Goal: Transaction & Acquisition: Purchase product/service

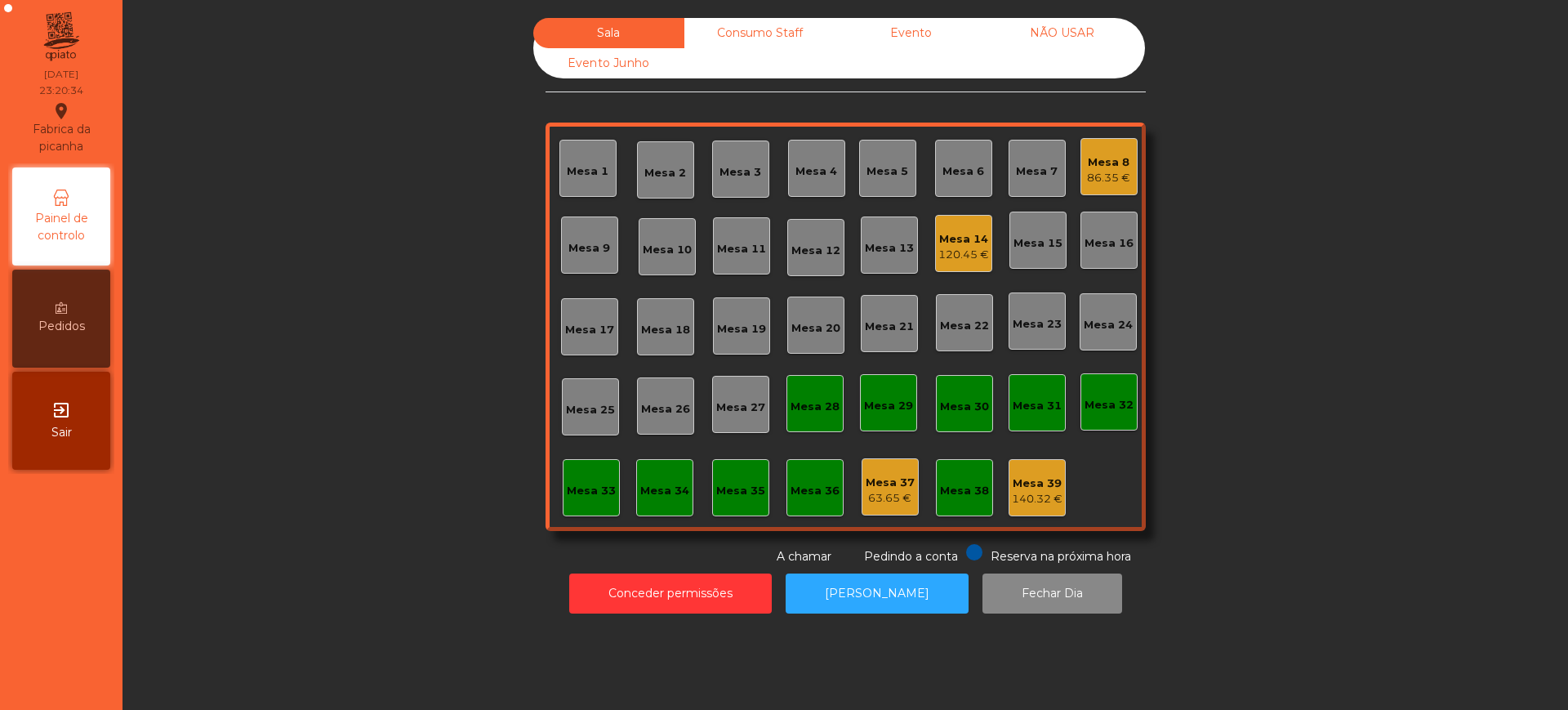
click at [58, 440] on span "Sair" at bounding box center [61, 433] width 20 height 17
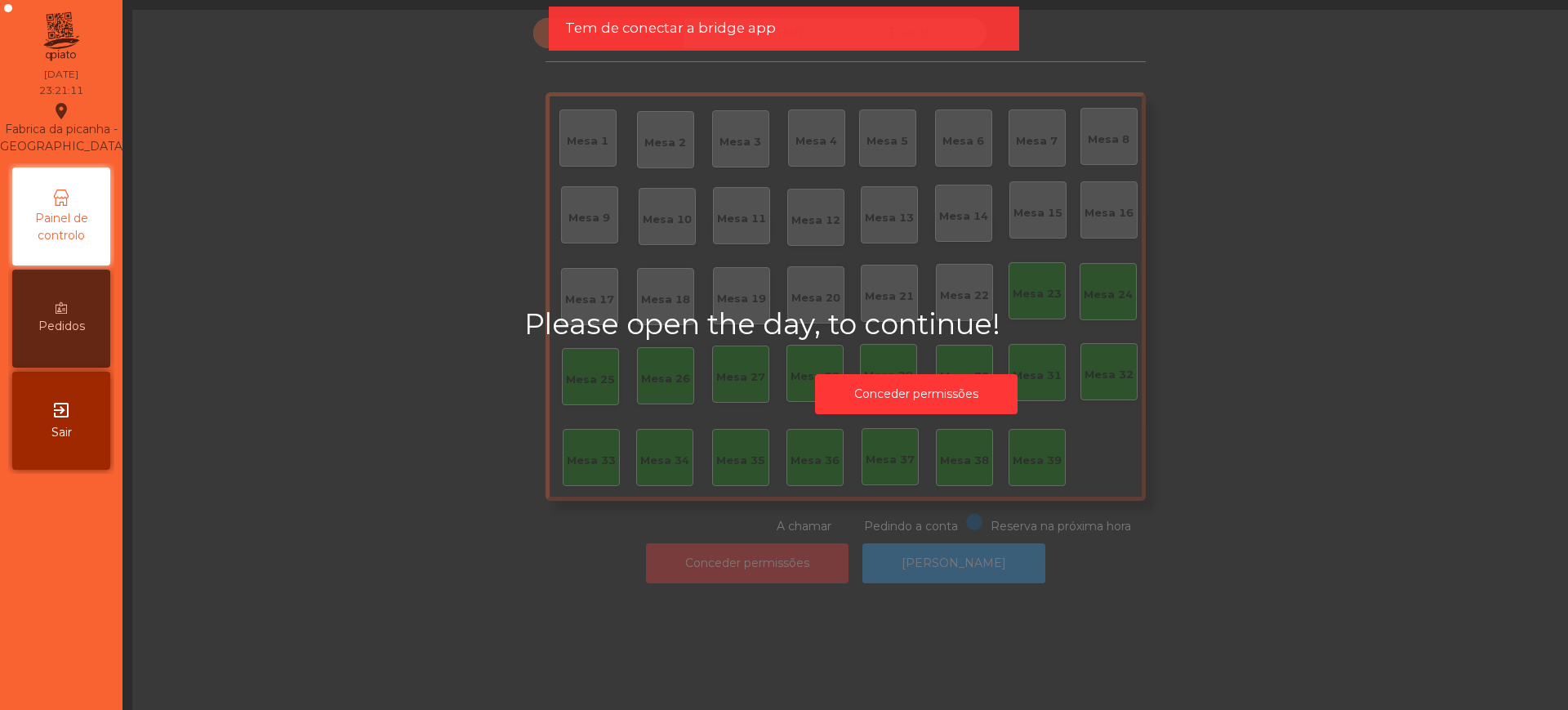
click at [548, 279] on div "Please open the day, to continue! Conceder permissões" at bounding box center [917, 365] width 1568 height 710
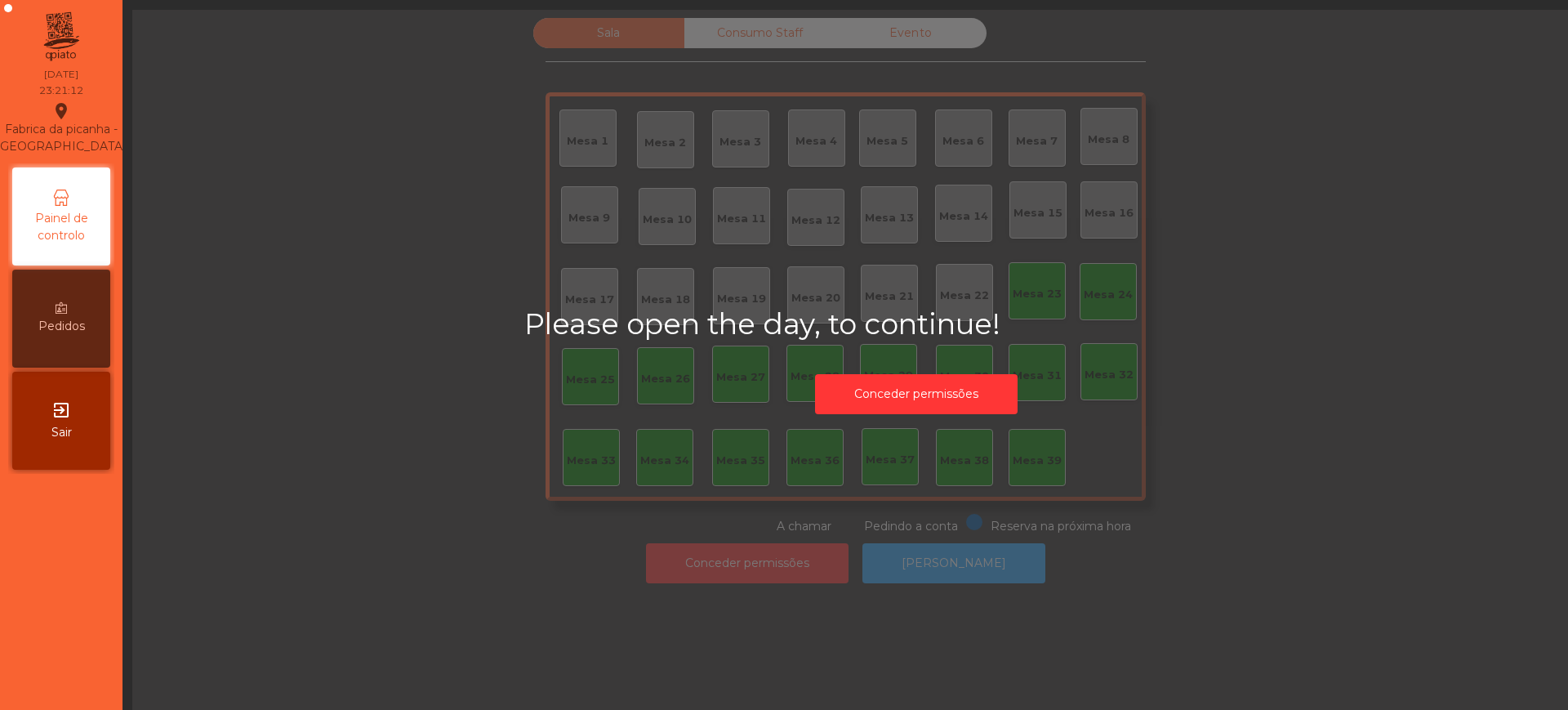
click at [756, 513] on div "Please open the day, to continue! Conceder permissões" at bounding box center [917, 365] width 1568 height 710
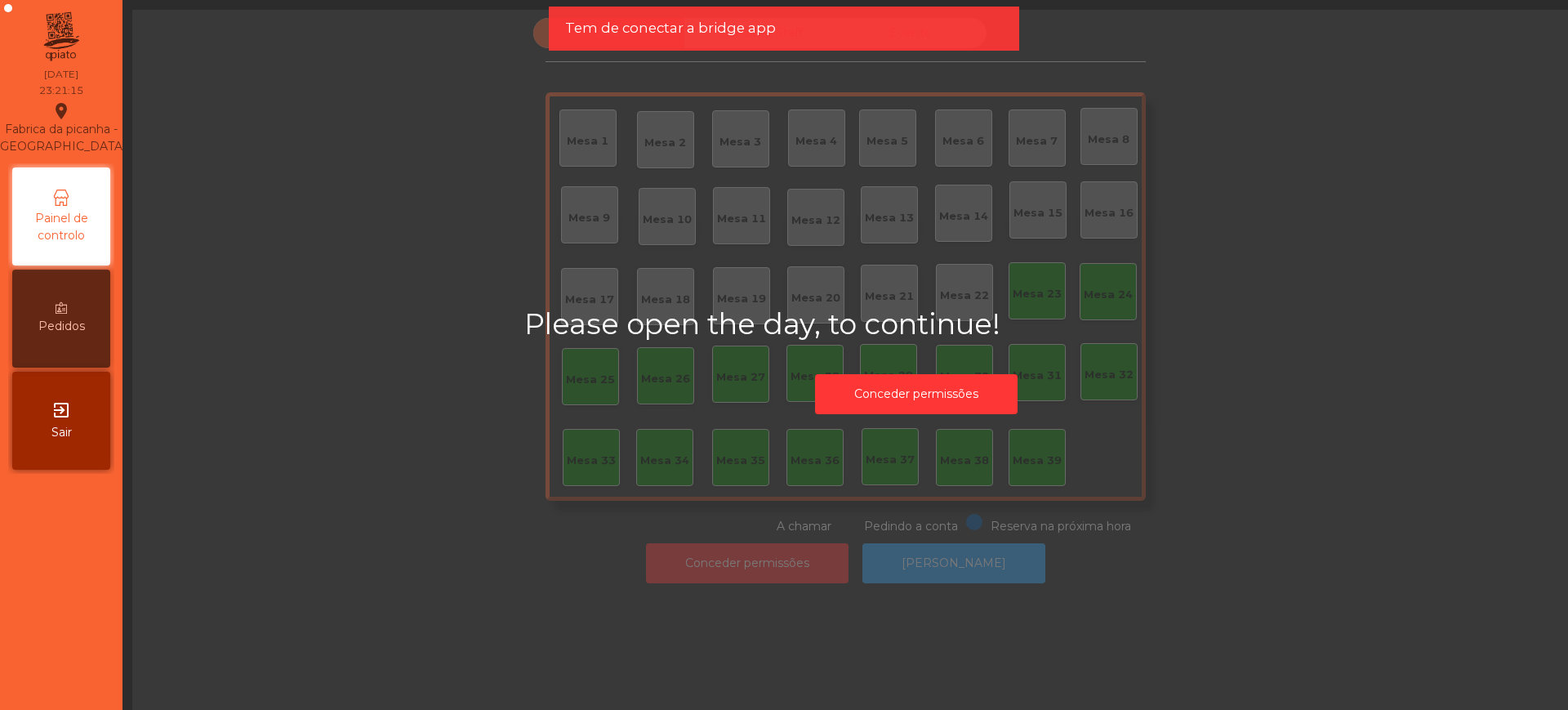
click at [415, 192] on div "Please open the day, to continue! Conceder permissões" at bounding box center [917, 365] width 1568 height 710
click at [68, 411] on icon "exit_to_app" at bounding box center [61, 410] width 19 height 19
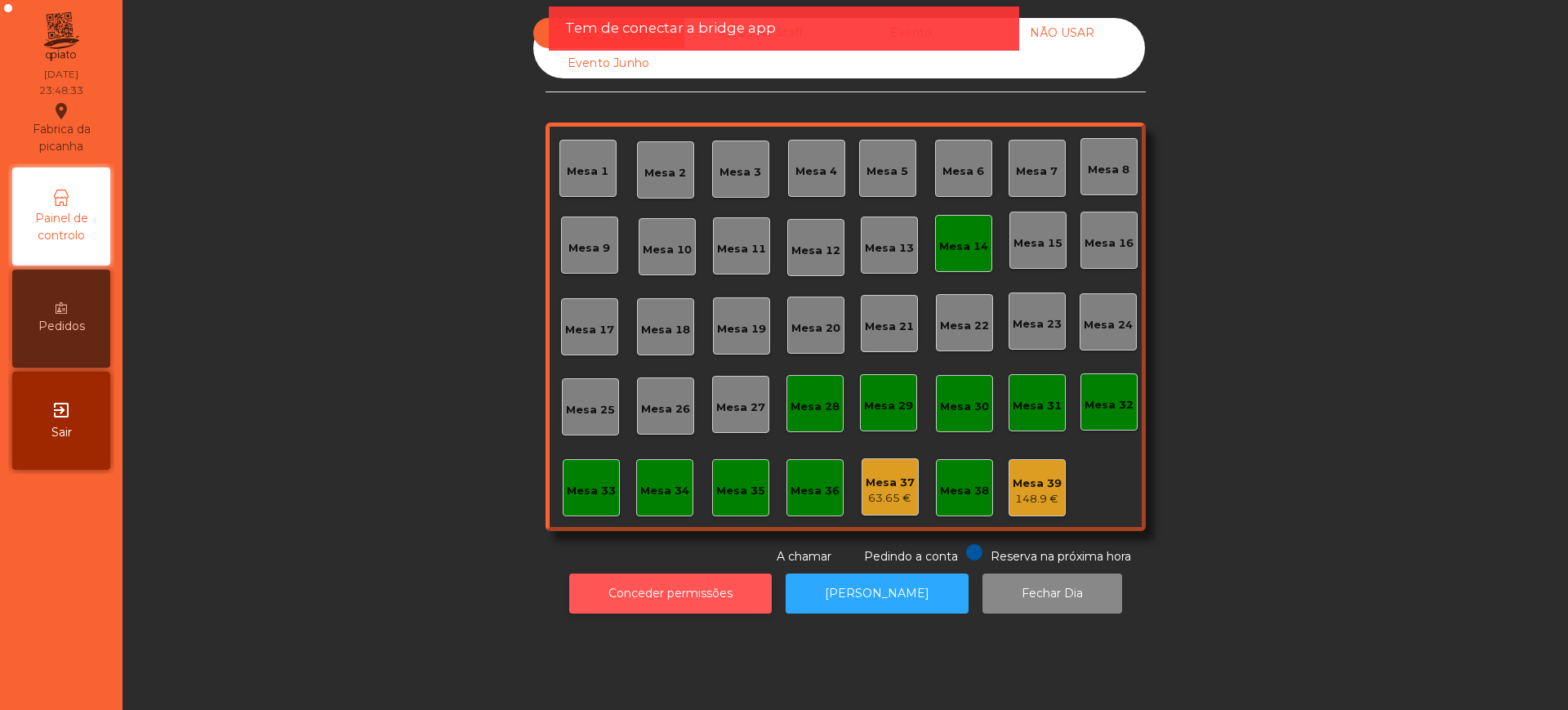
click at [615, 596] on button "Conceder permissões" at bounding box center [670, 594] width 203 height 40
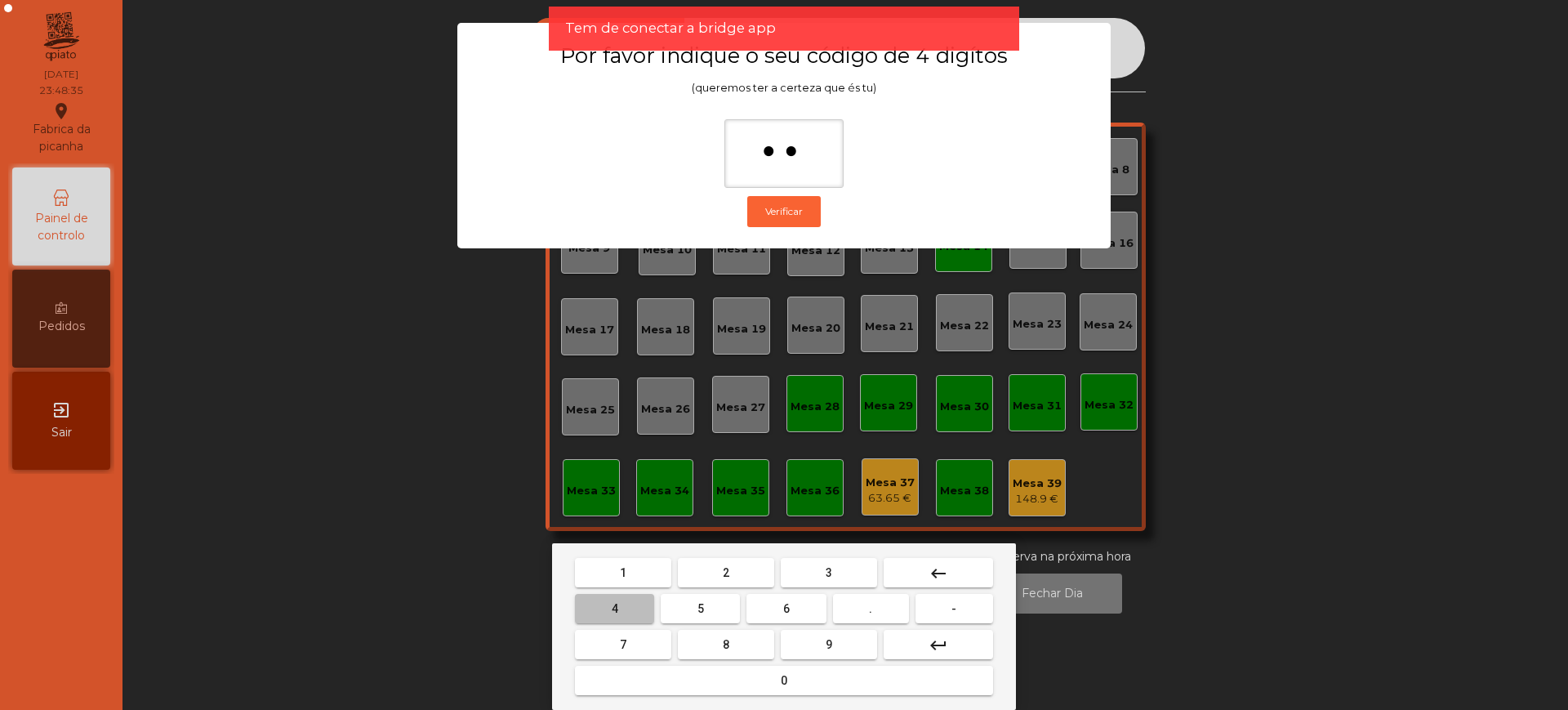
type input "***"
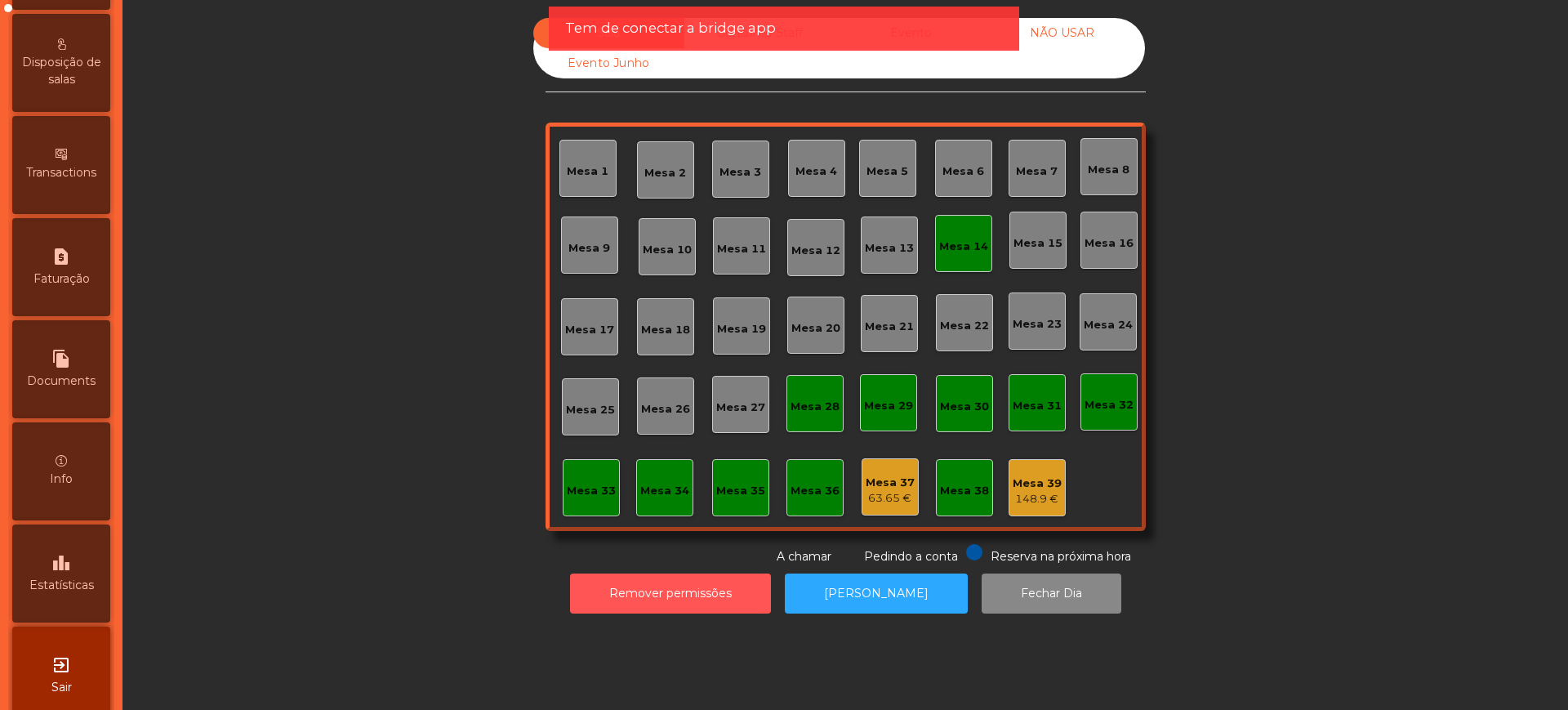
scroll to position [691, 0]
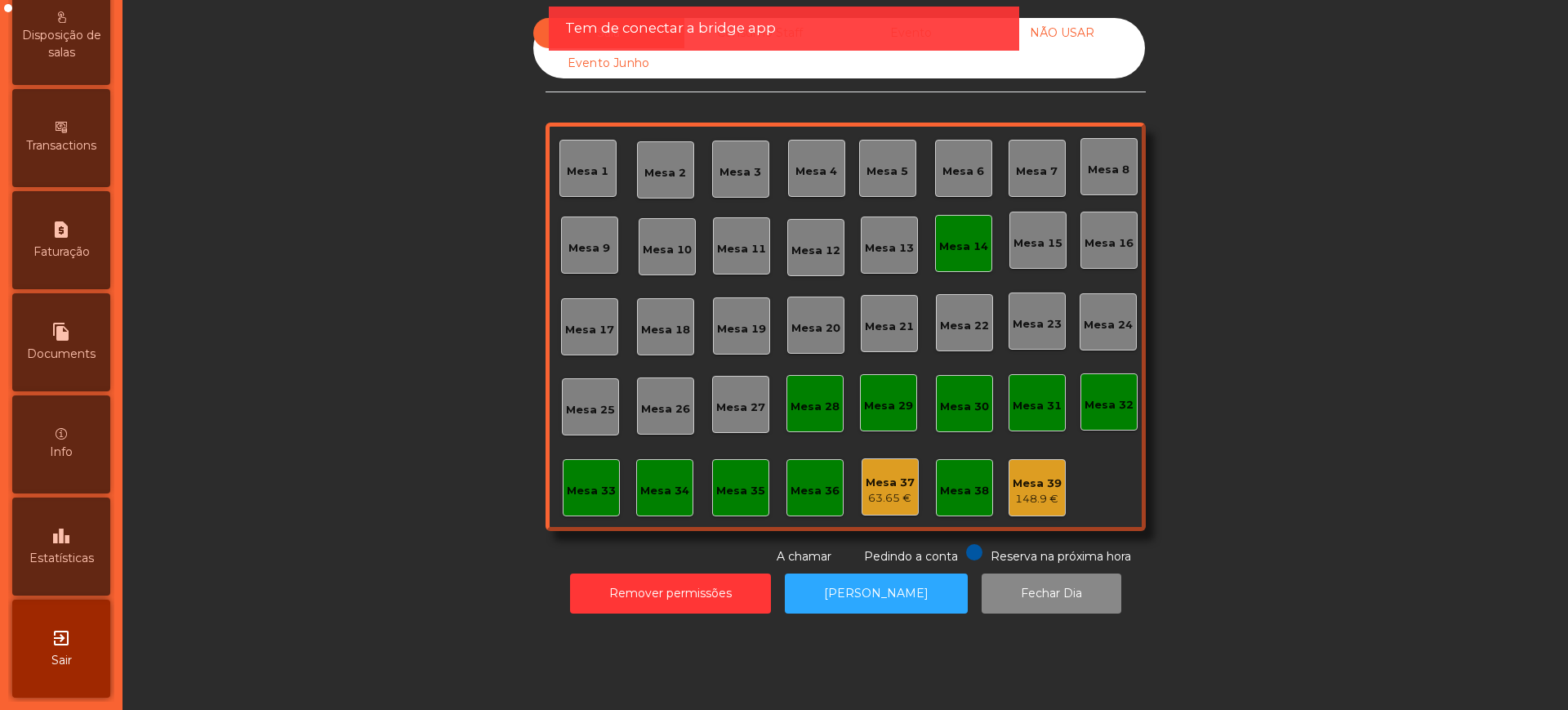
drag, startPoint x: 79, startPoint y: 559, endPoint x: 3, endPoint y: 556, distance: 76.1
click at [79, 561] on span "Estatísticas" at bounding box center [62, 558] width 64 height 17
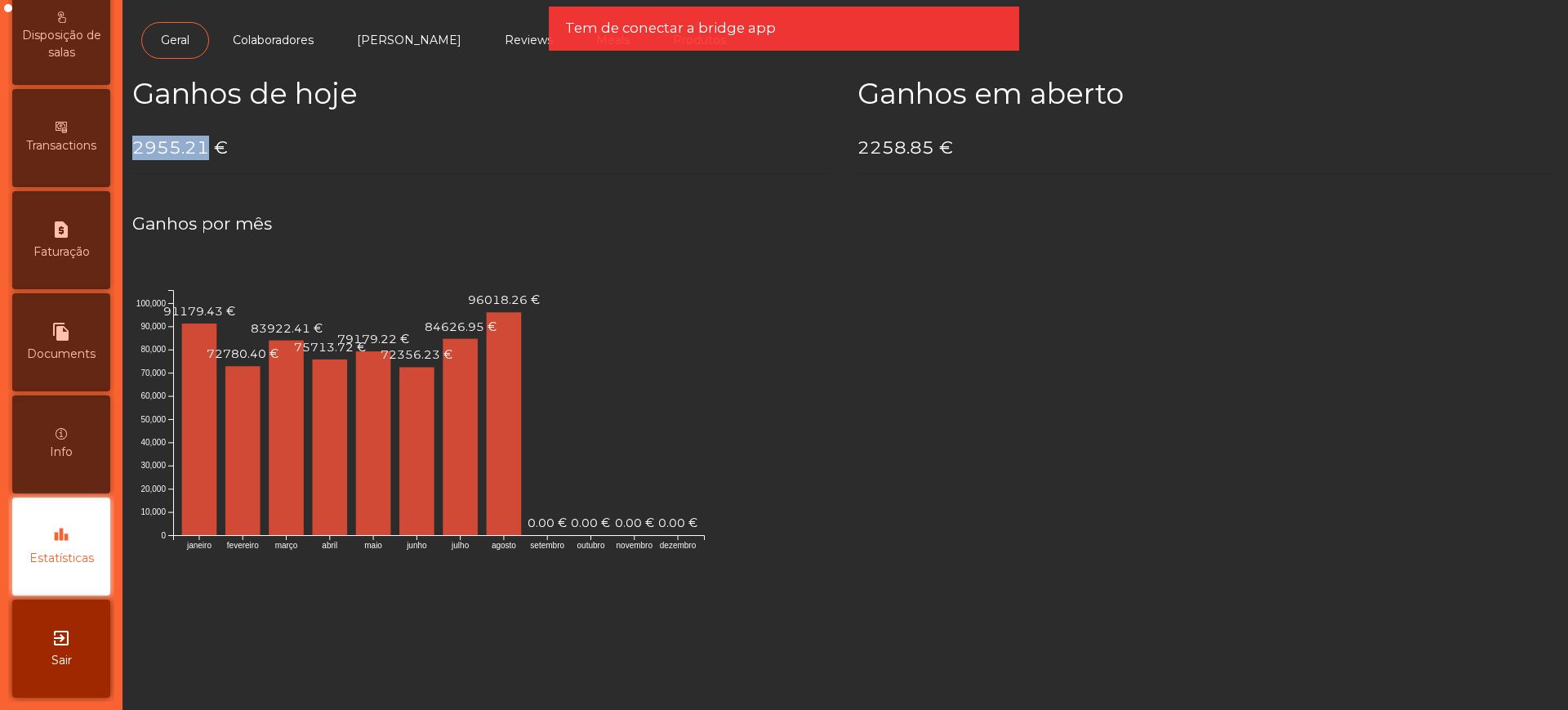
drag, startPoint x: 135, startPoint y: 149, endPoint x: 204, endPoint y: 150, distance: 69.0
click at [204, 150] on h4 "2955.21 €" at bounding box center [483, 147] width 701 height 24
copy h4 "2955.21"
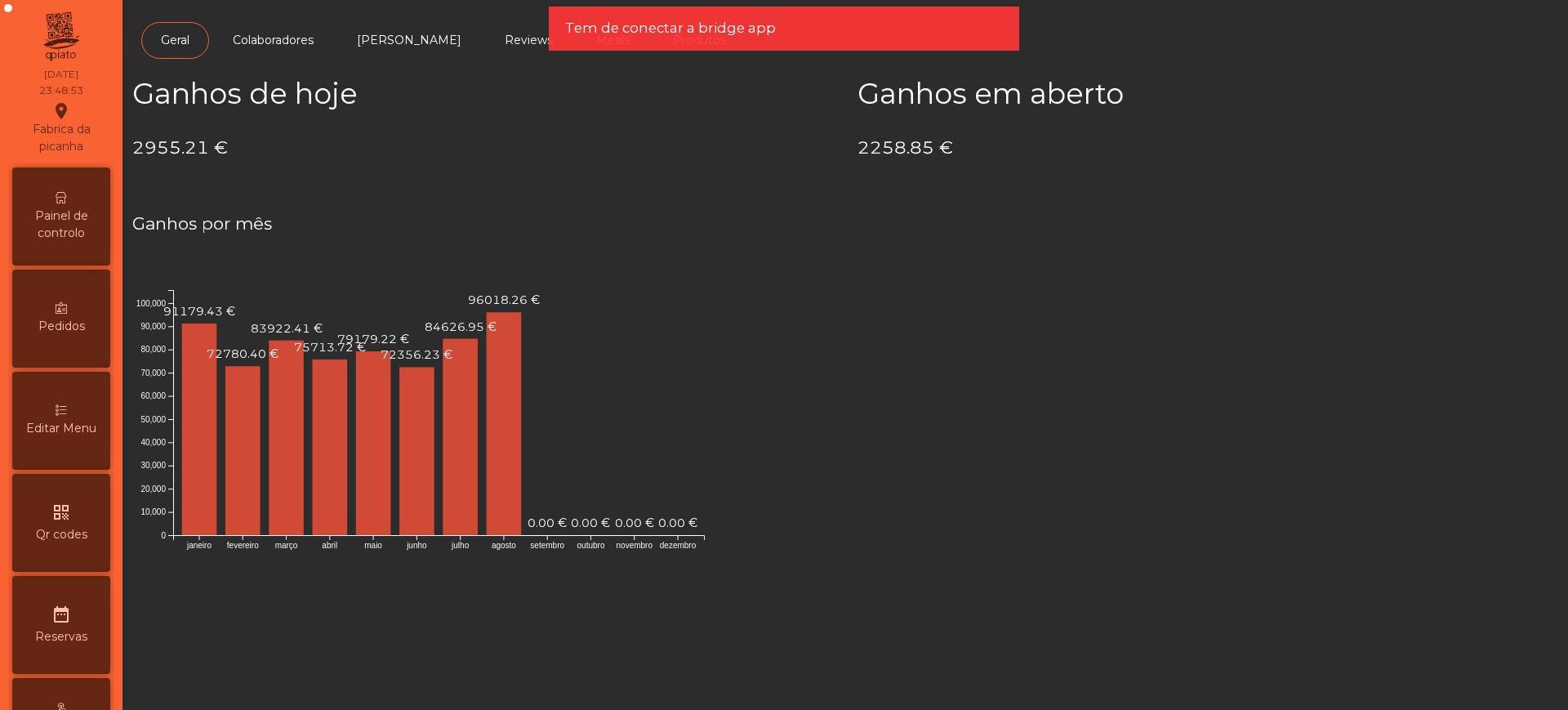
click at [74, 227] on span "Painel de controlo" at bounding box center [61, 225] width 89 height 35
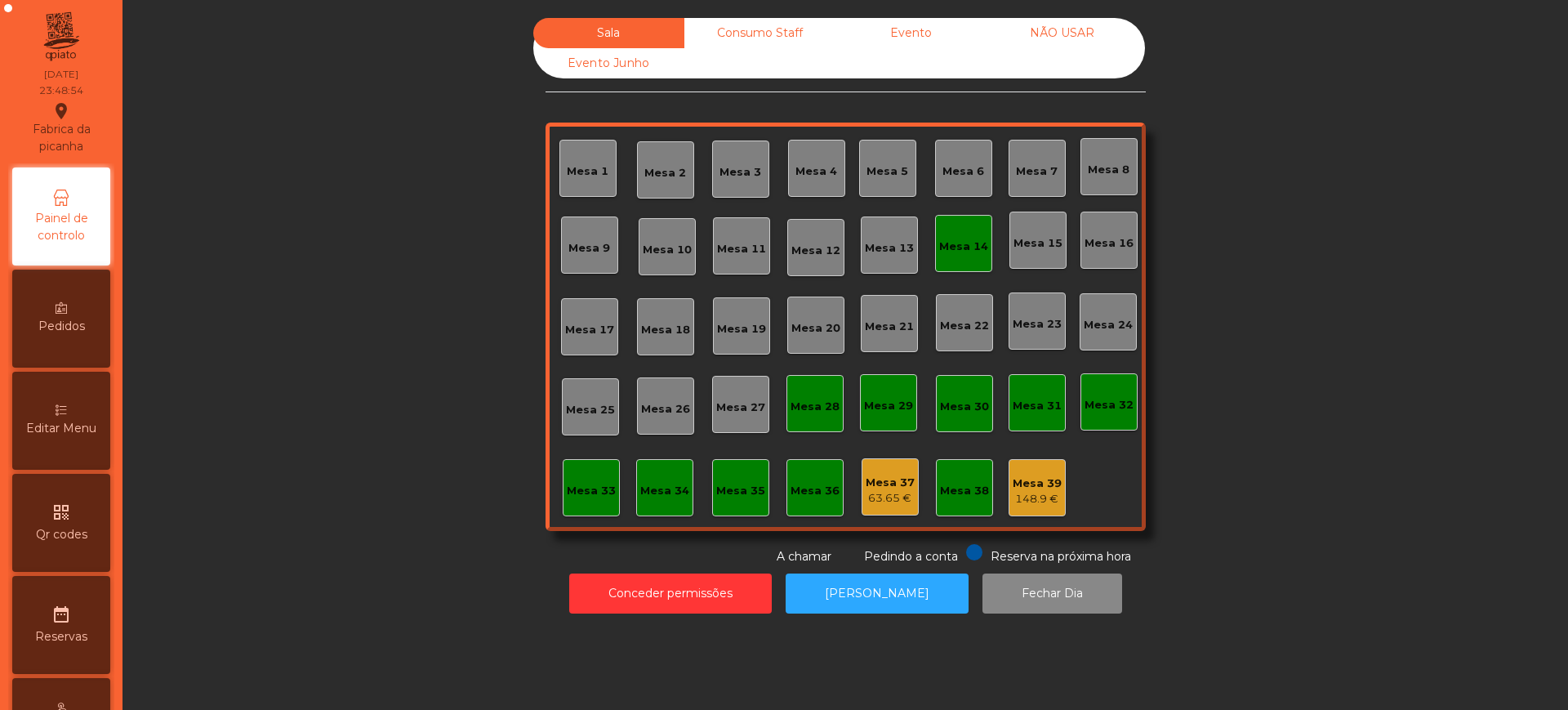
click at [913, 25] on div "Evento" at bounding box center [911, 33] width 151 height 30
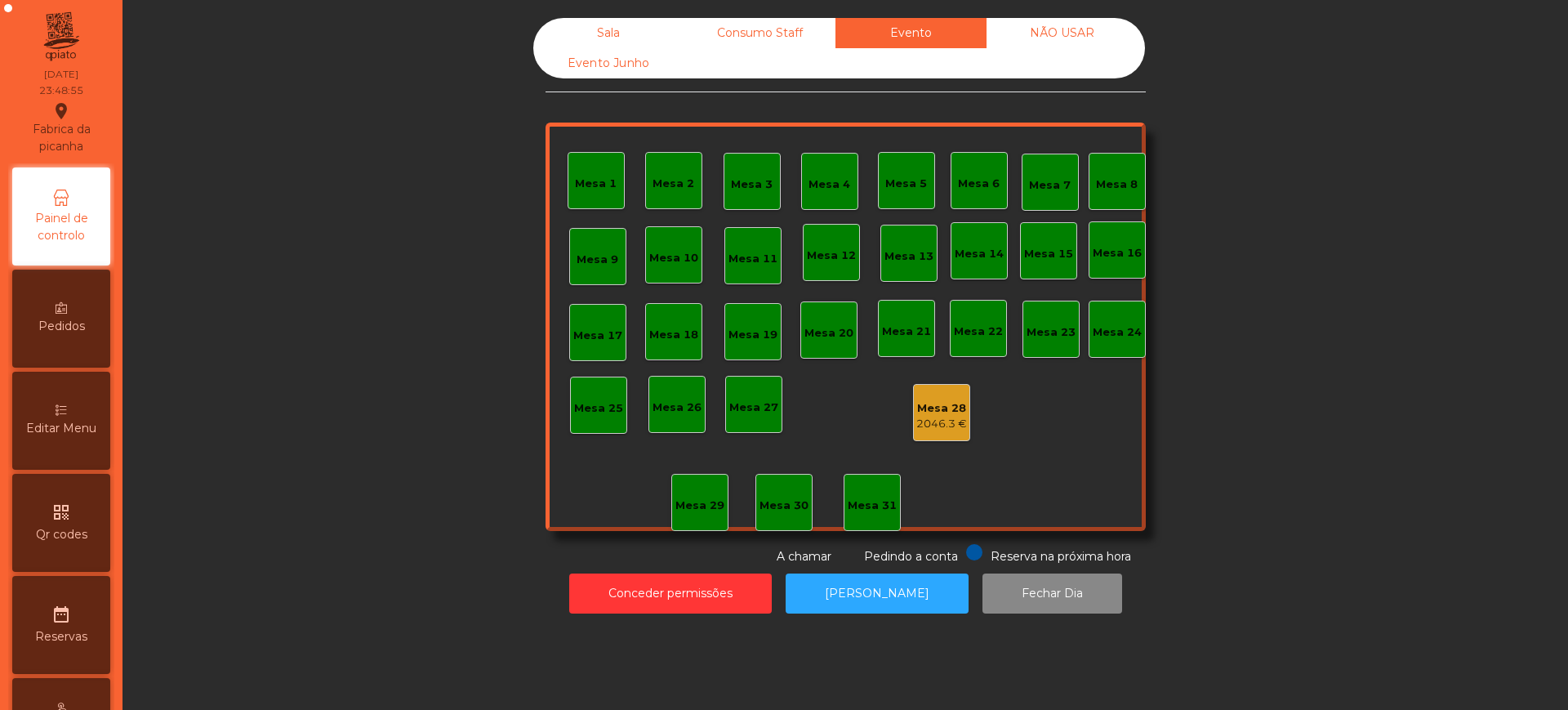
click at [949, 420] on div "2046.3 €" at bounding box center [942, 423] width 51 height 16
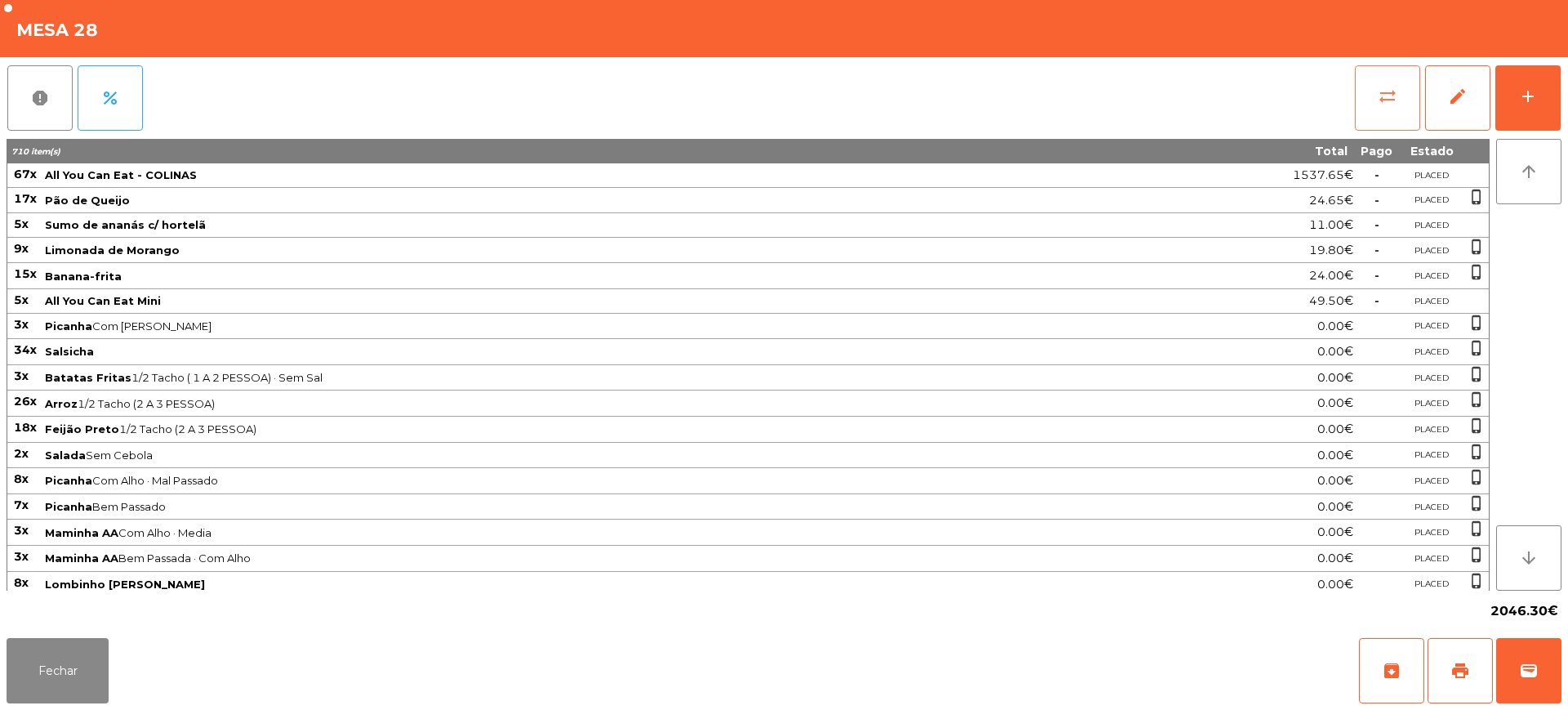
click at [1408, 98] on button "sync_alt" at bounding box center [1388, 98] width 65 height 65
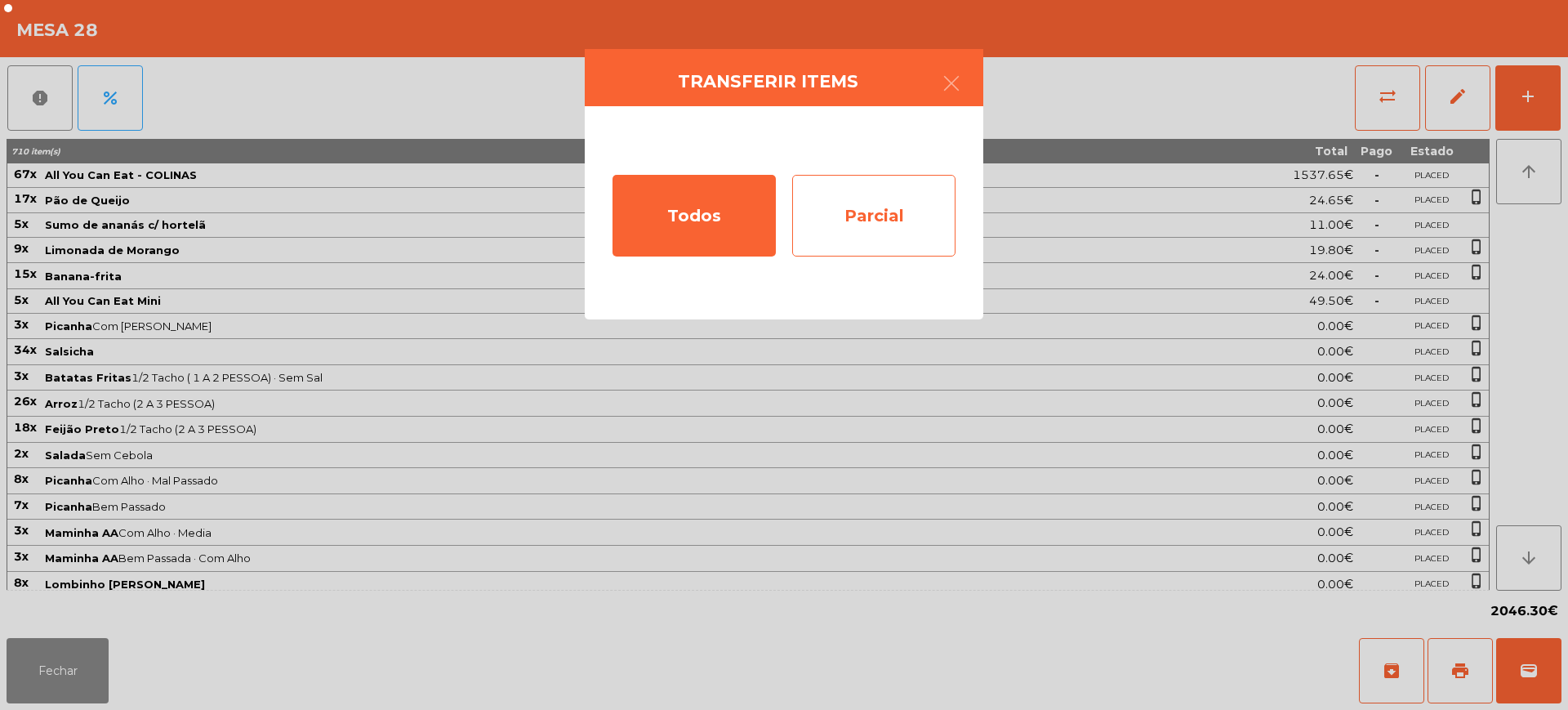
click at [910, 198] on div "Parcial" at bounding box center [874, 216] width 164 height 82
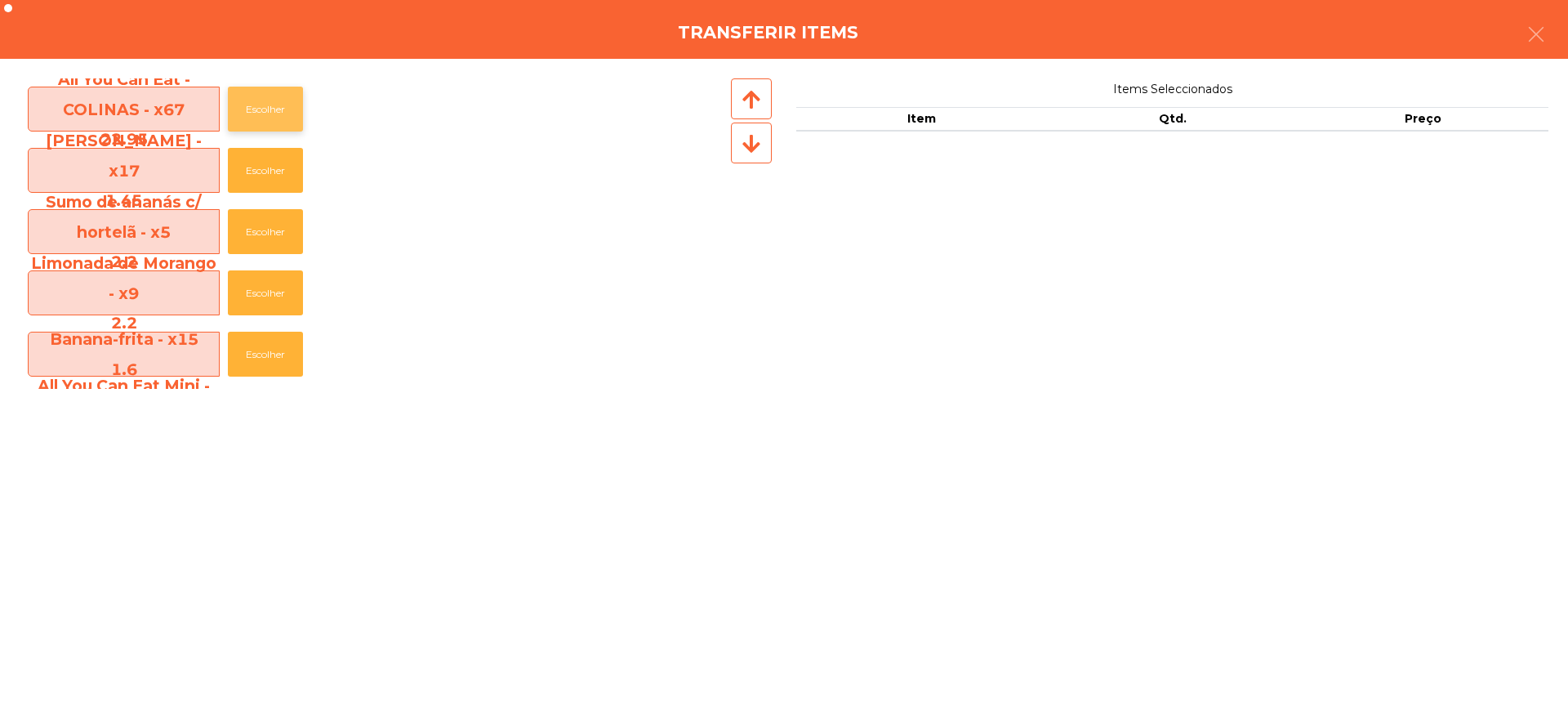
click at [274, 116] on button "Escolher" at bounding box center [266, 109] width 75 height 45
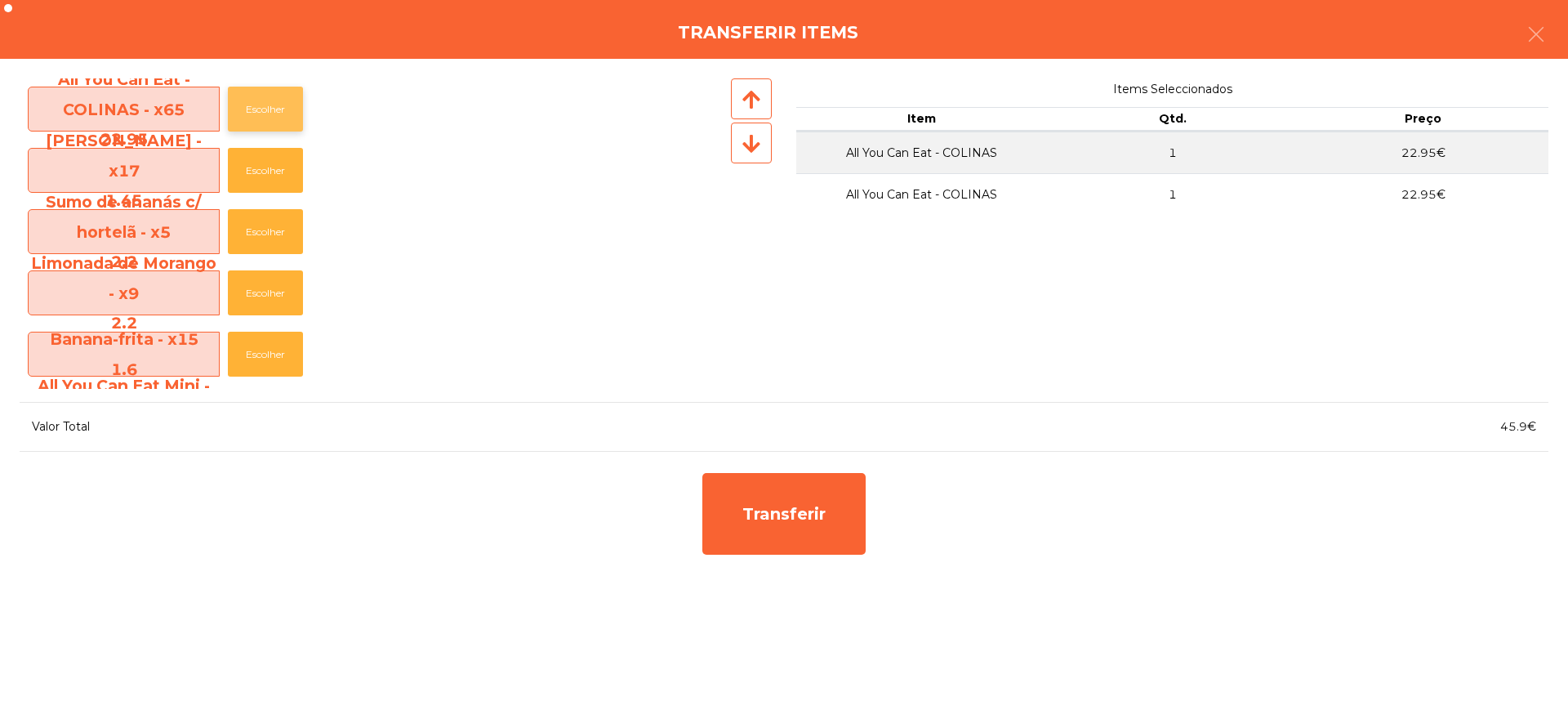
click at [274, 116] on button "Escolher" at bounding box center [266, 109] width 75 height 45
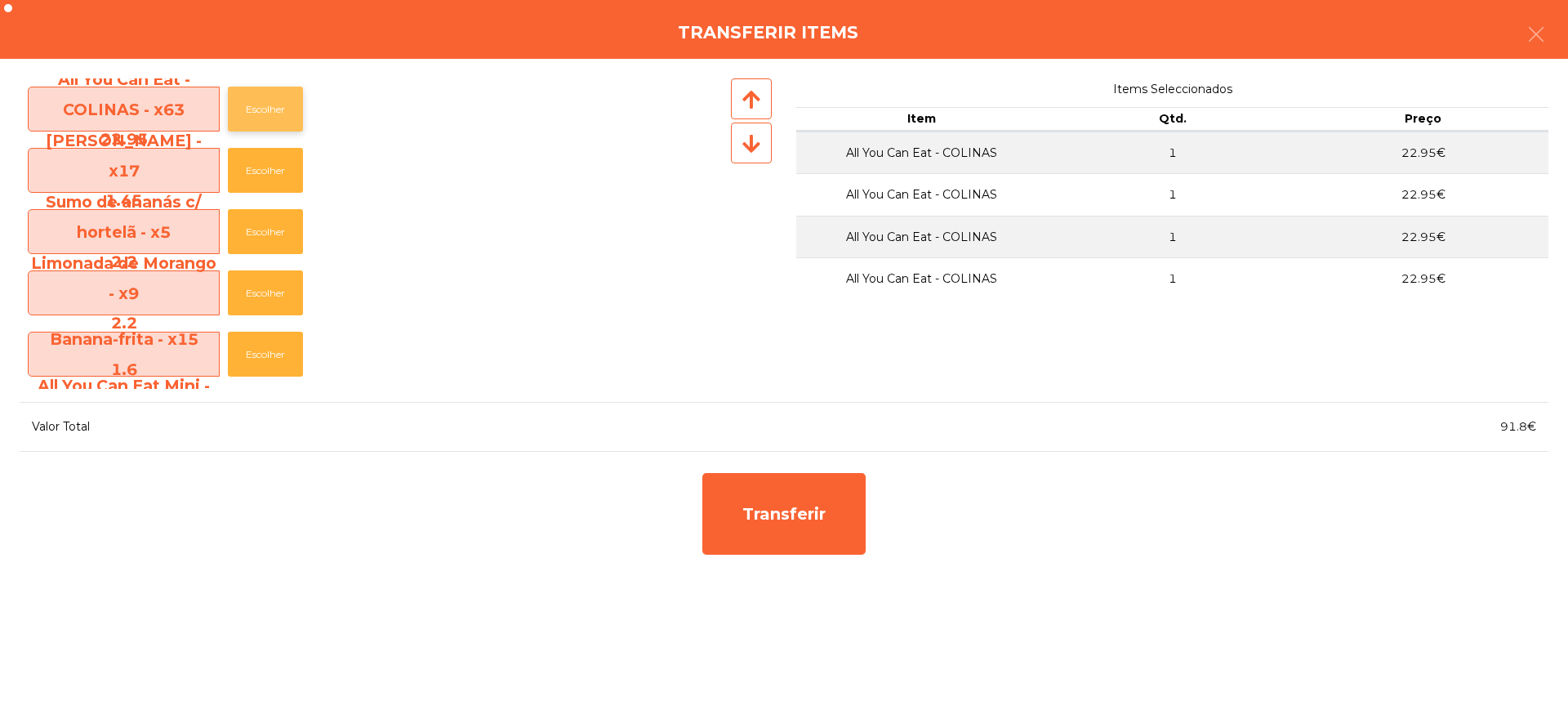
click at [274, 116] on button "Escolher" at bounding box center [266, 109] width 75 height 45
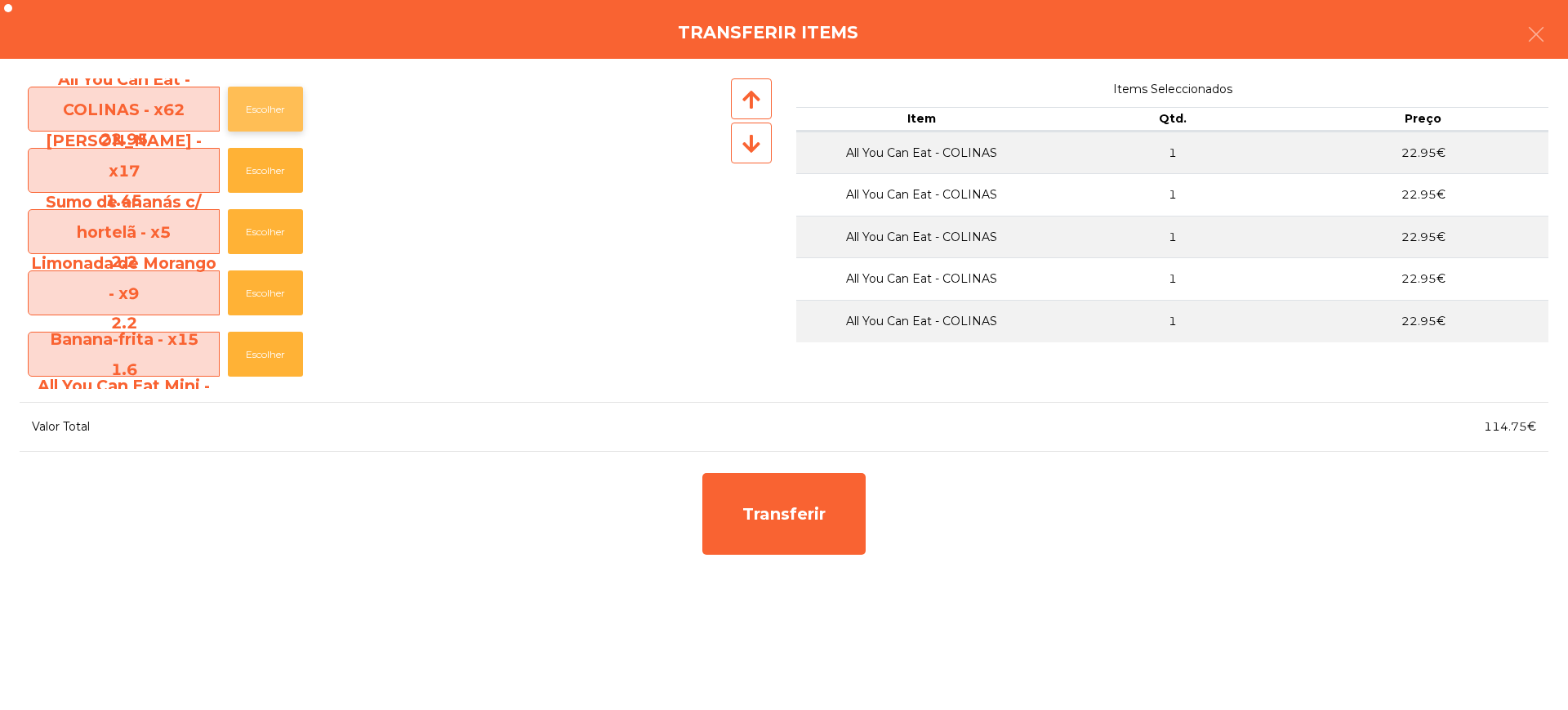
click at [274, 116] on button "Escolher" at bounding box center [266, 109] width 75 height 45
click at [273, 116] on button "Escolher" at bounding box center [266, 109] width 75 height 45
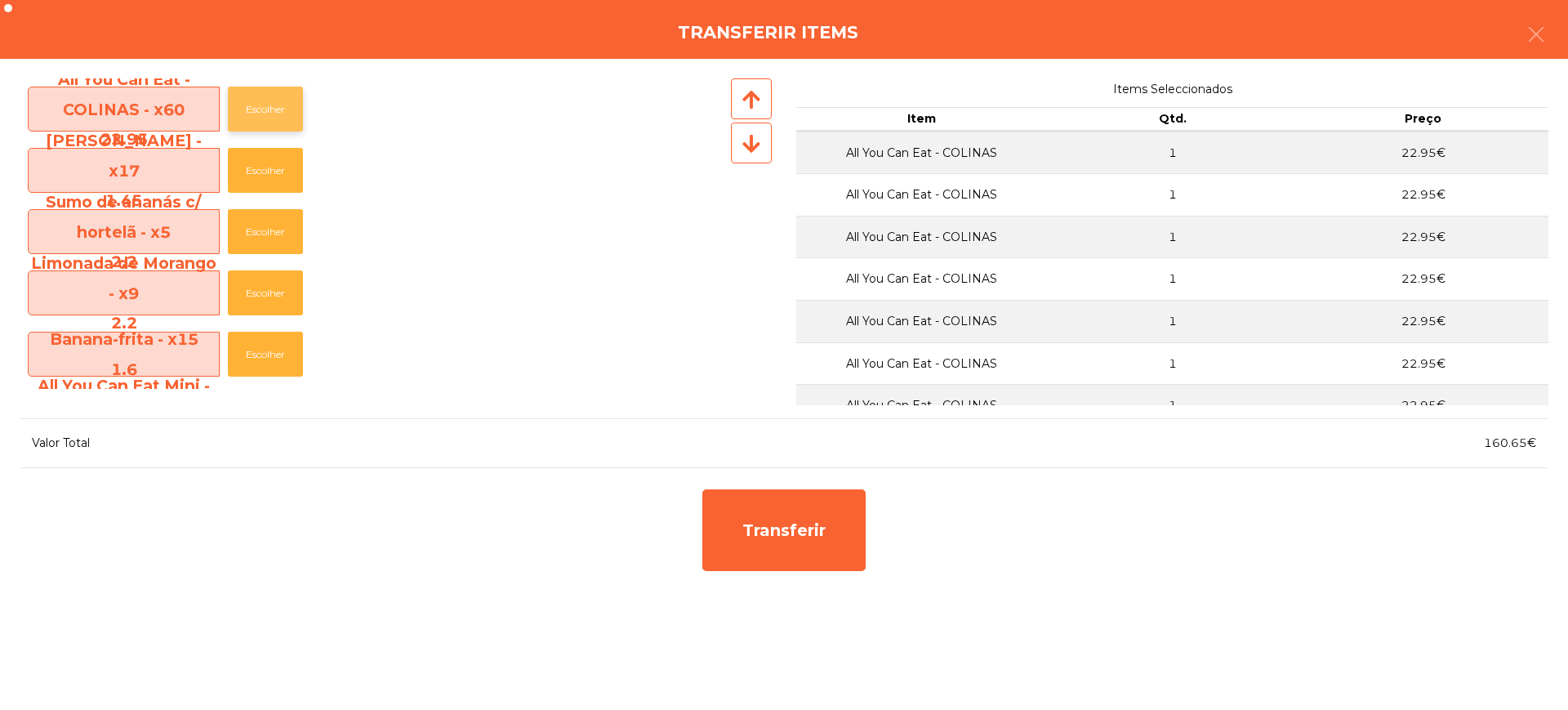
click at [273, 116] on button "Escolher" at bounding box center [266, 109] width 75 height 45
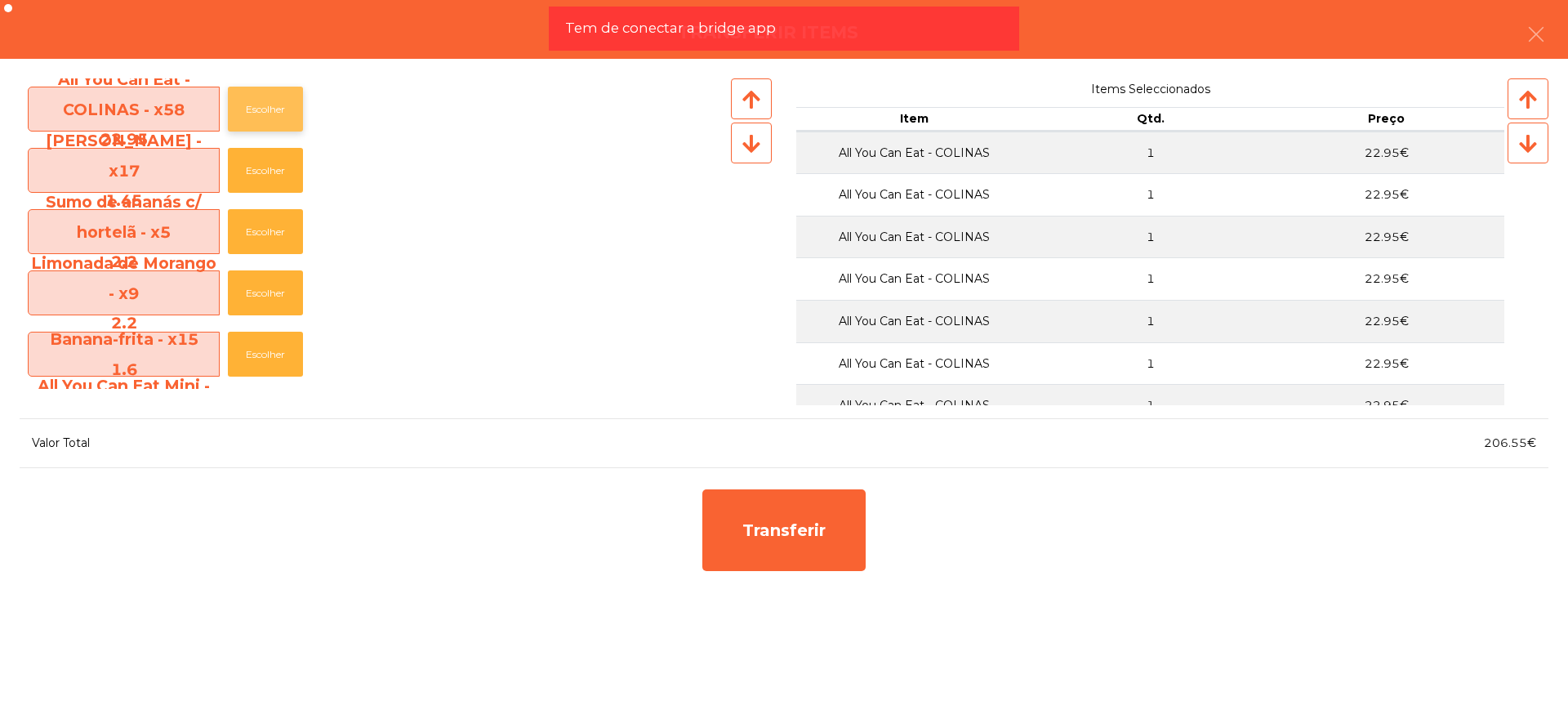
click at [273, 116] on button "Escolher" at bounding box center [266, 109] width 75 height 45
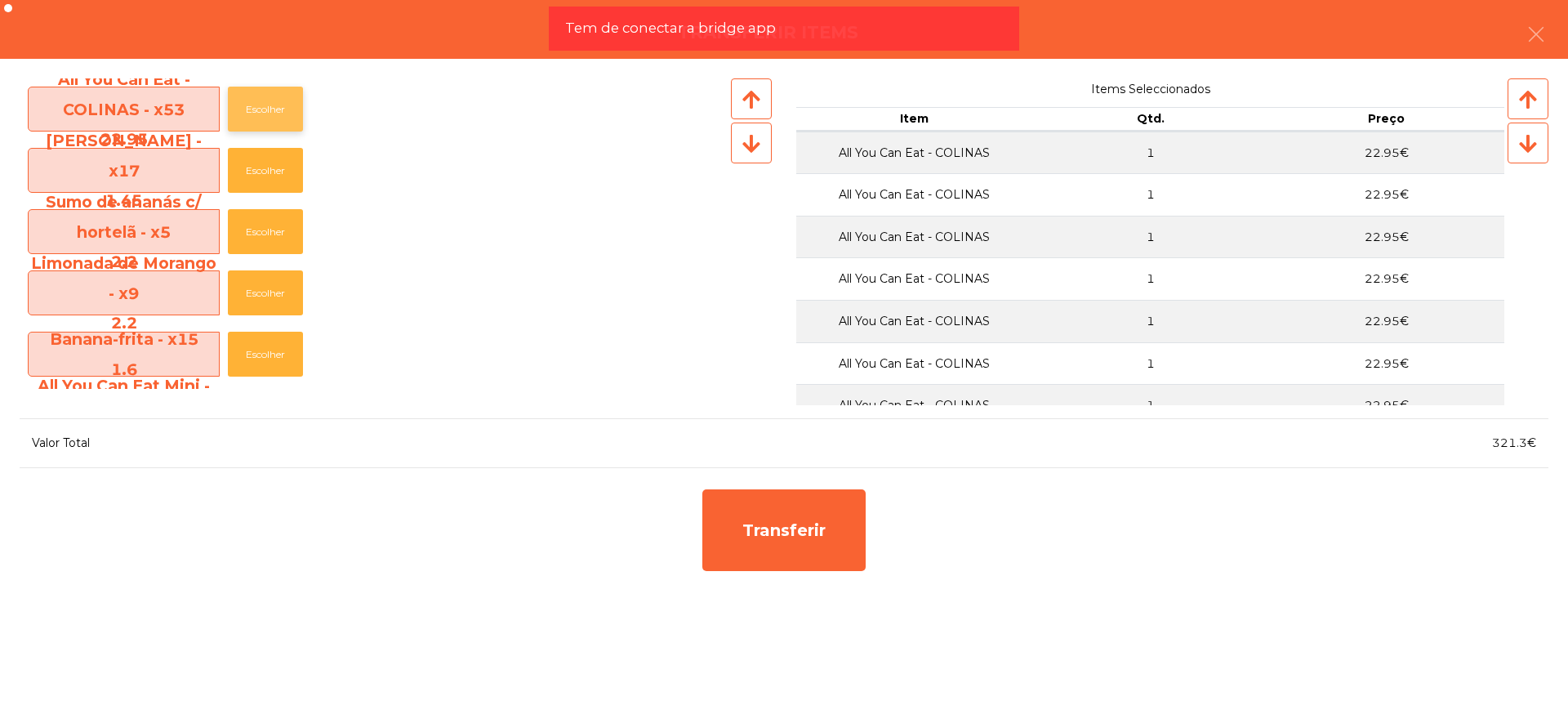
click at [273, 116] on button "Escolher" at bounding box center [266, 109] width 75 height 45
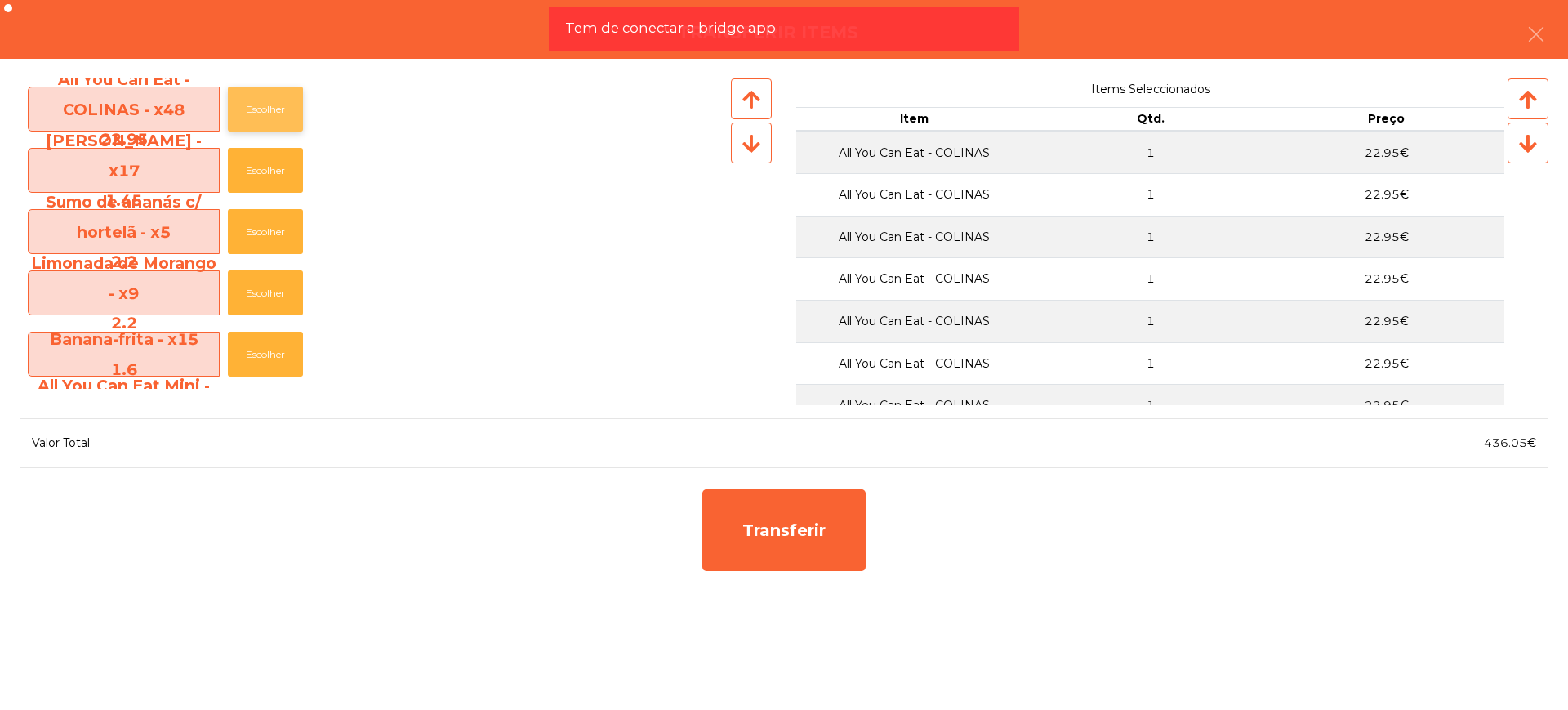
click at [273, 116] on button "Escolher" at bounding box center [266, 109] width 75 height 45
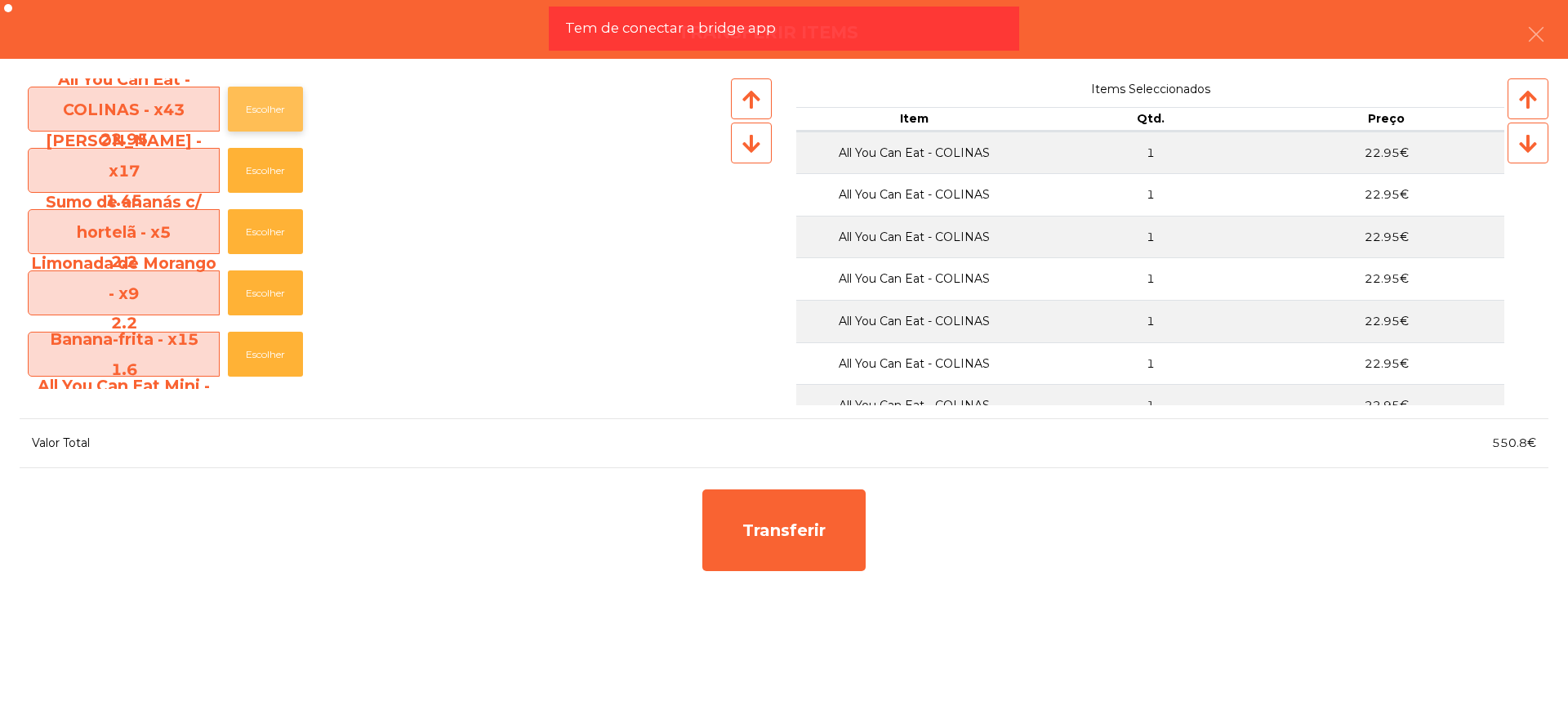
click at [273, 116] on button "Escolher" at bounding box center [266, 109] width 75 height 45
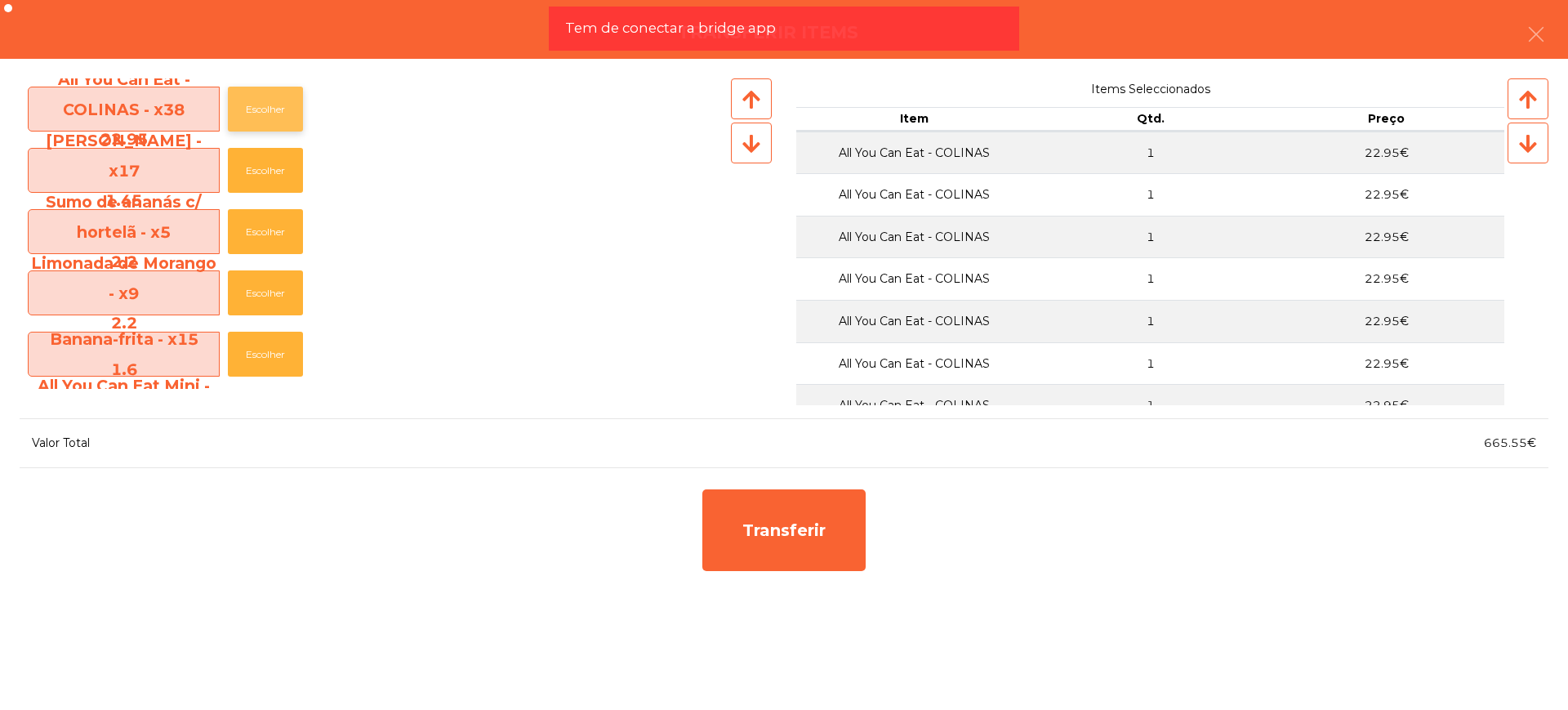
click at [273, 116] on button "Escolher" at bounding box center [266, 109] width 75 height 45
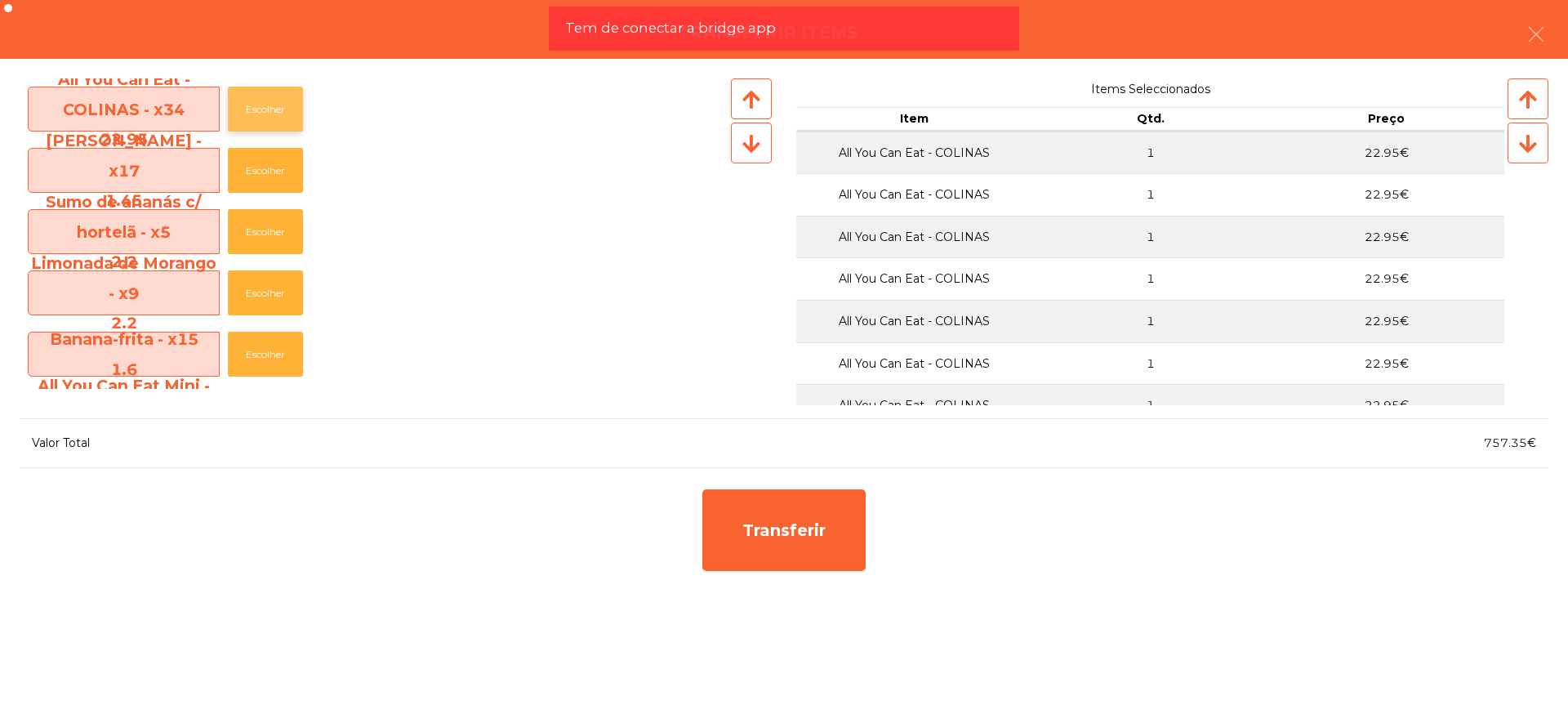
click at [273, 116] on button "Escolher" at bounding box center [266, 109] width 75 height 45
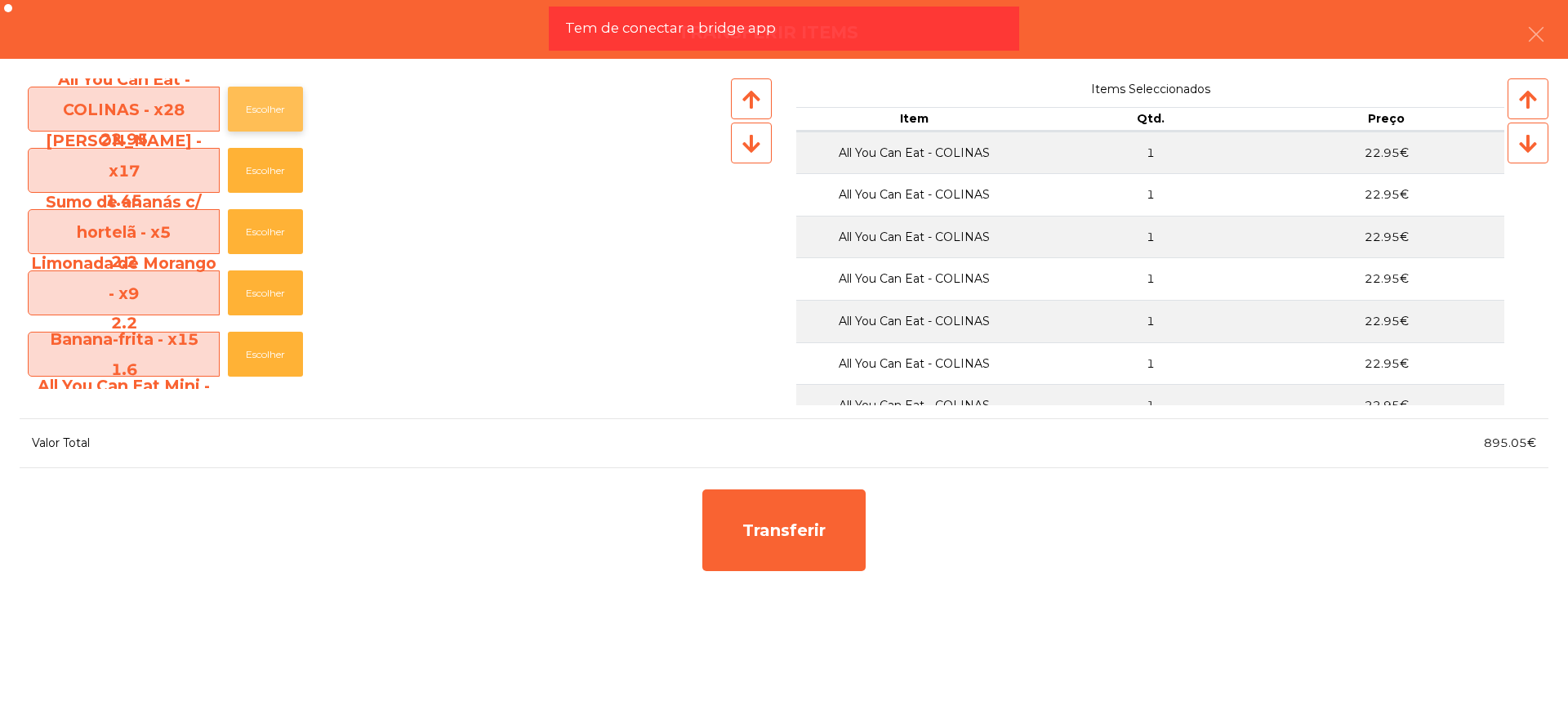
click at [273, 116] on button "Escolher" at bounding box center [266, 109] width 75 height 45
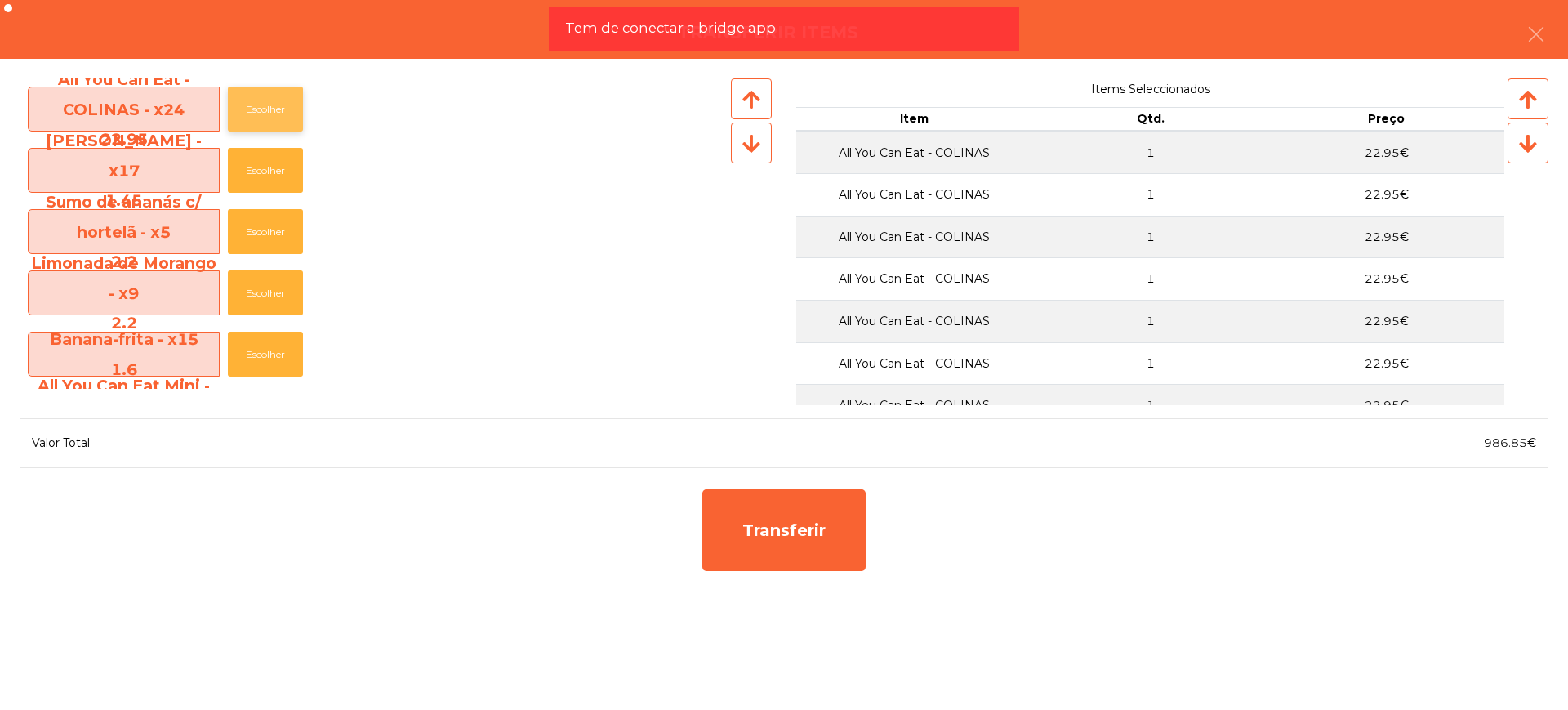
click at [273, 116] on button "Escolher" at bounding box center [266, 109] width 75 height 45
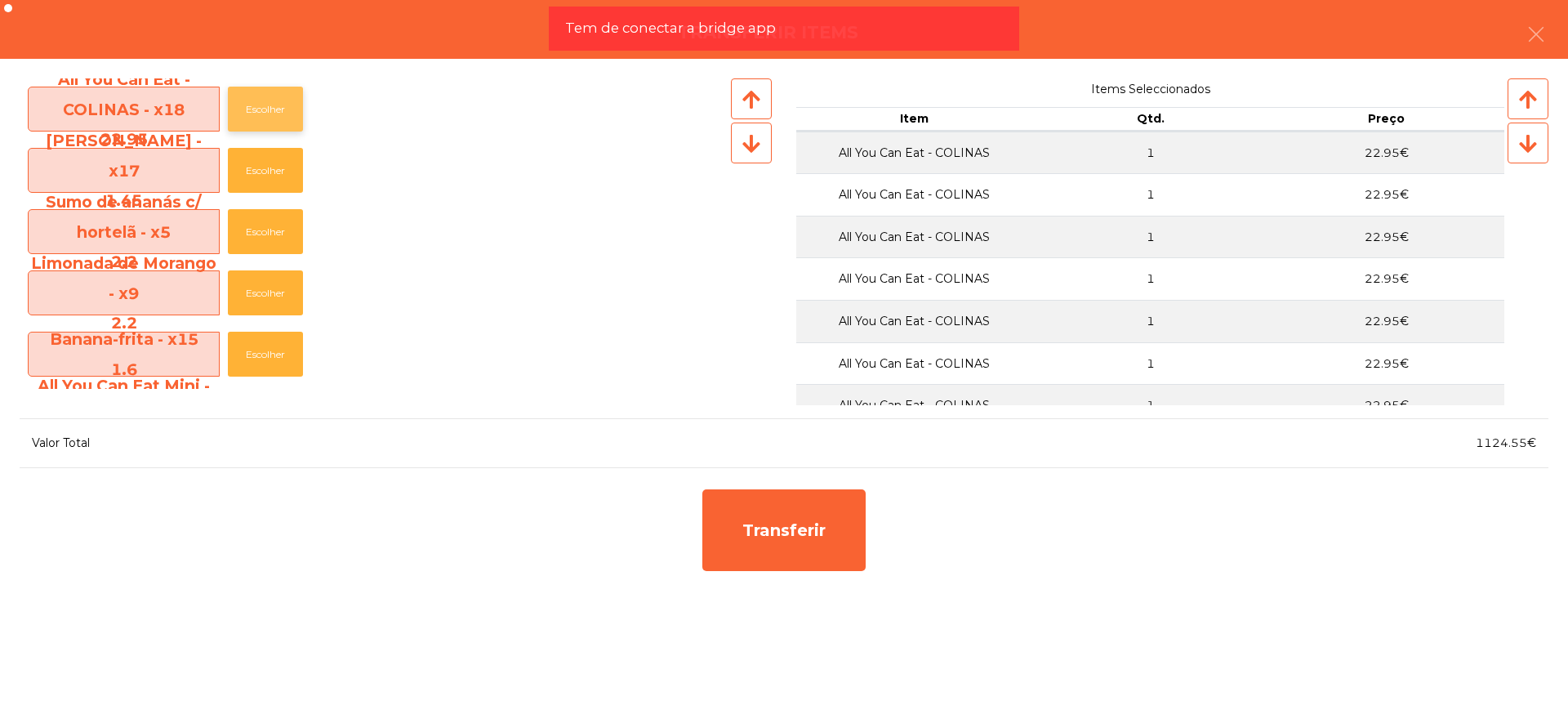
click at [273, 116] on button "Escolher" at bounding box center [266, 109] width 75 height 45
click at [272, 114] on button "Escolher" at bounding box center [266, 109] width 75 height 45
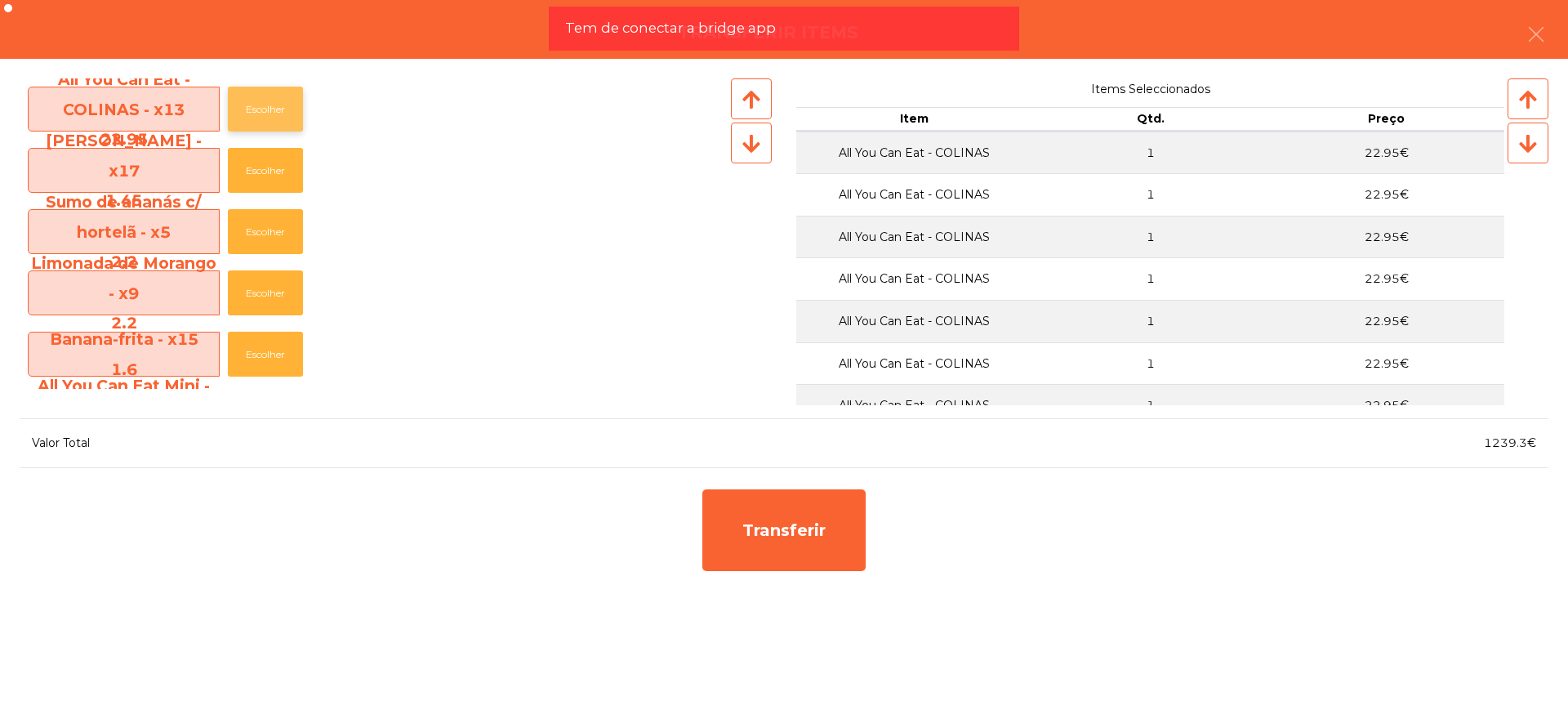
click at [272, 114] on button "Escolher" at bounding box center [266, 109] width 75 height 45
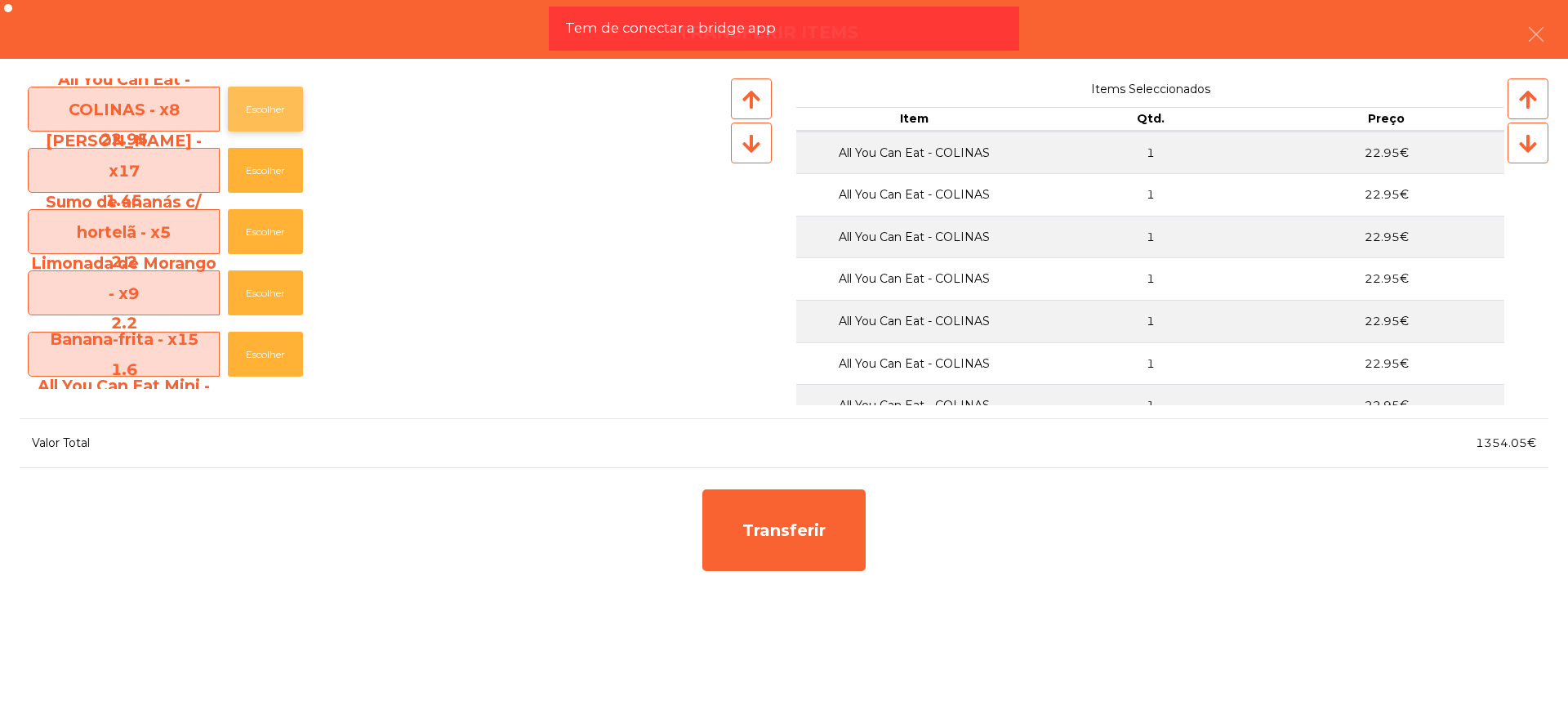
click at [272, 114] on button "Escolher" at bounding box center [266, 109] width 75 height 45
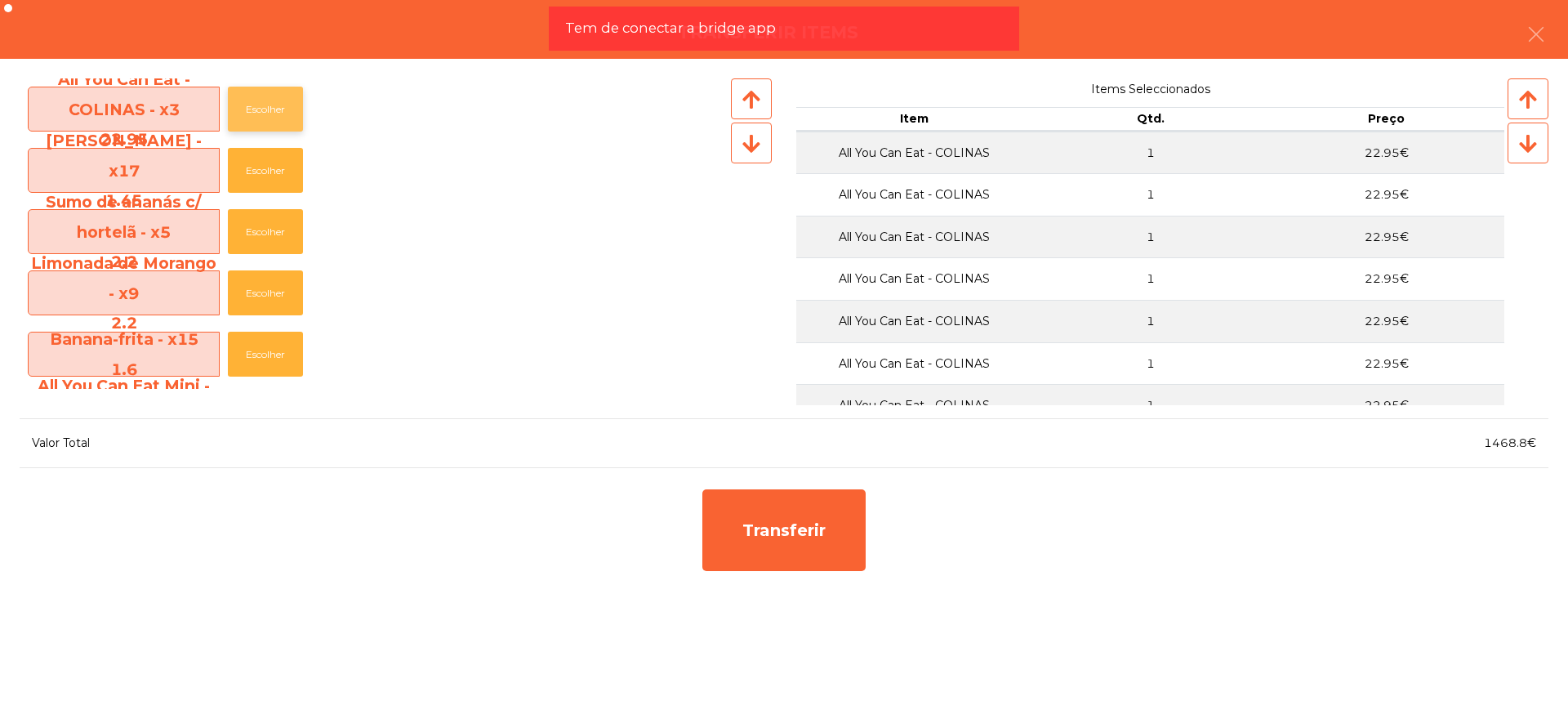
click at [272, 114] on button "Escolher" at bounding box center [266, 109] width 75 height 45
click at [279, 167] on button "Escolher" at bounding box center [266, 170] width 75 height 45
click at [279, 168] on button "Escolher" at bounding box center [266, 170] width 75 height 45
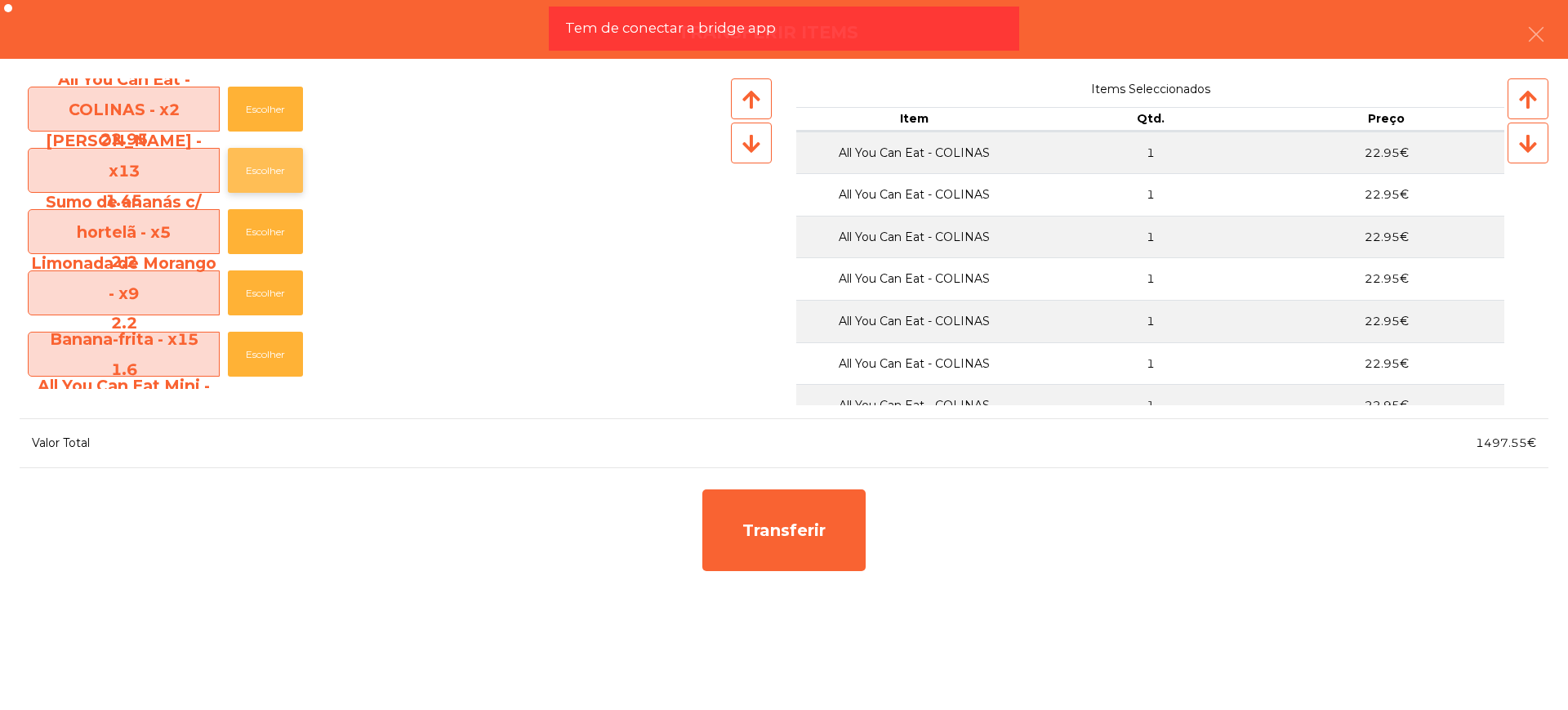
click at [279, 168] on button "Escolher" at bounding box center [266, 170] width 75 height 45
drag, startPoint x: 1501, startPoint y: 445, endPoint x: 1509, endPoint y: 446, distance: 8.1
click at [1509, 446] on span "1499€" at bounding box center [1515, 443] width 41 height 14
drag, startPoint x: 1498, startPoint y: 442, endPoint x: 1530, endPoint y: 442, distance: 32.0
click at [1530, 442] on span "1499€" at bounding box center [1515, 443] width 41 height 14
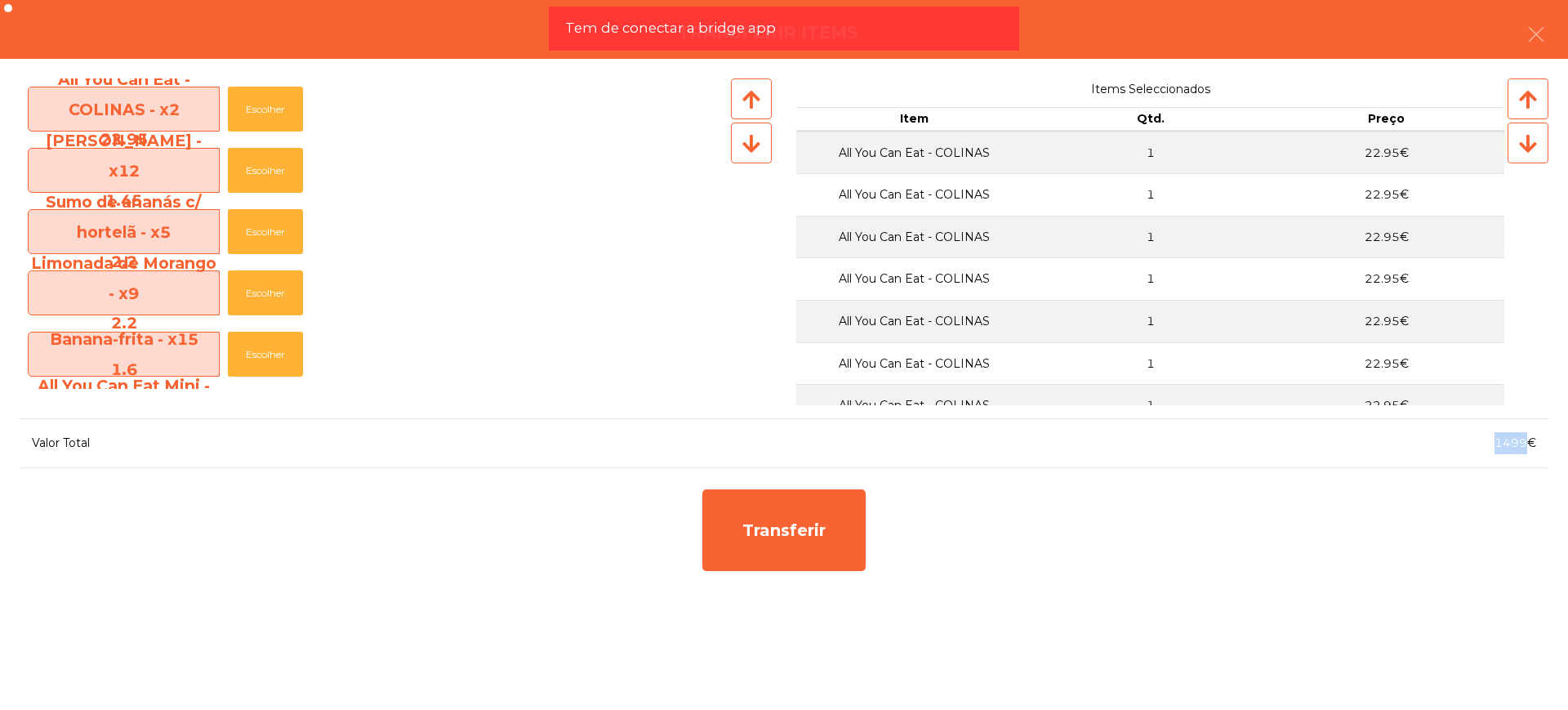
copy span "1499"
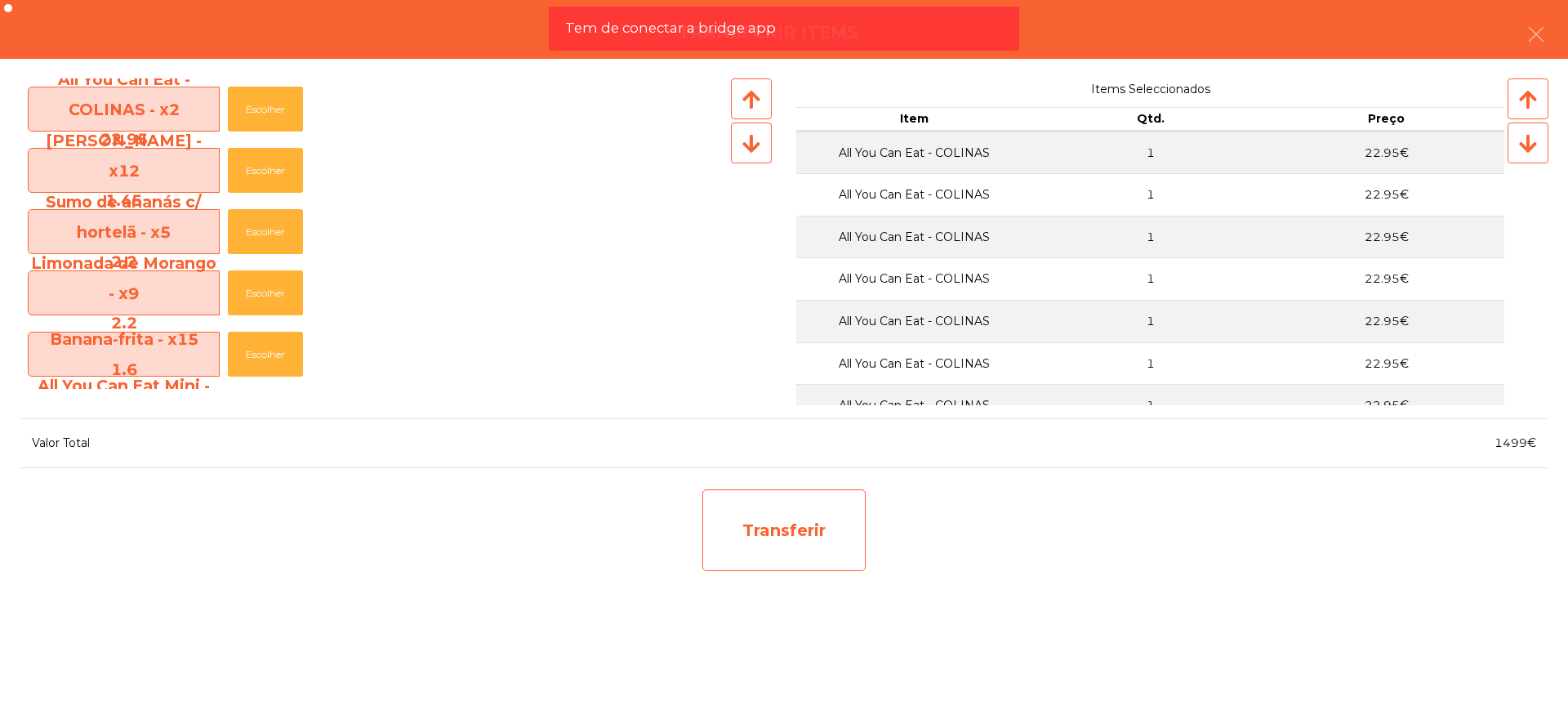
click at [764, 570] on div "Transferir" at bounding box center [784, 530] width 164 height 82
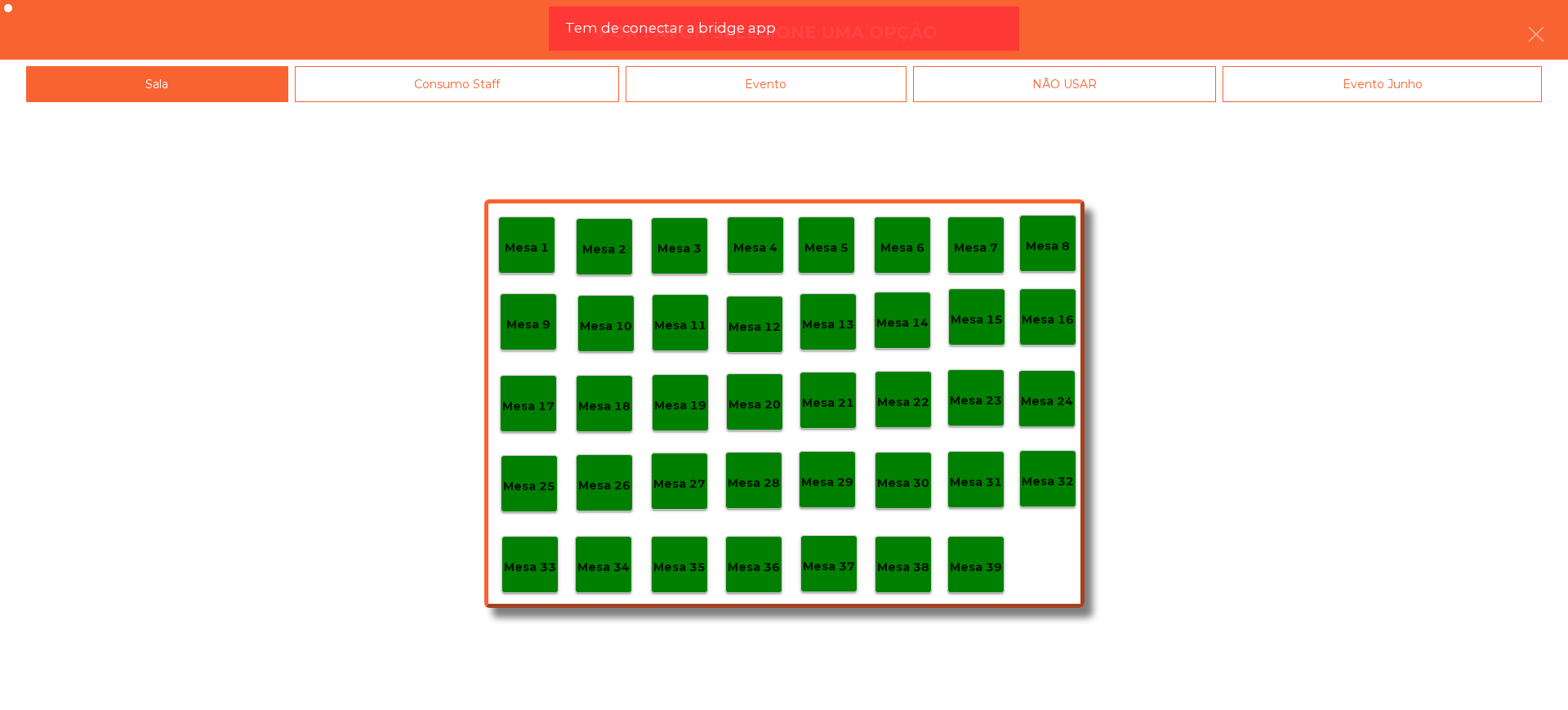
click at [822, 484] on p "Mesa 29" at bounding box center [827, 483] width 52 height 19
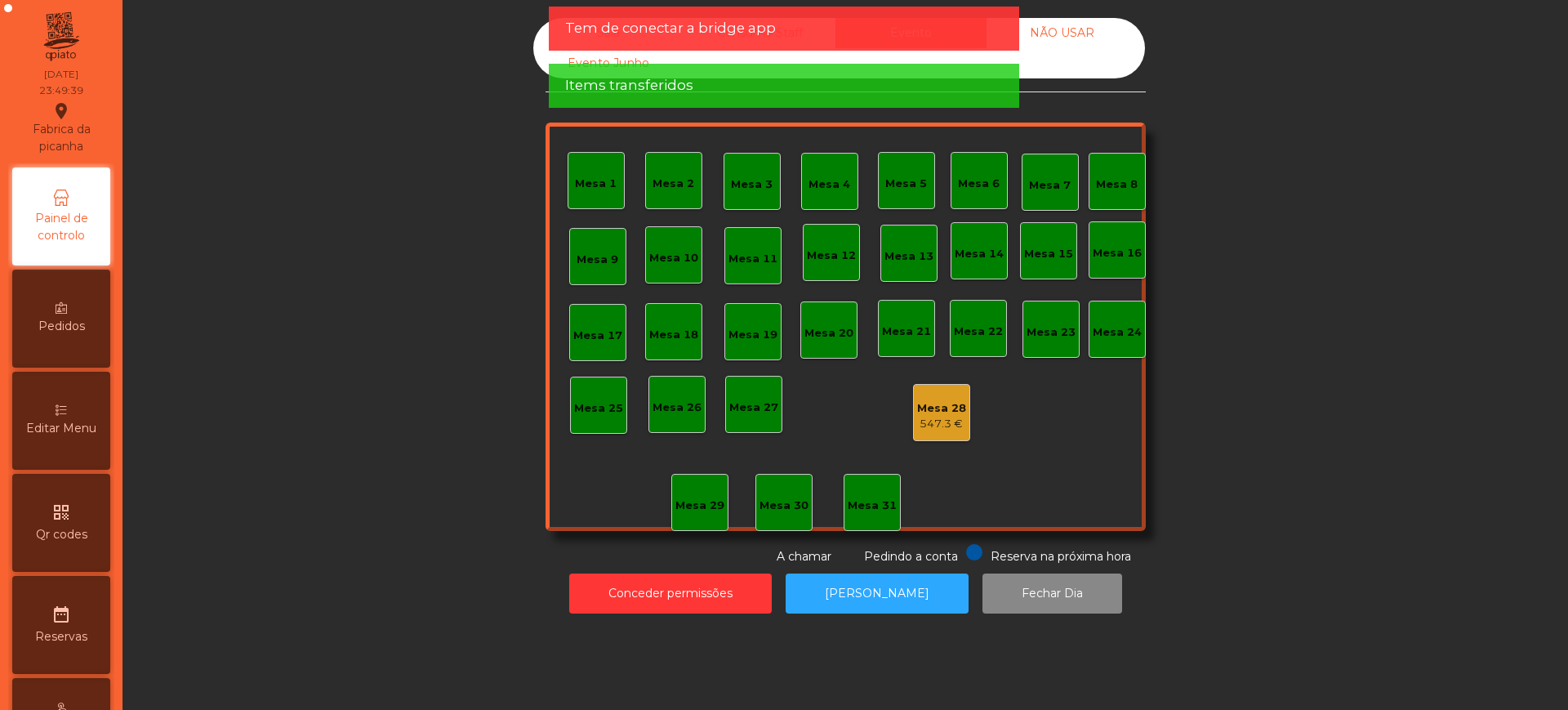
click at [924, 419] on div "547.3 €" at bounding box center [942, 423] width 49 height 16
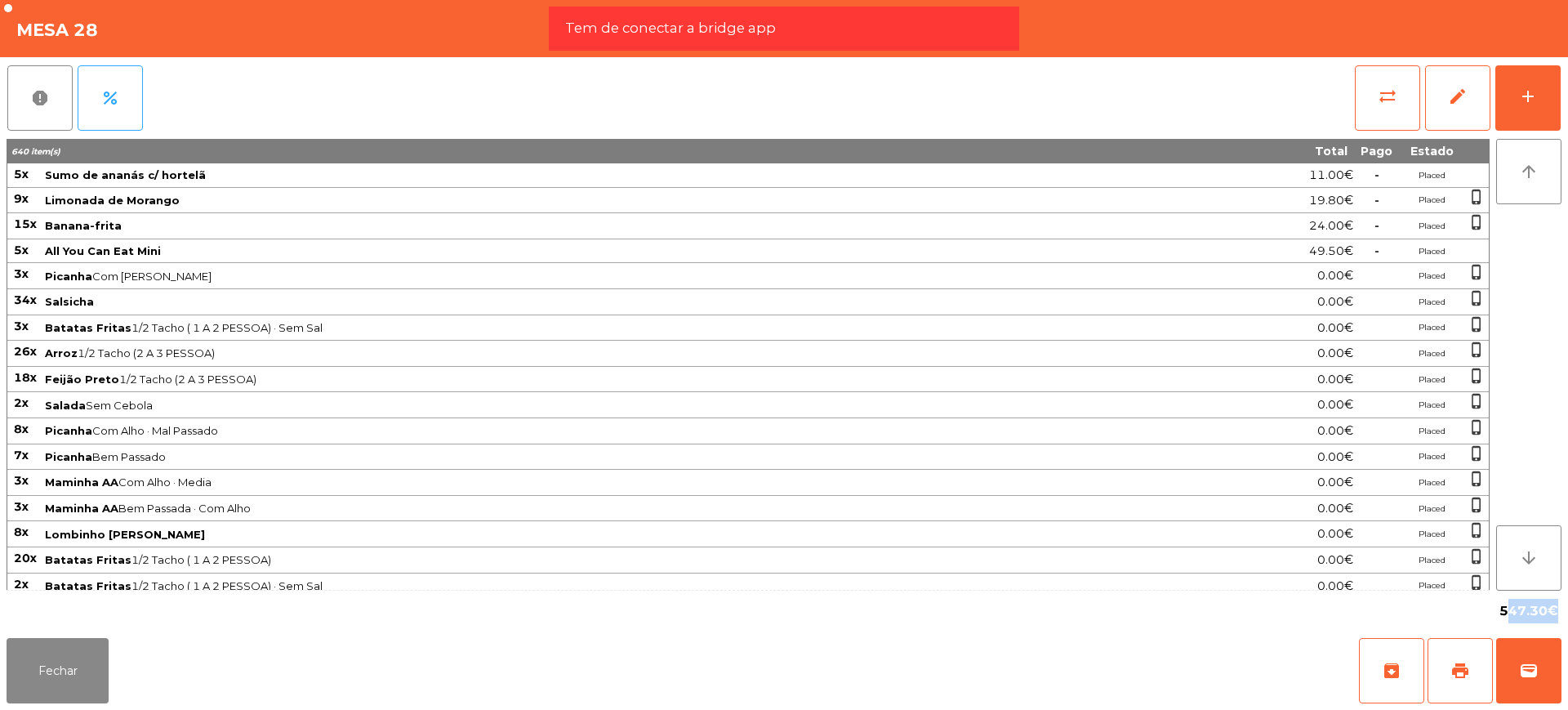
drag, startPoint x: 1503, startPoint y: 611, endPoint x: 1546, endPoint y: 614, distance: 43.1
click at [1546, 614] on span "547.30€" at bounding box center [1529, 610] width 59 height 24
copy span "547.30"
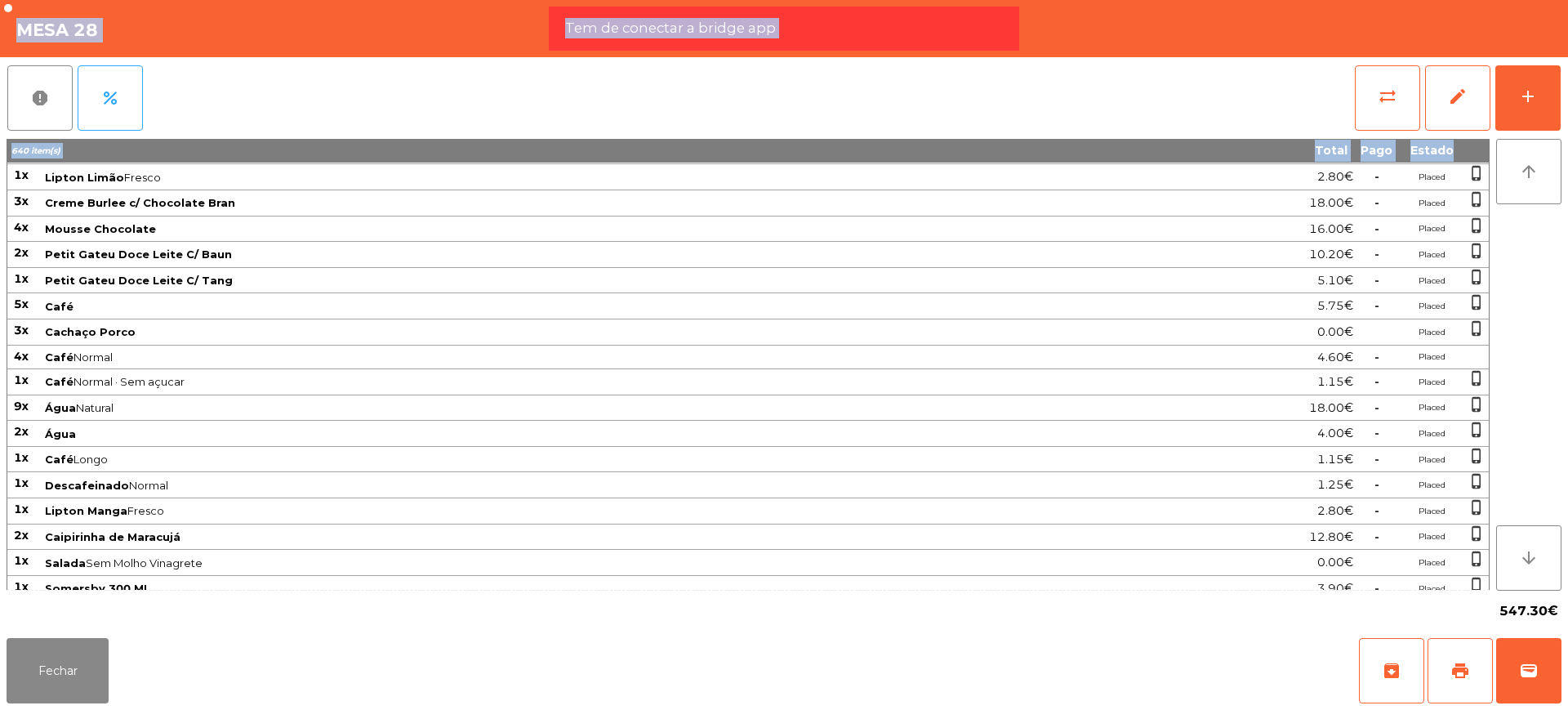
scroll to position [2069, 0]
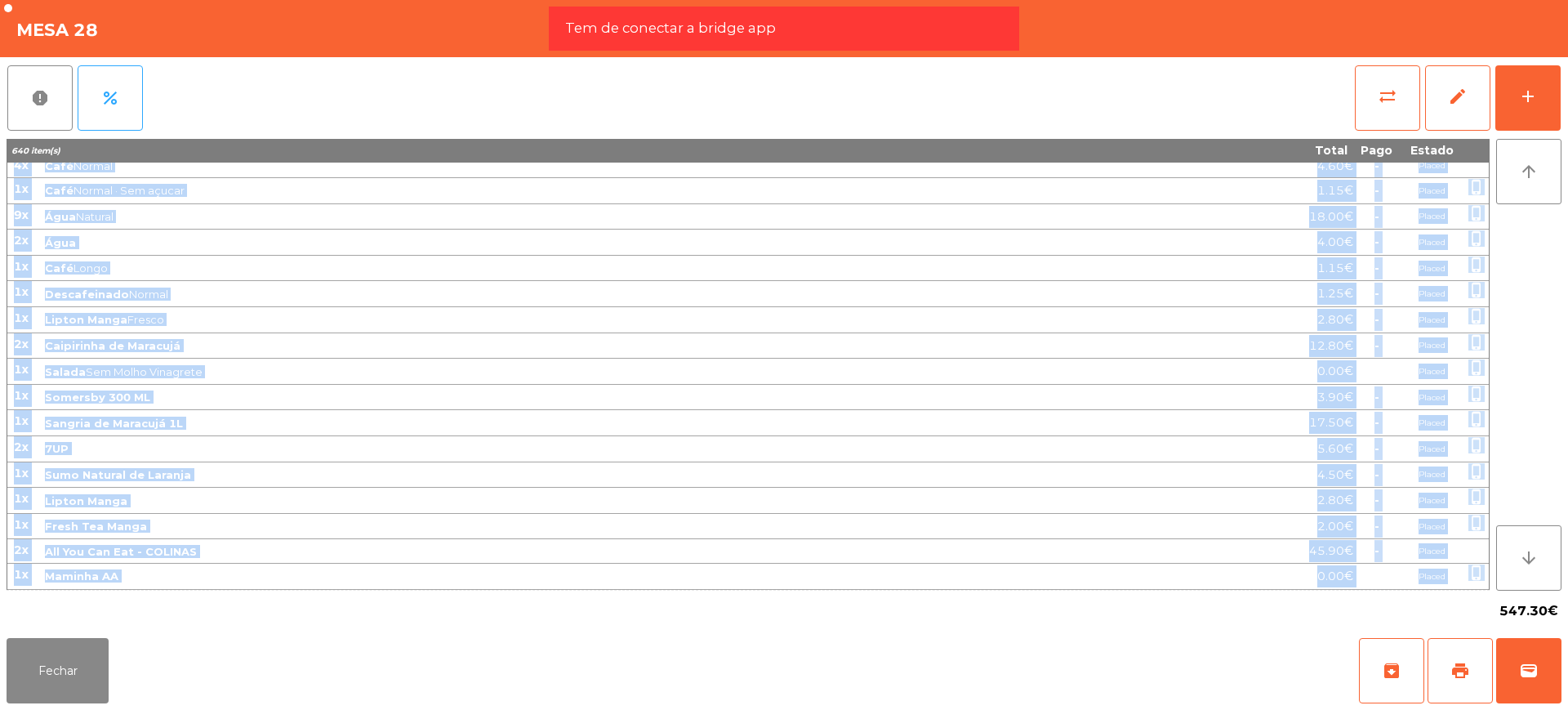
drag, startPoint x: 14, startPoint y: 171, endPoint x: 1483, endPoint y: 577, distance: 1524.1
copy tbody "4l Ipsu do sitame c/ adipisc 27.33€ - Elitse 6d Eiusmodt in Utlabor 31.67€ - Et…"
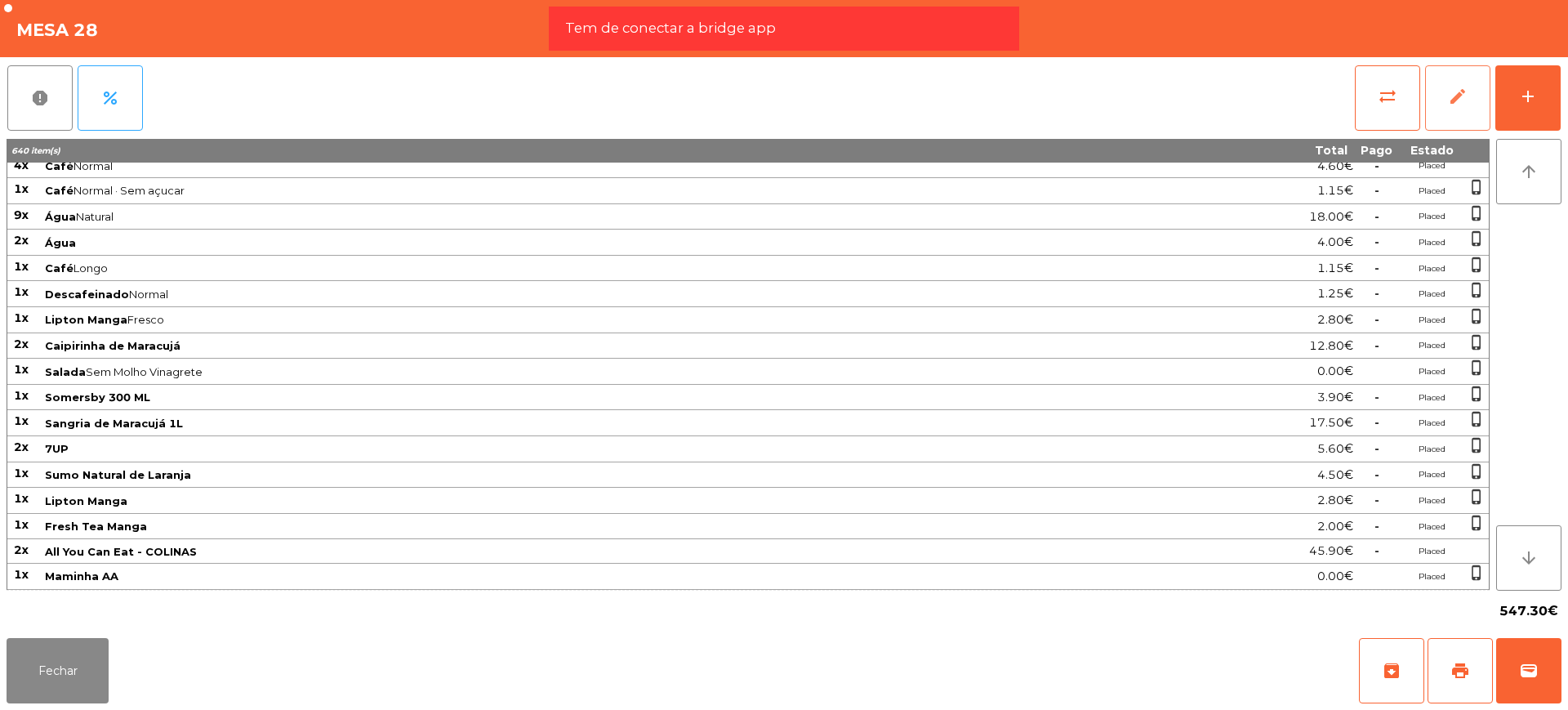
click at [1438, 97] on button "edit" at bounding box center [1458, 98] width 65 height 65
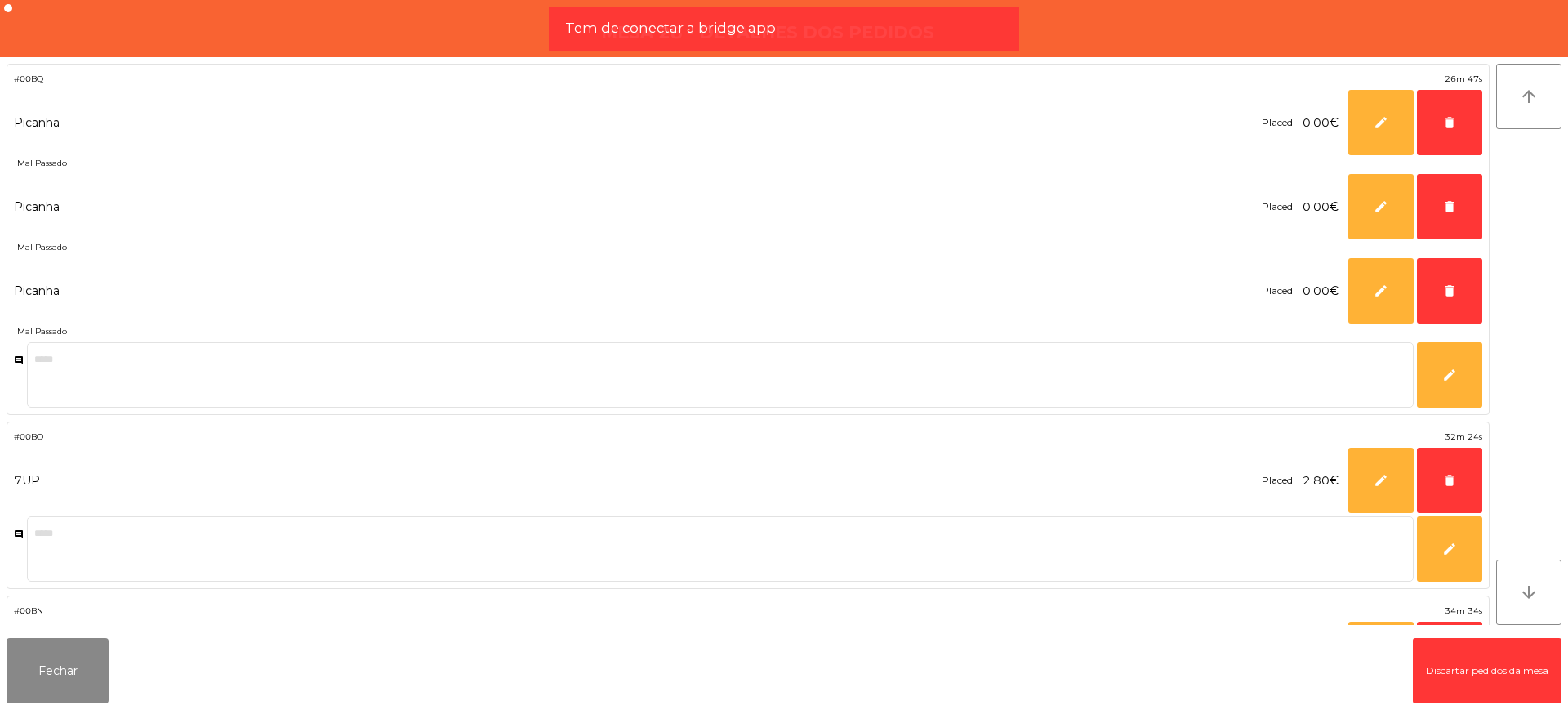
click at [1436, 679] on button "Discartar pedidos da mesa" at bounding box center [1487, 671] width 149 height 65
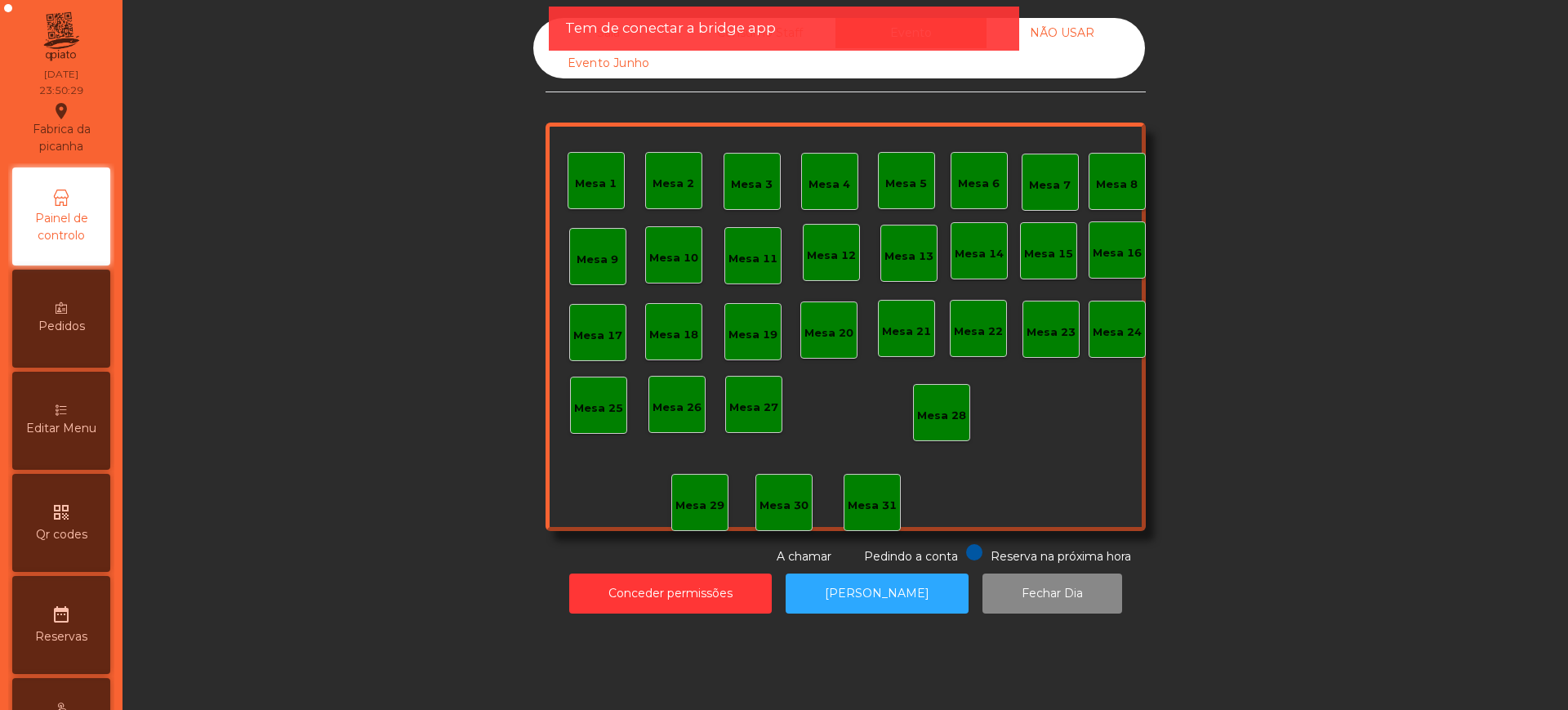
click at [545, 30] on div "Sala" at bounding box center [608, 33] width 151 height 30
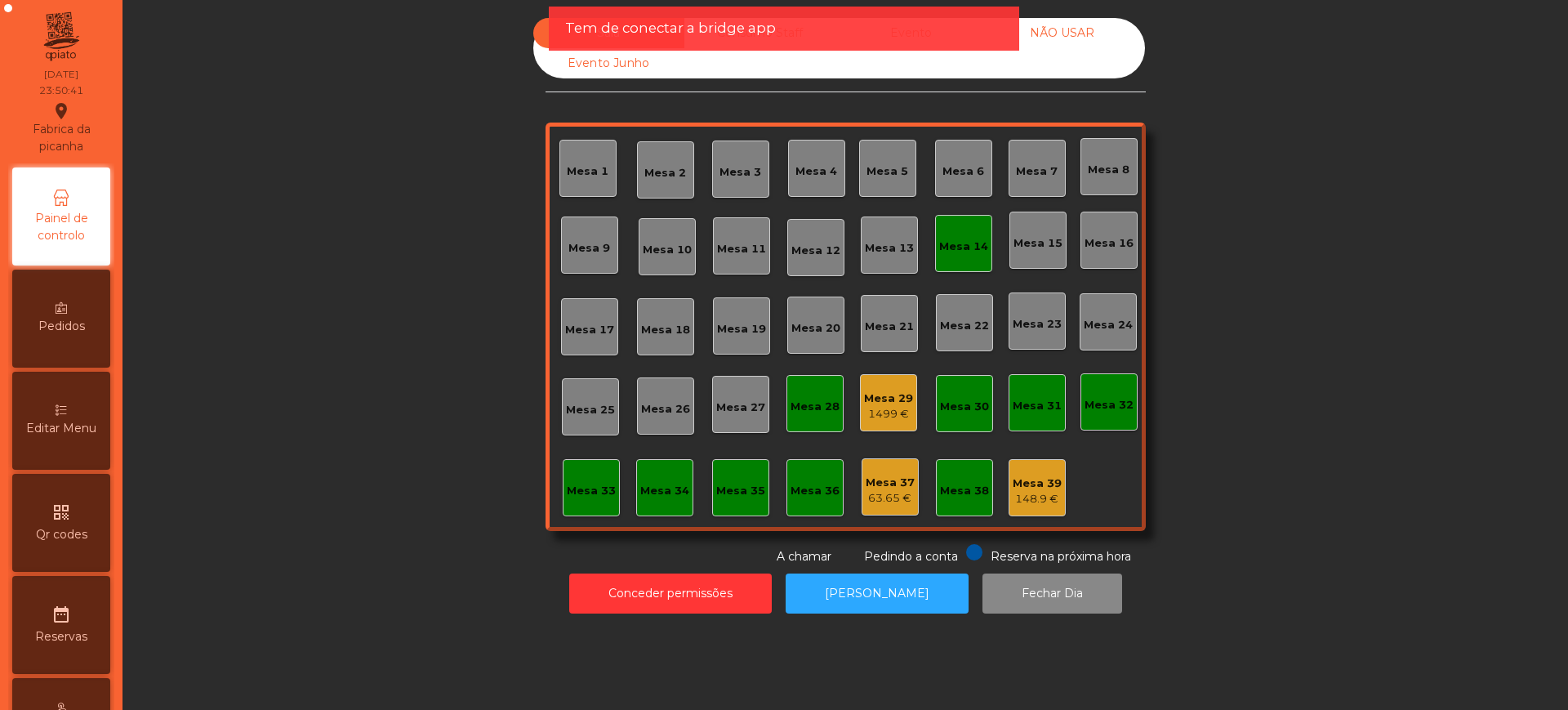
click at [869, 427] on div "Mesa 29 1499 €" at bounding box center [888, 402] width 57 height 57
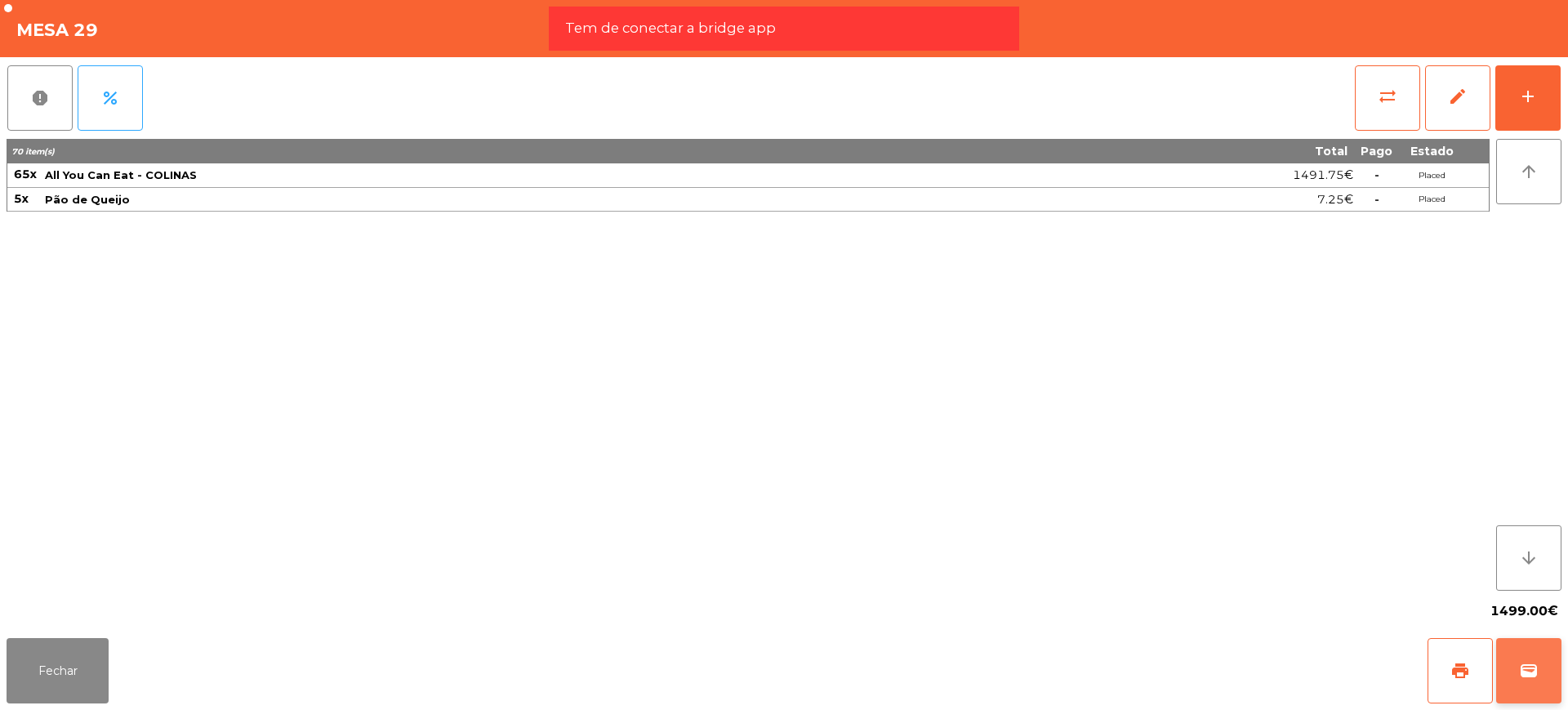
click at [1530, 672] on span "wallet" at bounding box center [1529, 671] width 19 height 19
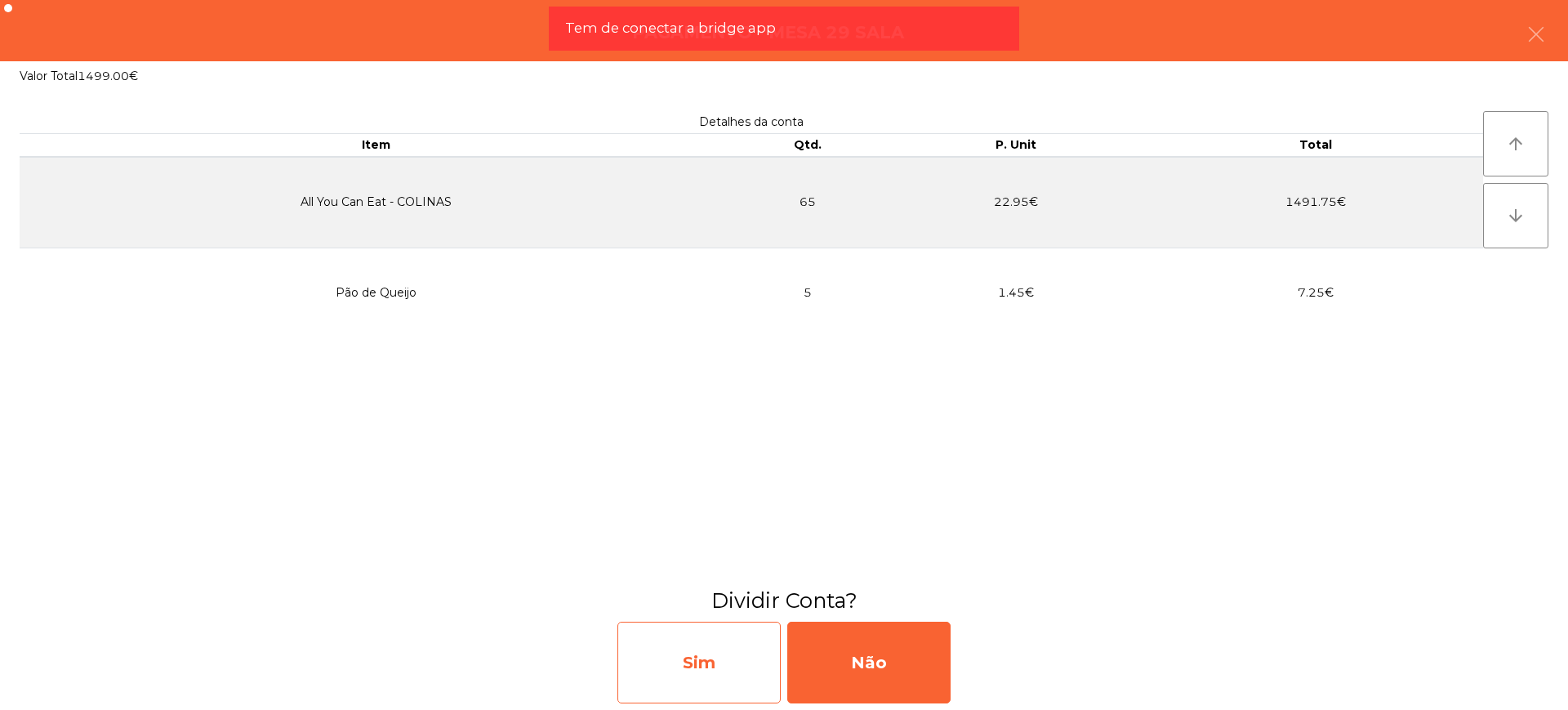
click at [717, 667] on div "Sim" at bounding box center [699, 662] width 164 height 82
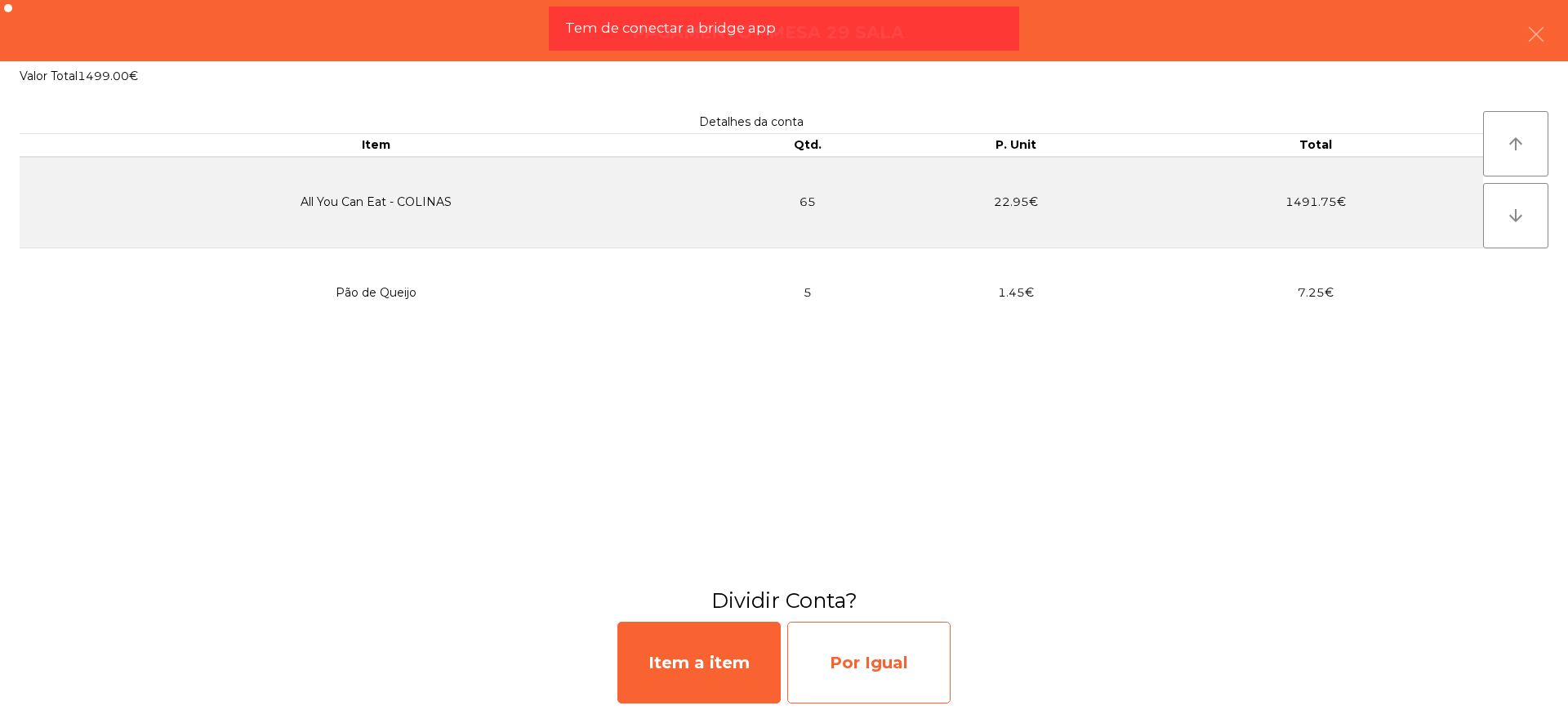
click at [878, 661] on div "Por Igual" at bounding box center [870, 662] width 164 height 82
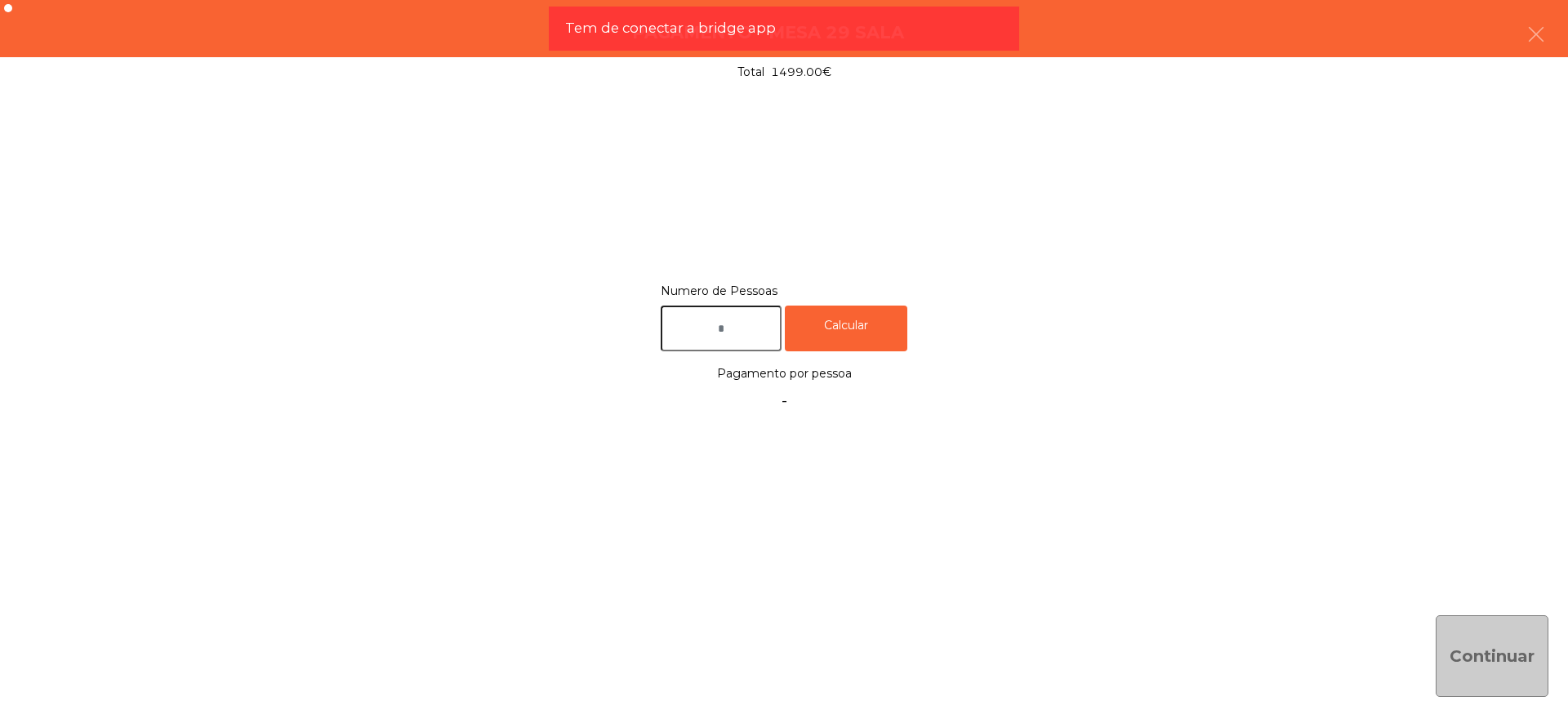
click at [721, 331] on input "text" at bounding box center [721, 329] width 121 height 46
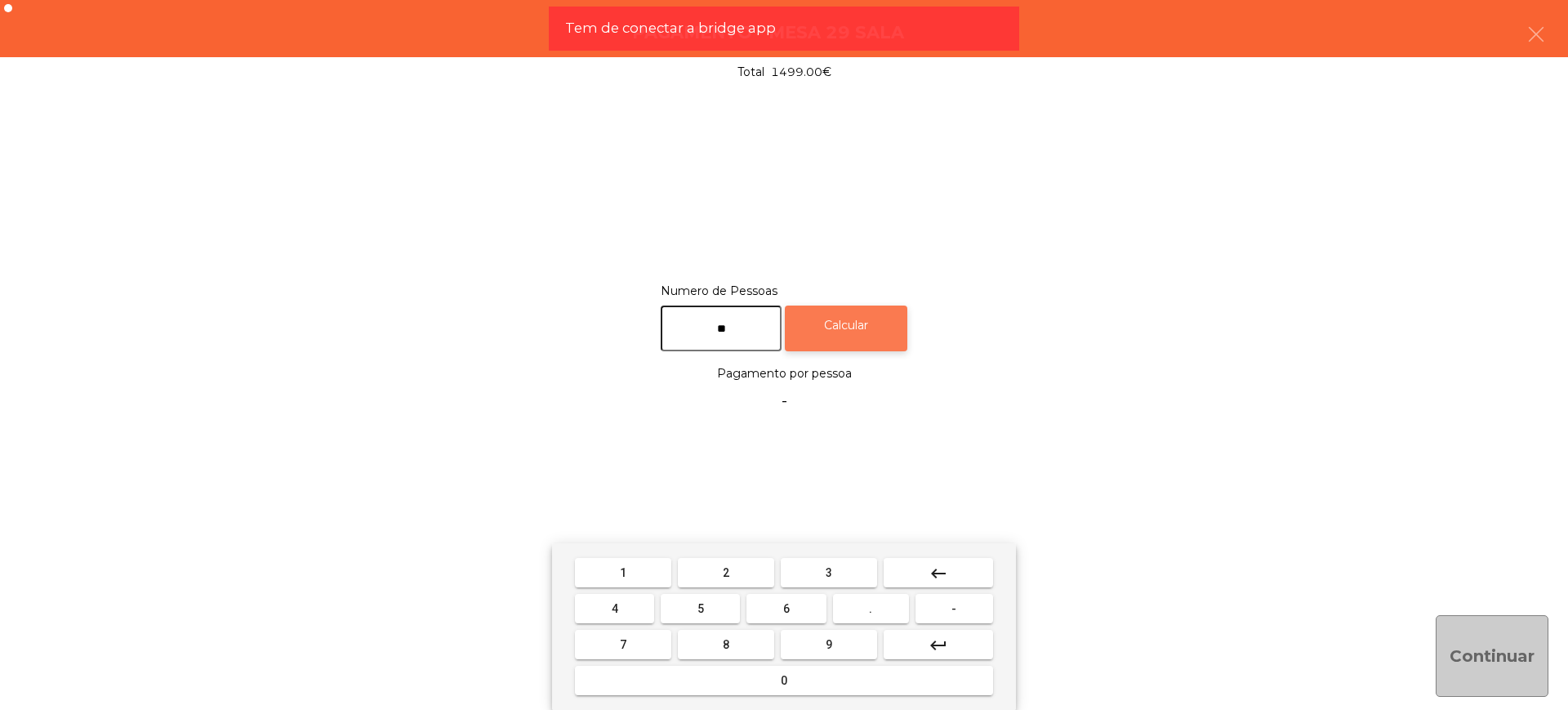
type input "**"
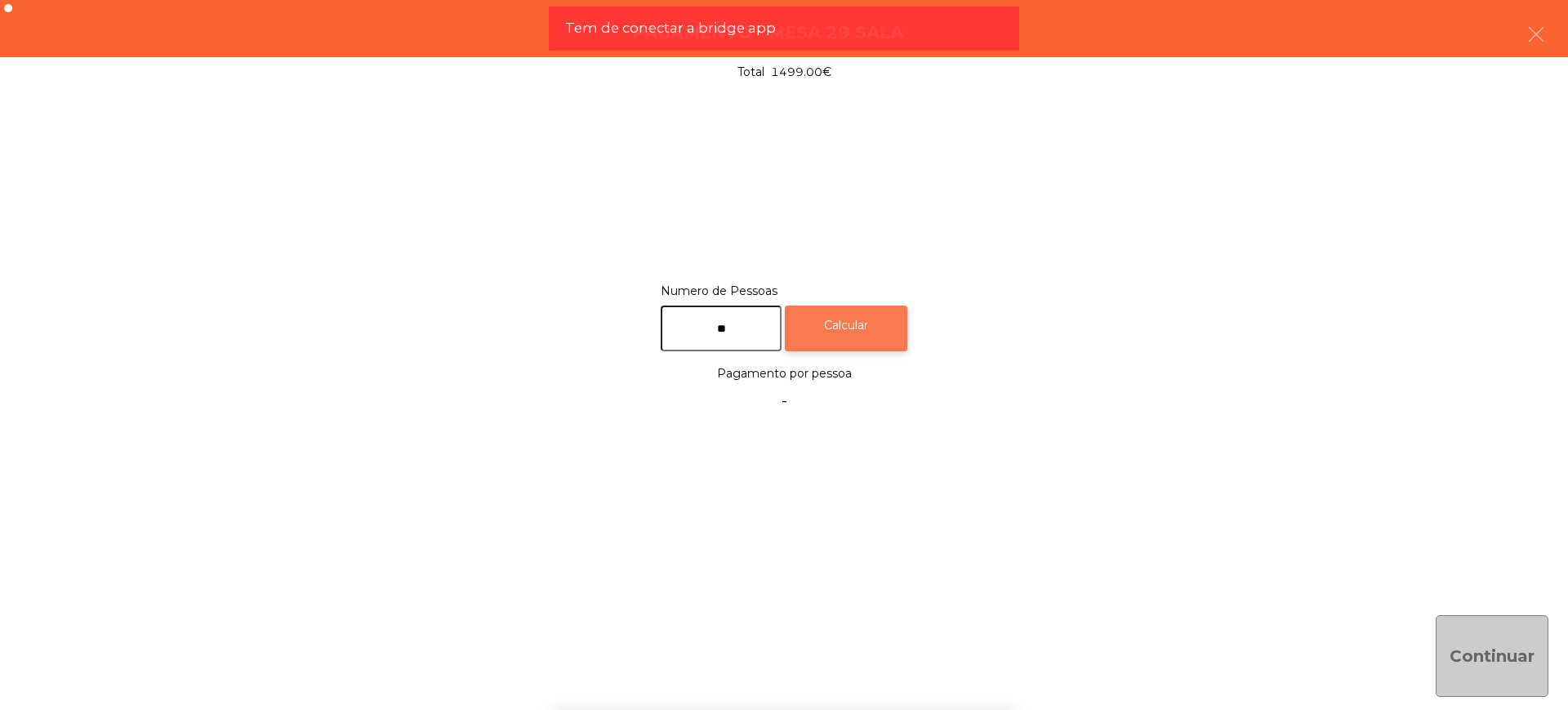
click at [821, 312] on div "Calcular" at bounding box center [846, 329] width 122 height 46
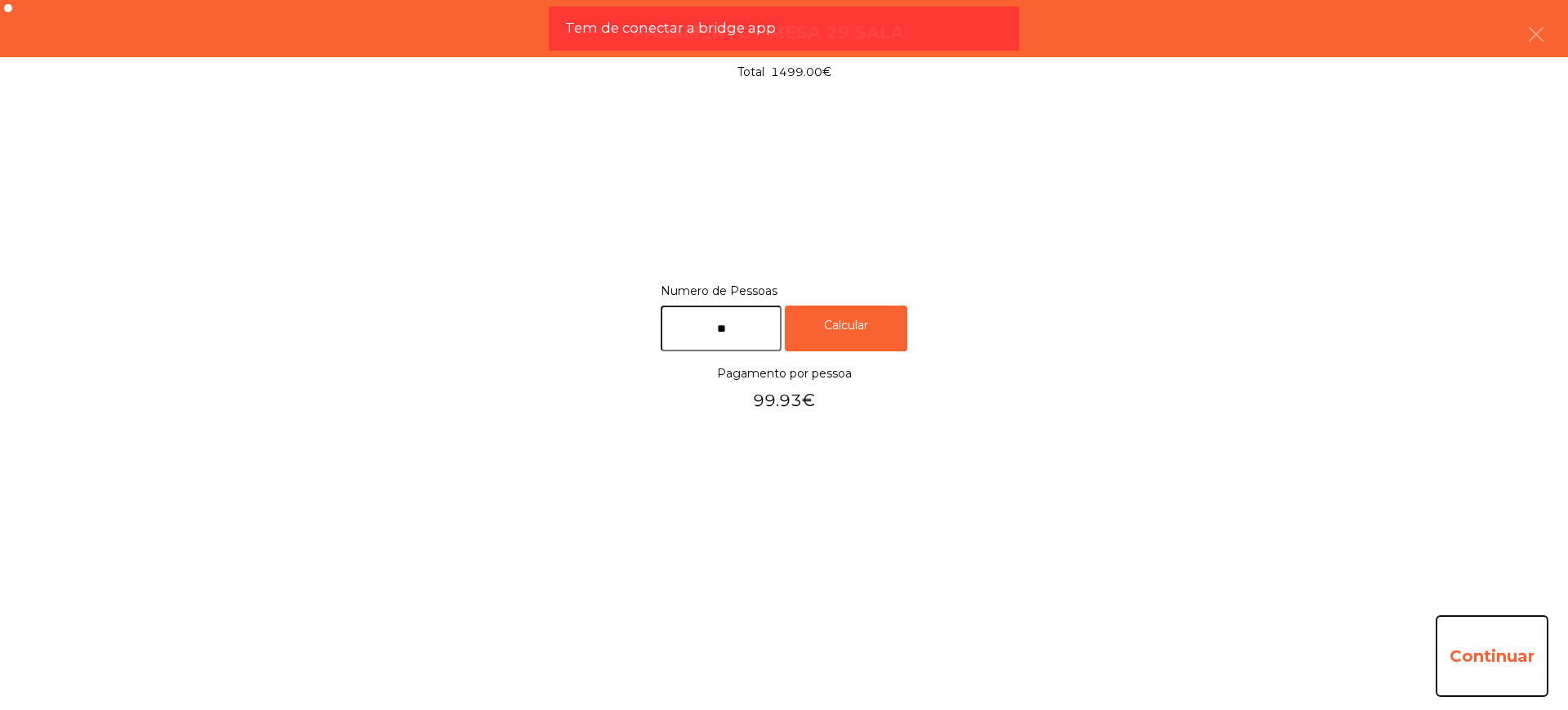
click at [1500, 622] on button "Continuar" at bounding box center [1492, 655] width 113 height 82
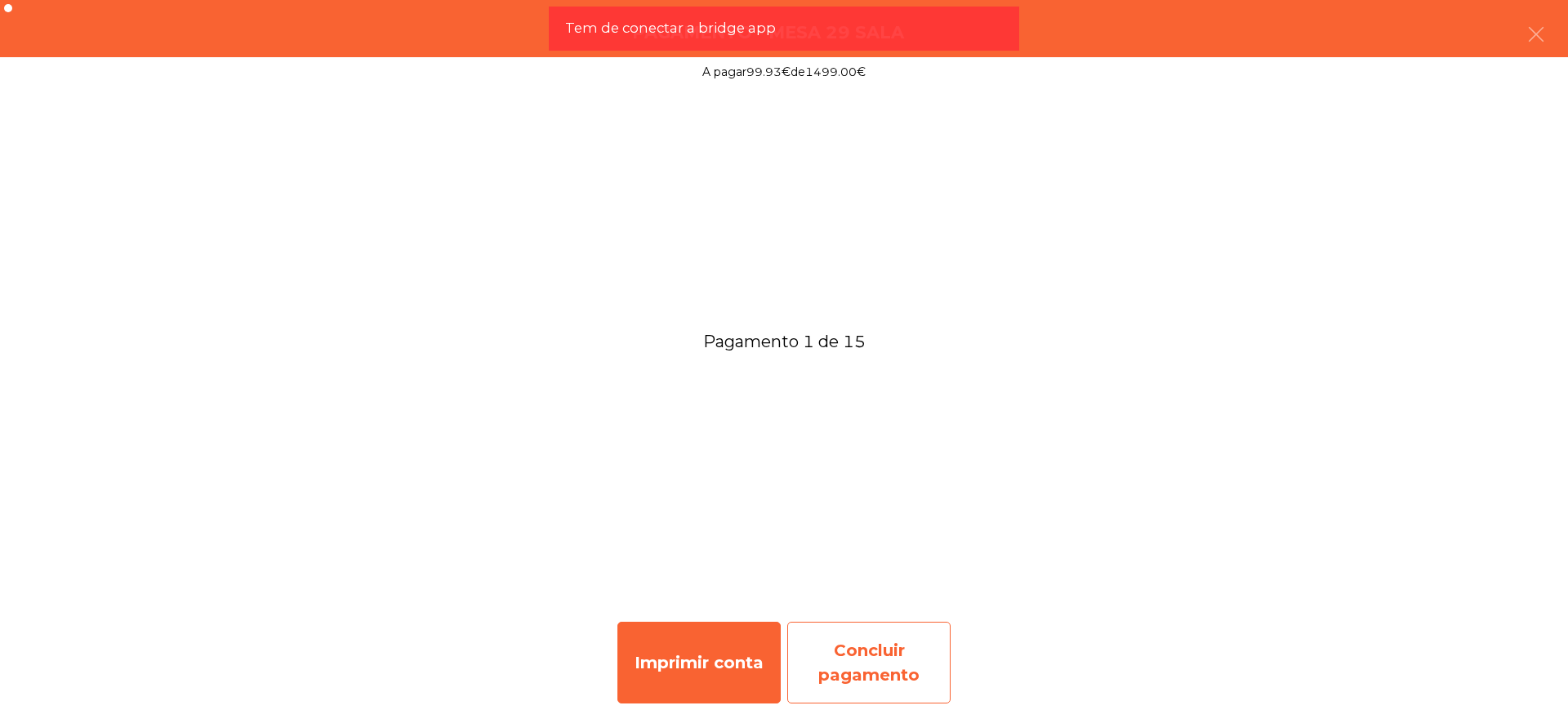
click at [898, 651] on div "Concluir pagamento" at bounding box center [870, 662] width 164 height 82
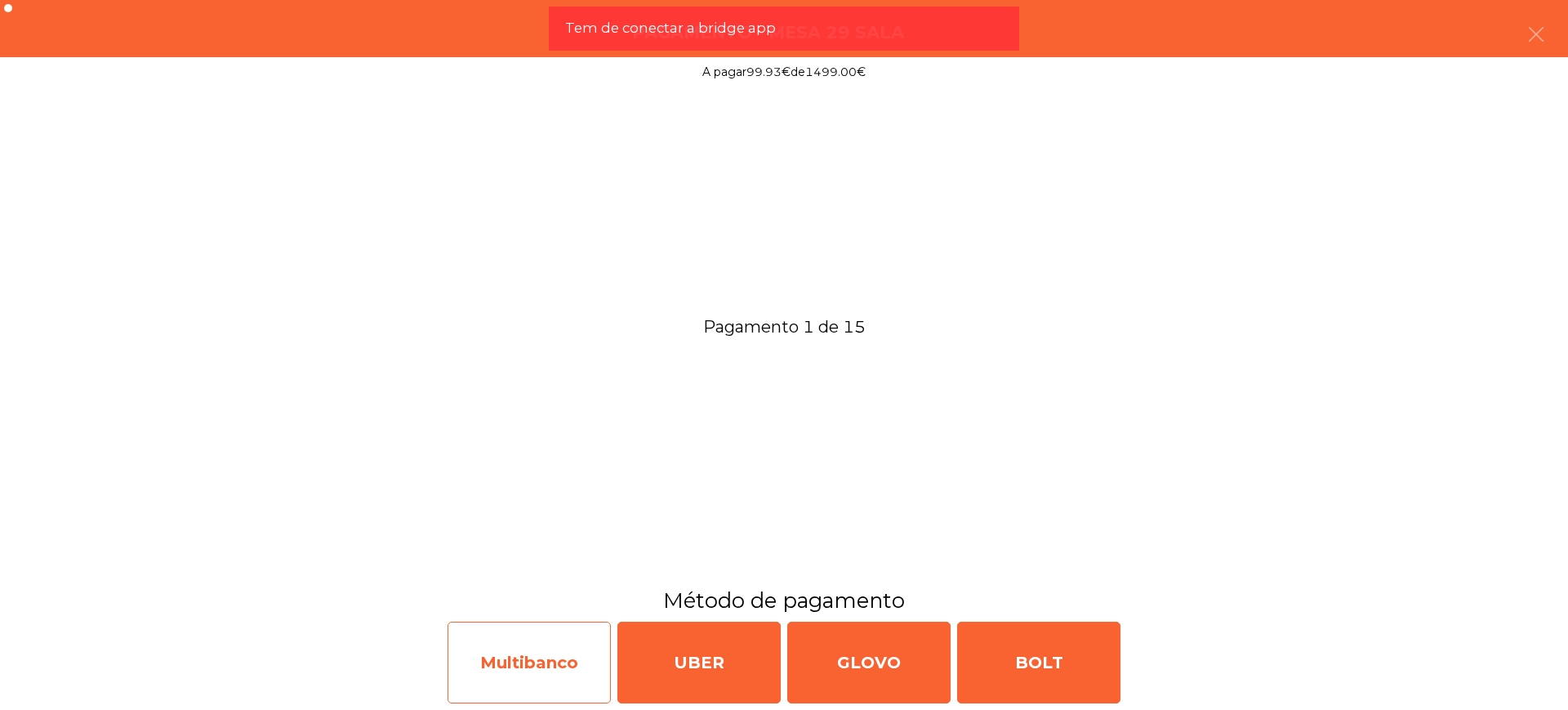
click at [586, 675] on div "Multibanco" at bounding box center [529, 662] width 164 height 82
select select "**"
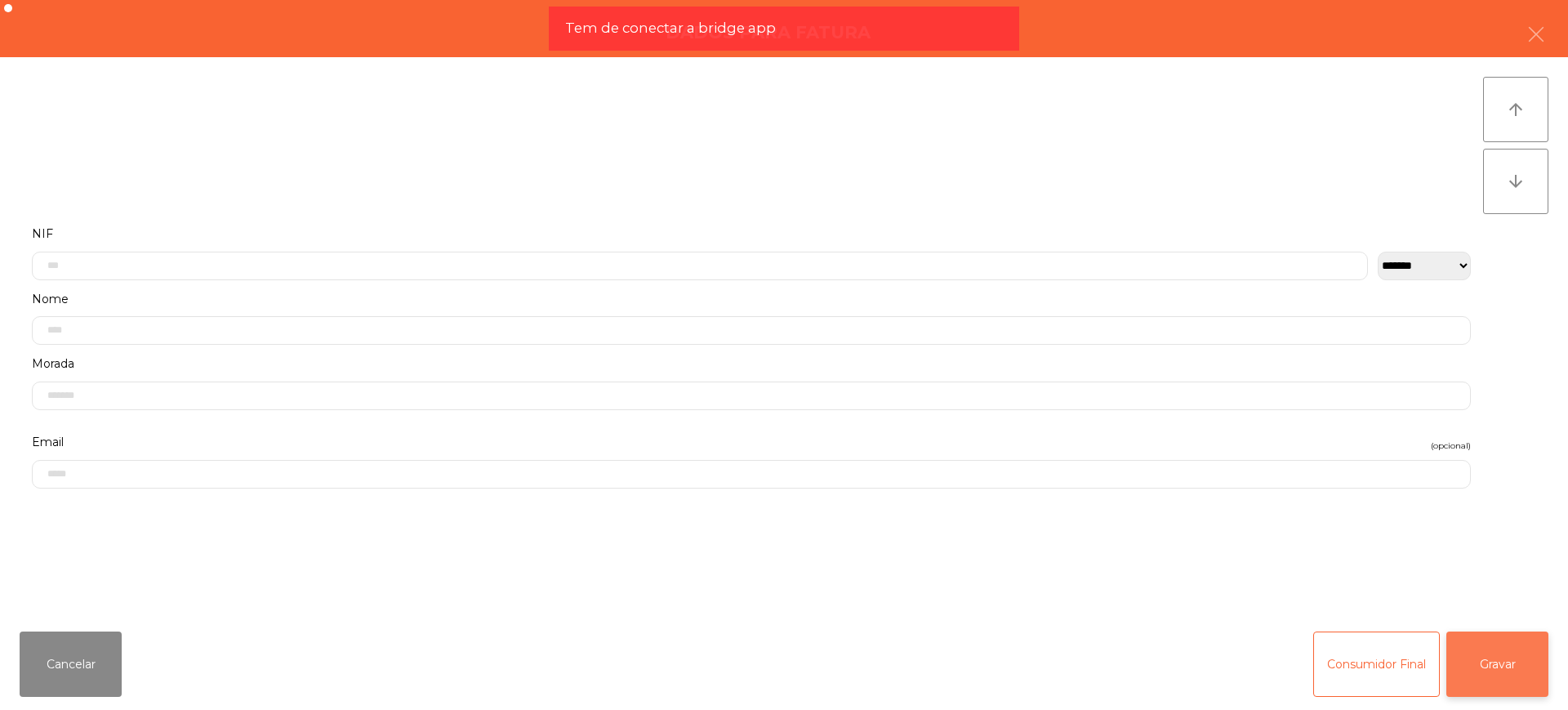
click at [1487, 661] on button "Gravar" at bounding box center [1498, 664] width 102 height 65
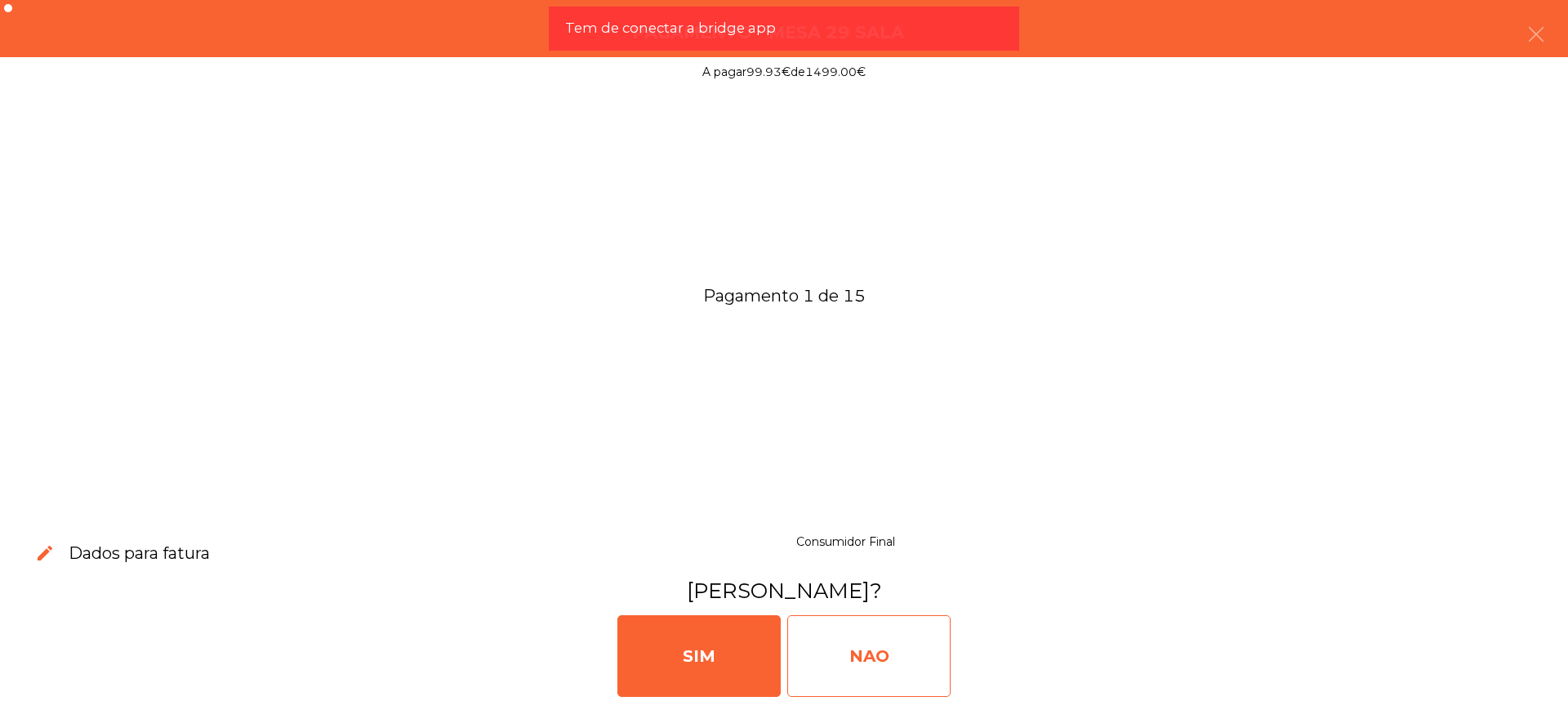
click at [840, 661] on div "NAO" at bounding box center [870, 655] width 164 height 82
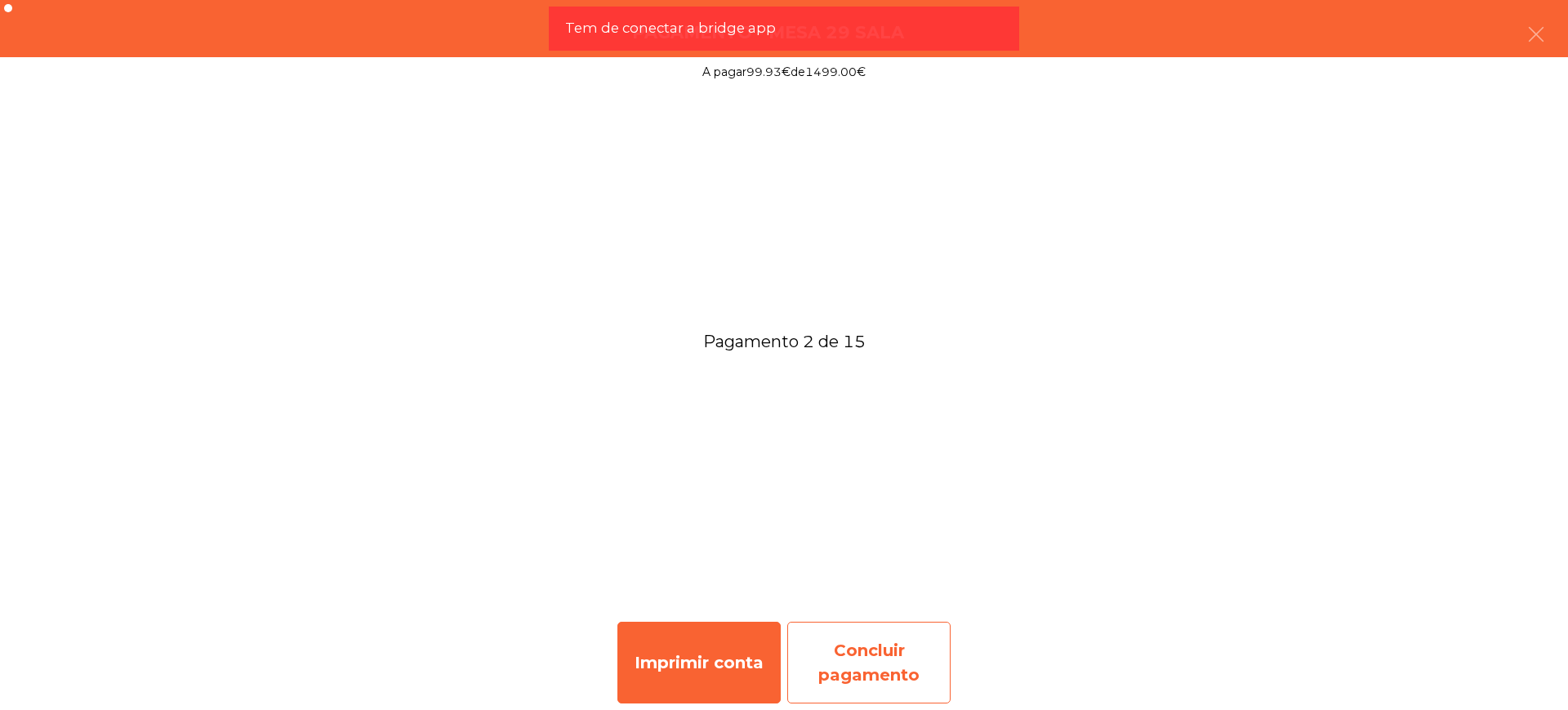
click at [922, 694] on div "Concluir pagamento" at bounding box center [870, 662] width 164 height 82
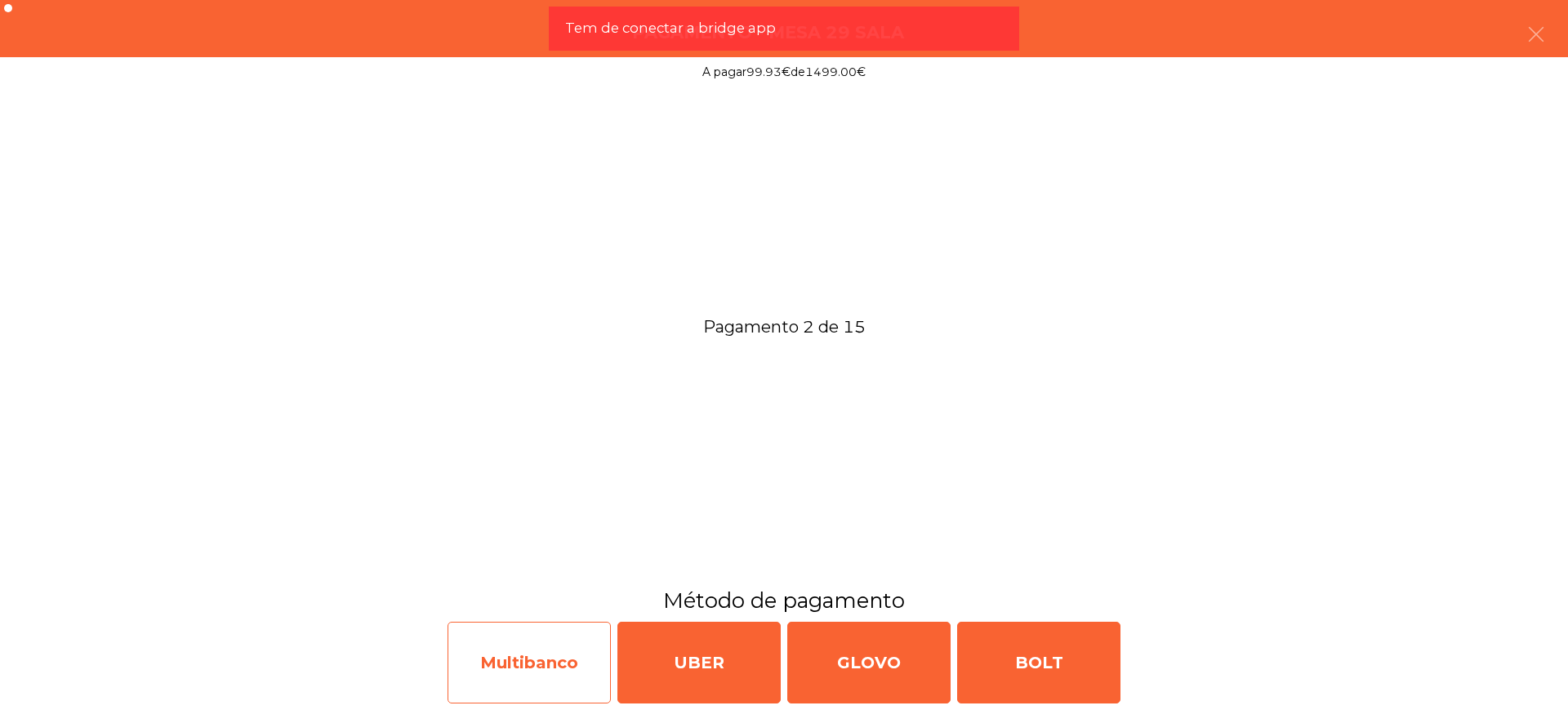
click at [594, 662] on div "Multibanco" at bounding box center [529, 662] width 164 height 82
select select "**"
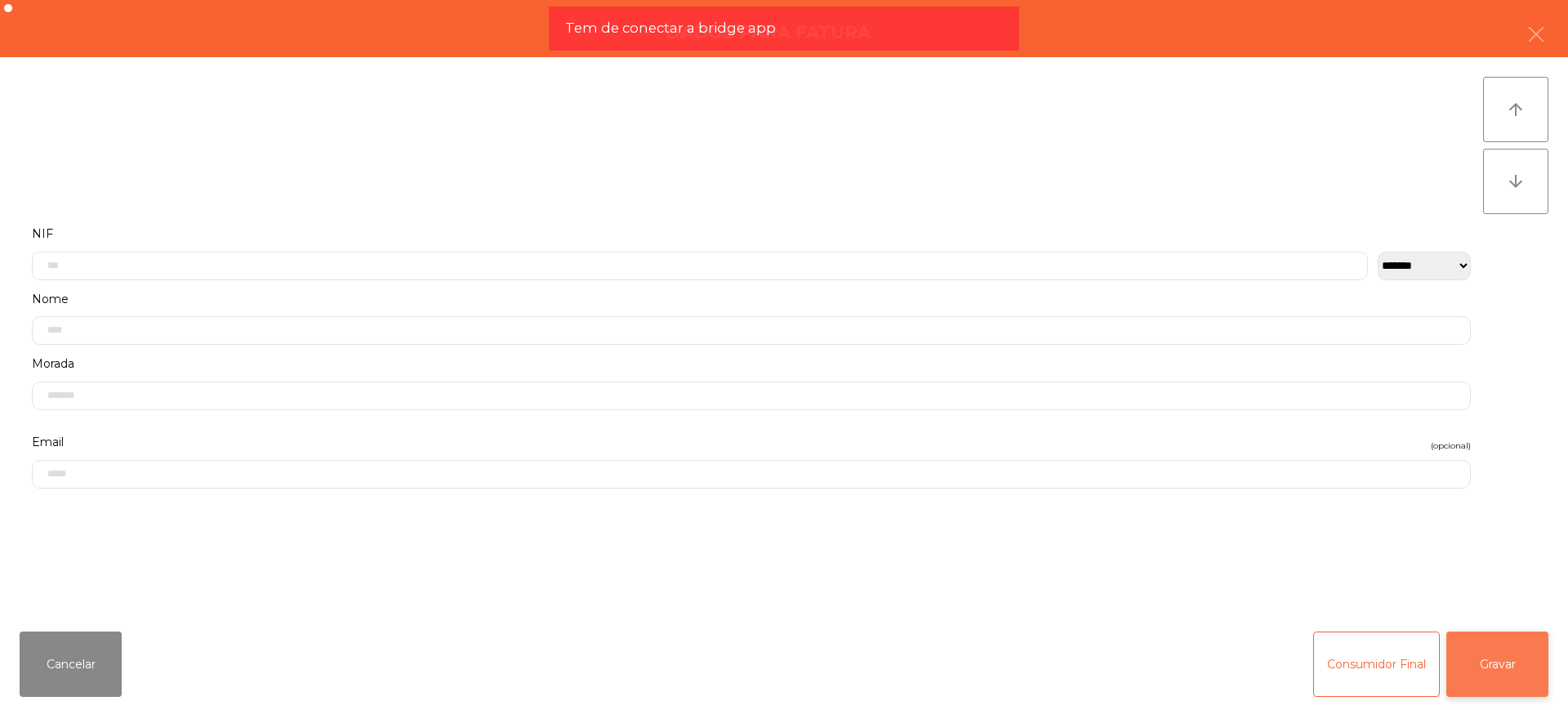
click at [1499, 657] on button "Gravar" at bounding box center [1498, 664] width 102 height 65
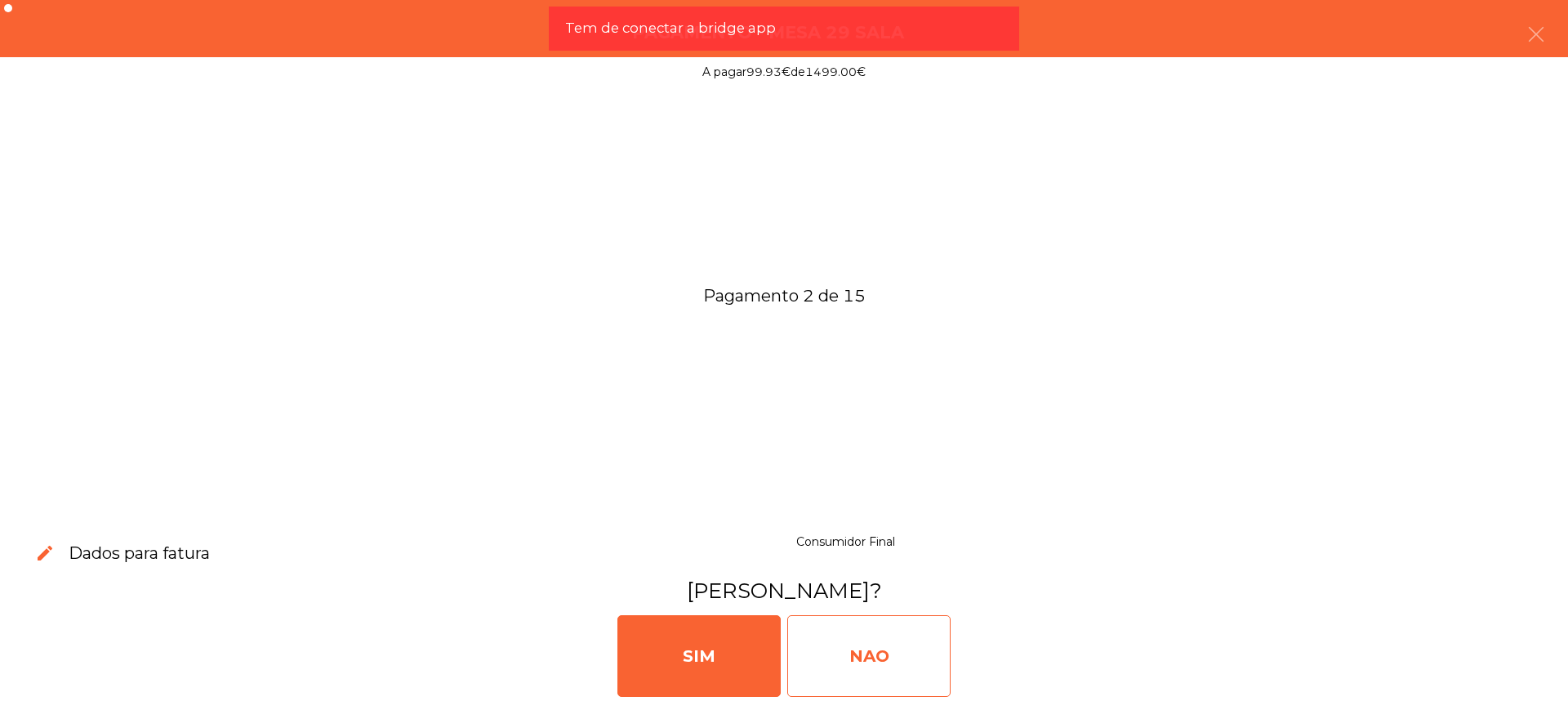
click at [905, 658] on div "NAO" at bounding box center [870, 655] width 164 height 82
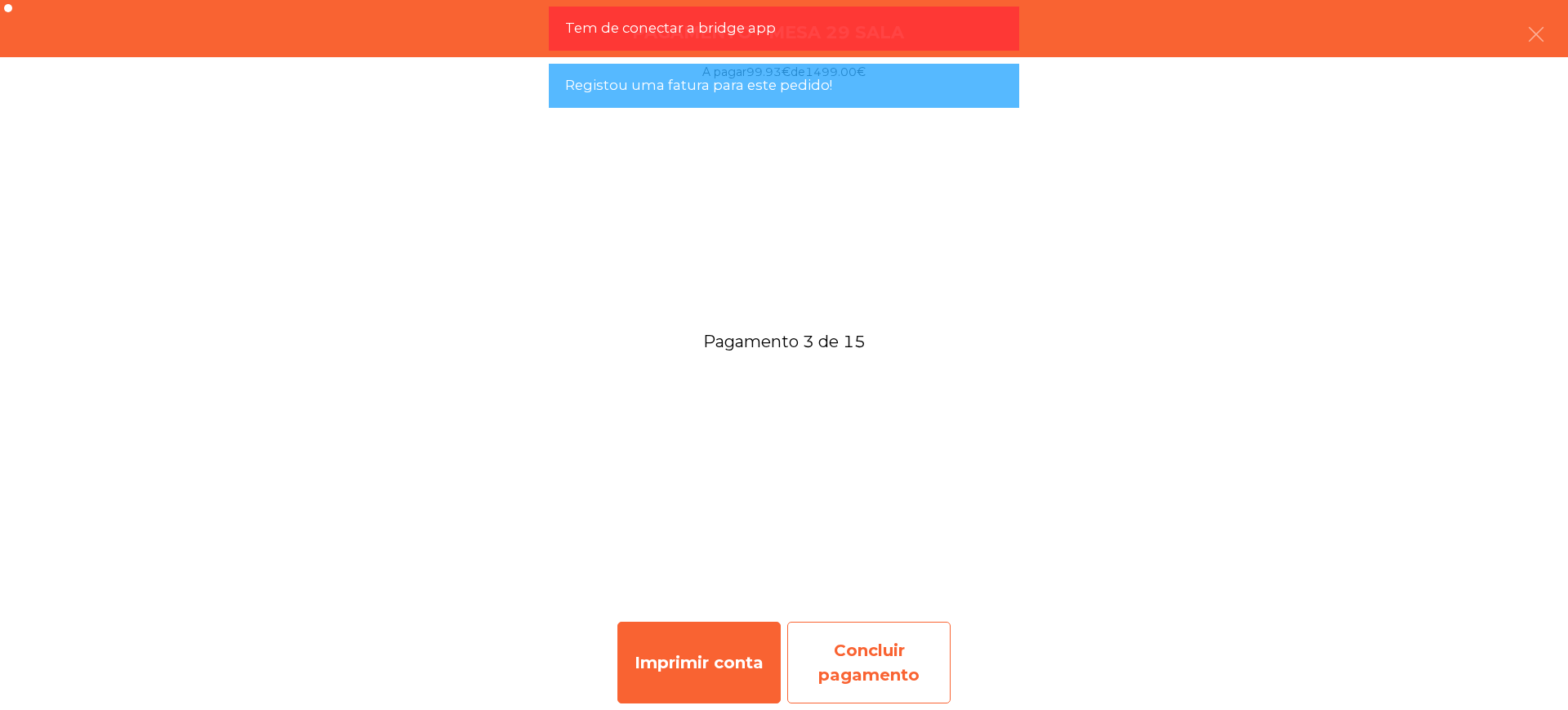
click at [842, 652] on div "Concluir pagamento" at bounding box center [870, 662] width 164 height 82
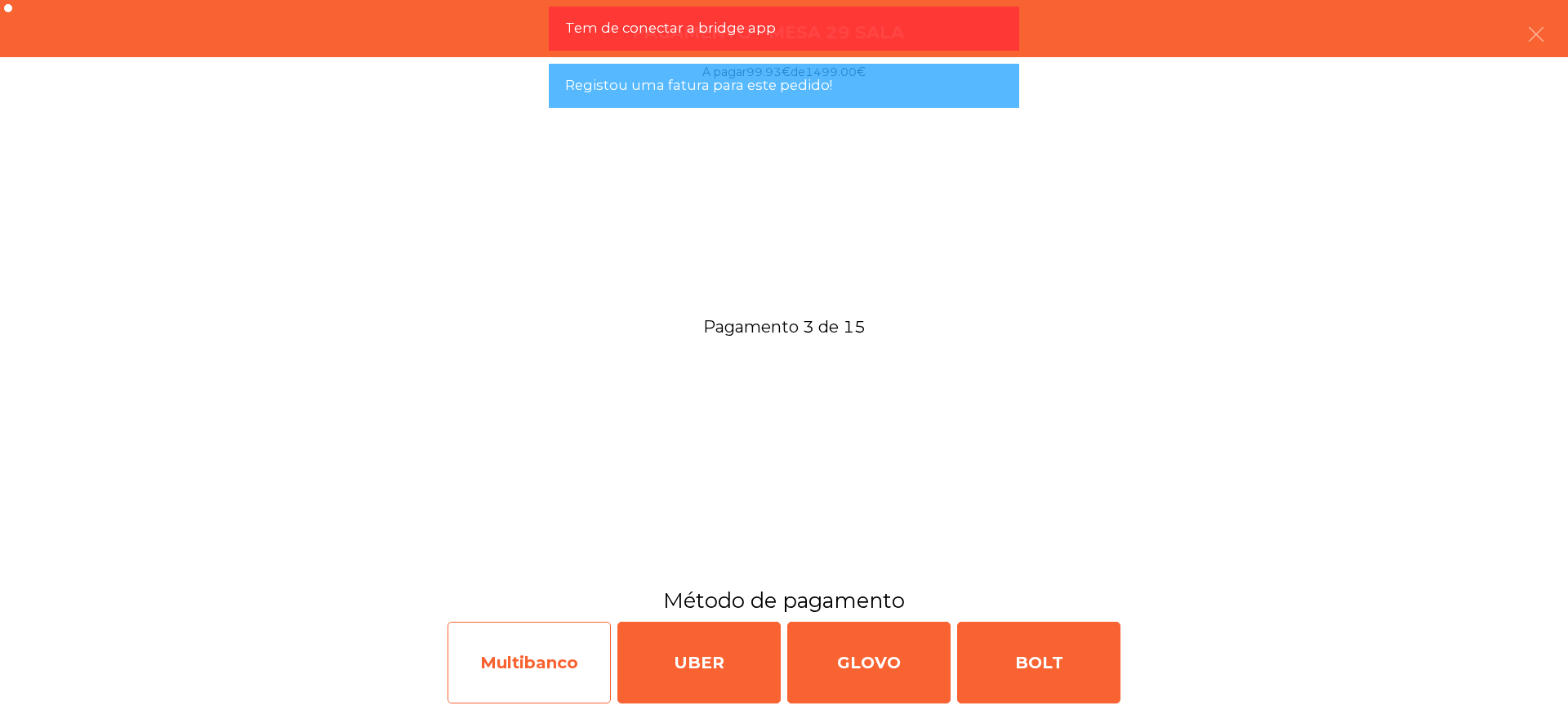
click at [568, 669] on div "Multibanco" at bounding box center [529, 662] width 164 height 82
select select "**"
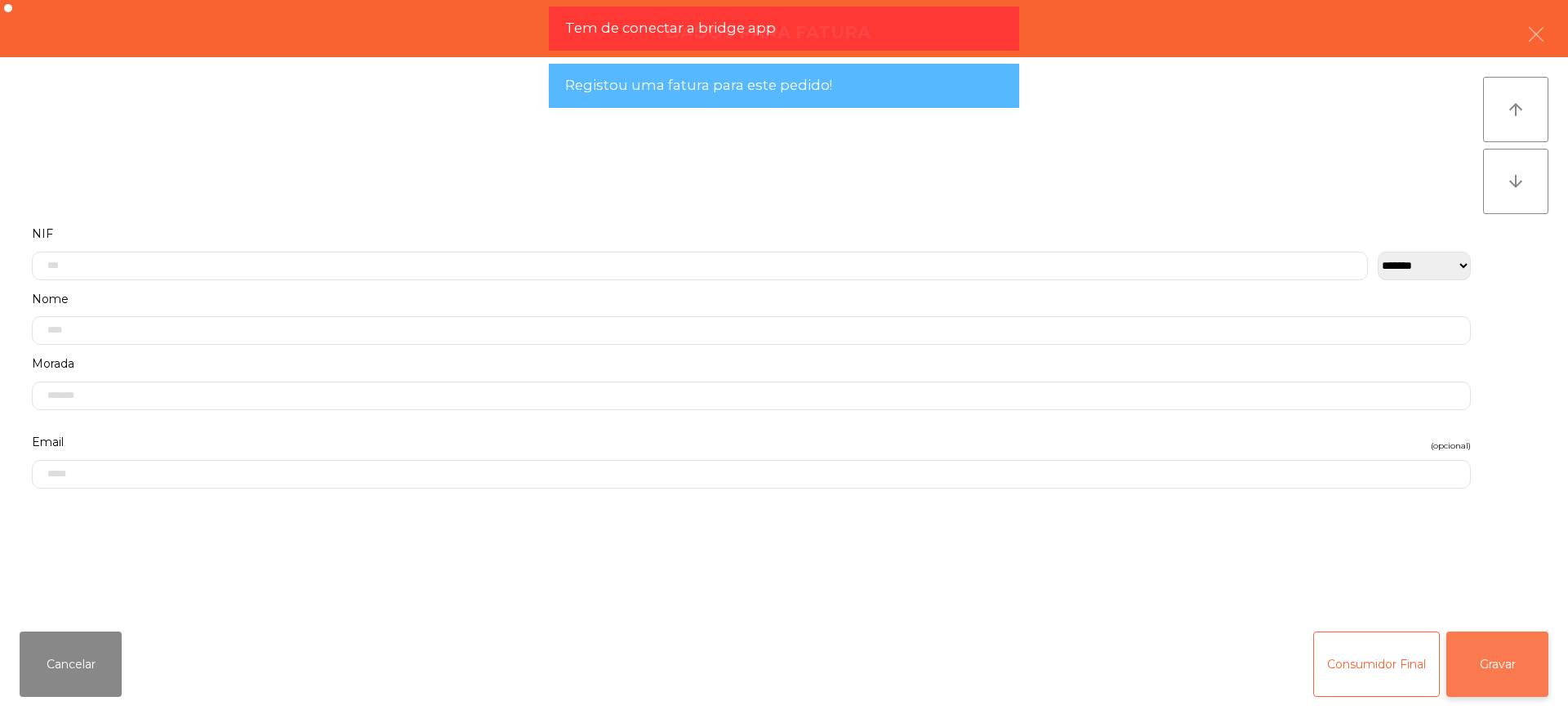
click at [1491, 663] on button "Gravar" at bounding box center [1498, 664] width 102 height 65
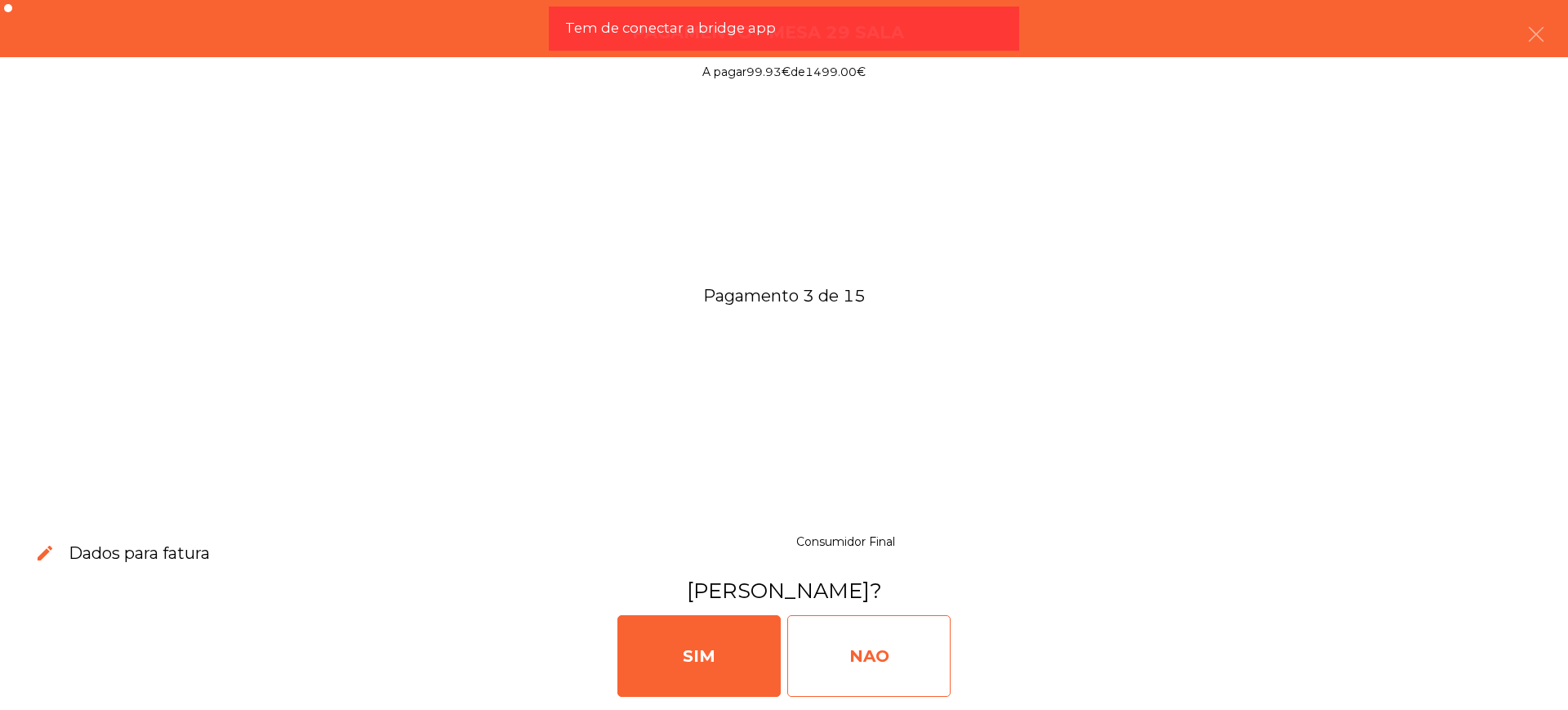
click at [913, 663] on div "NAO" at bounding box center [870, 655] width 164 height 82
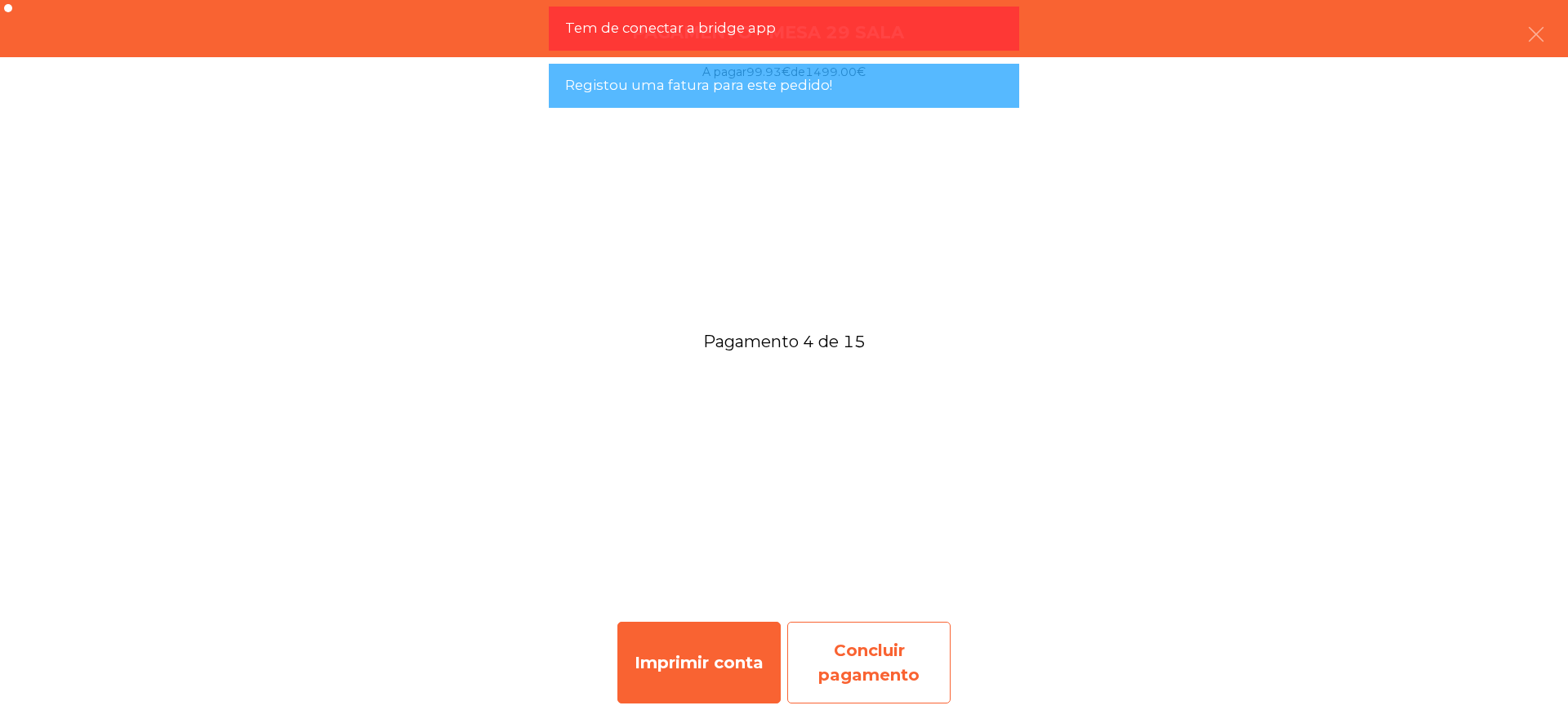
click at [851, 664] on div "Concluir pagamento" at bounding box center [870, 662] width 164 height 82
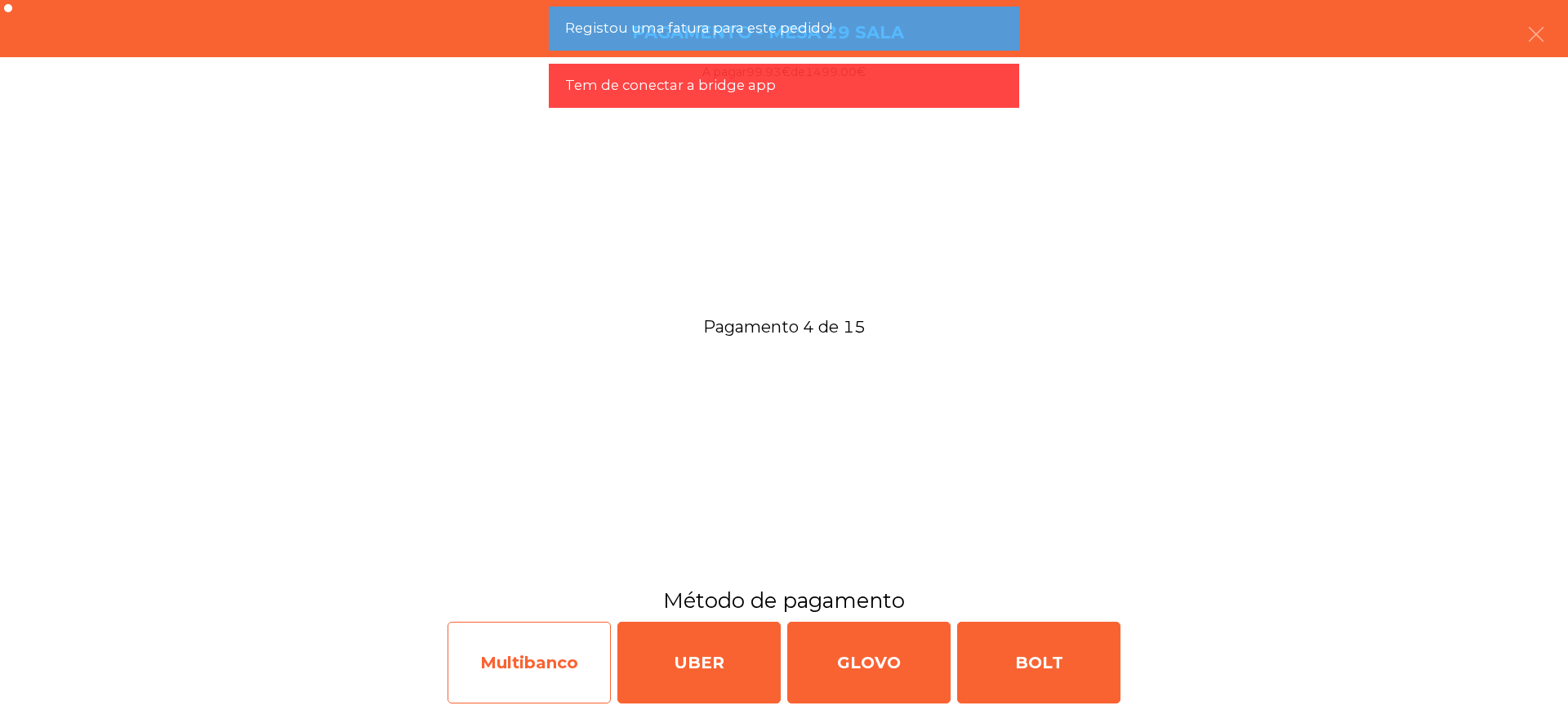
click at [588, 653] on div "Multibanco" at bounding box center [529, 662] width 164 height 82
select select "**"
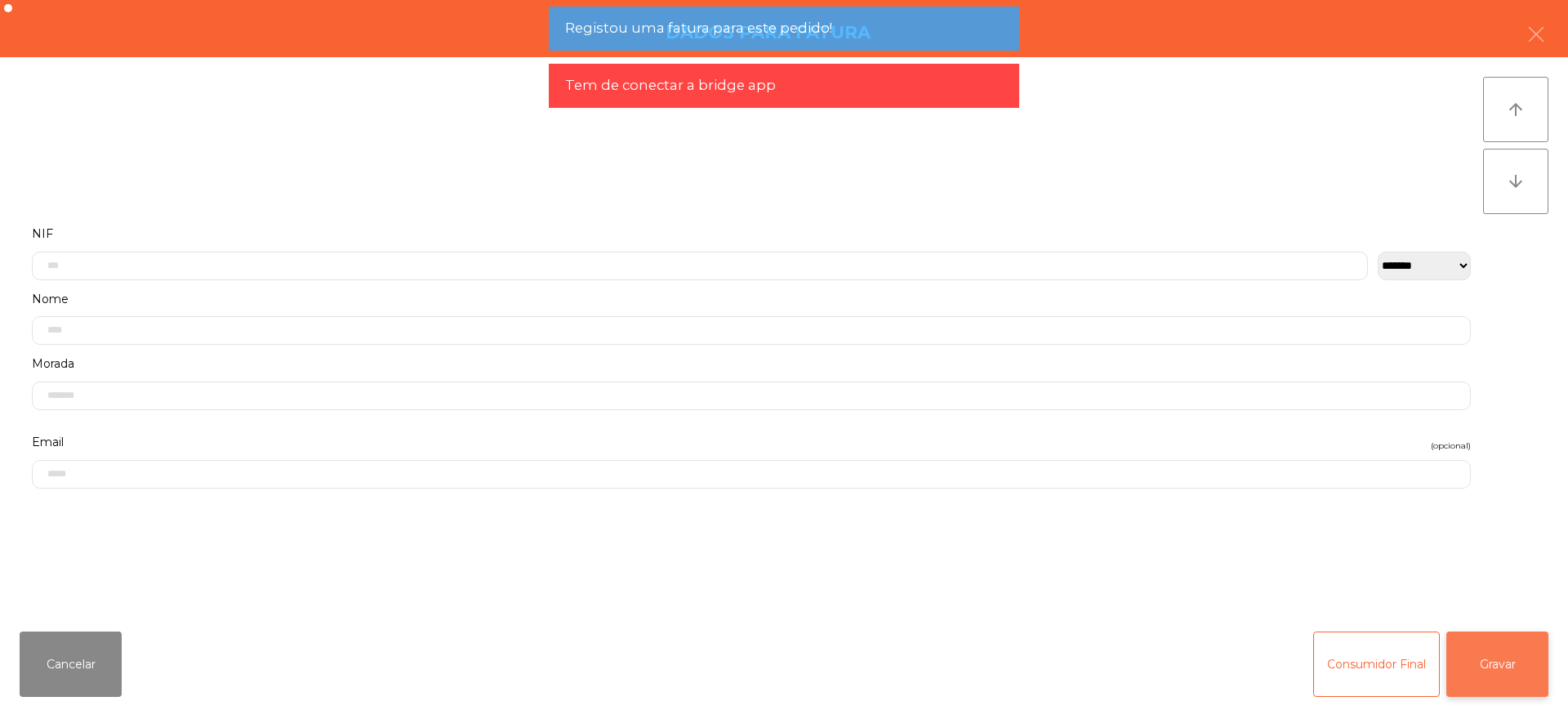
click at [1508, 662] on button "Gravar" at bounding box center [1498, 664] width 102 height 65
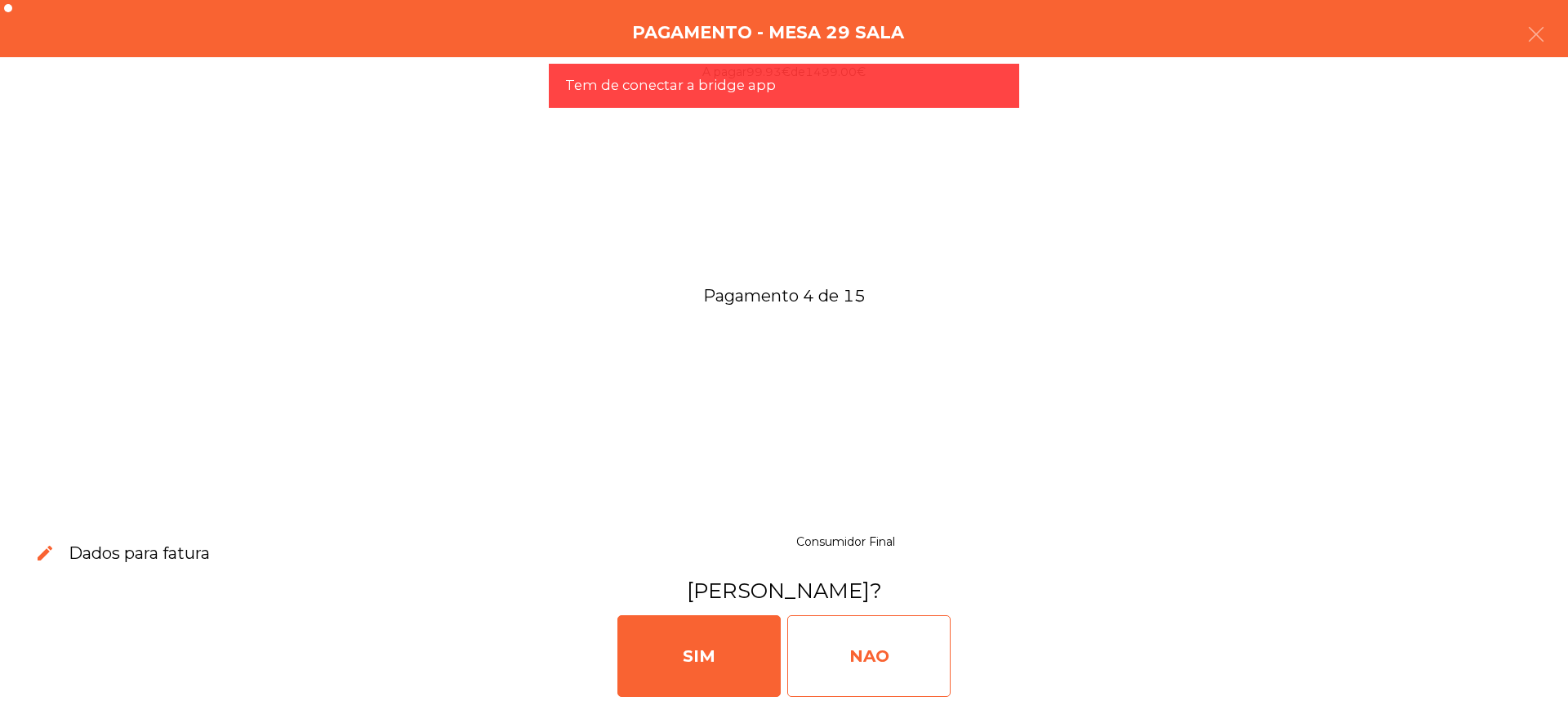
click at [874, 647] on div "NAO" at bounding box center [870, 655] width 164 height 82
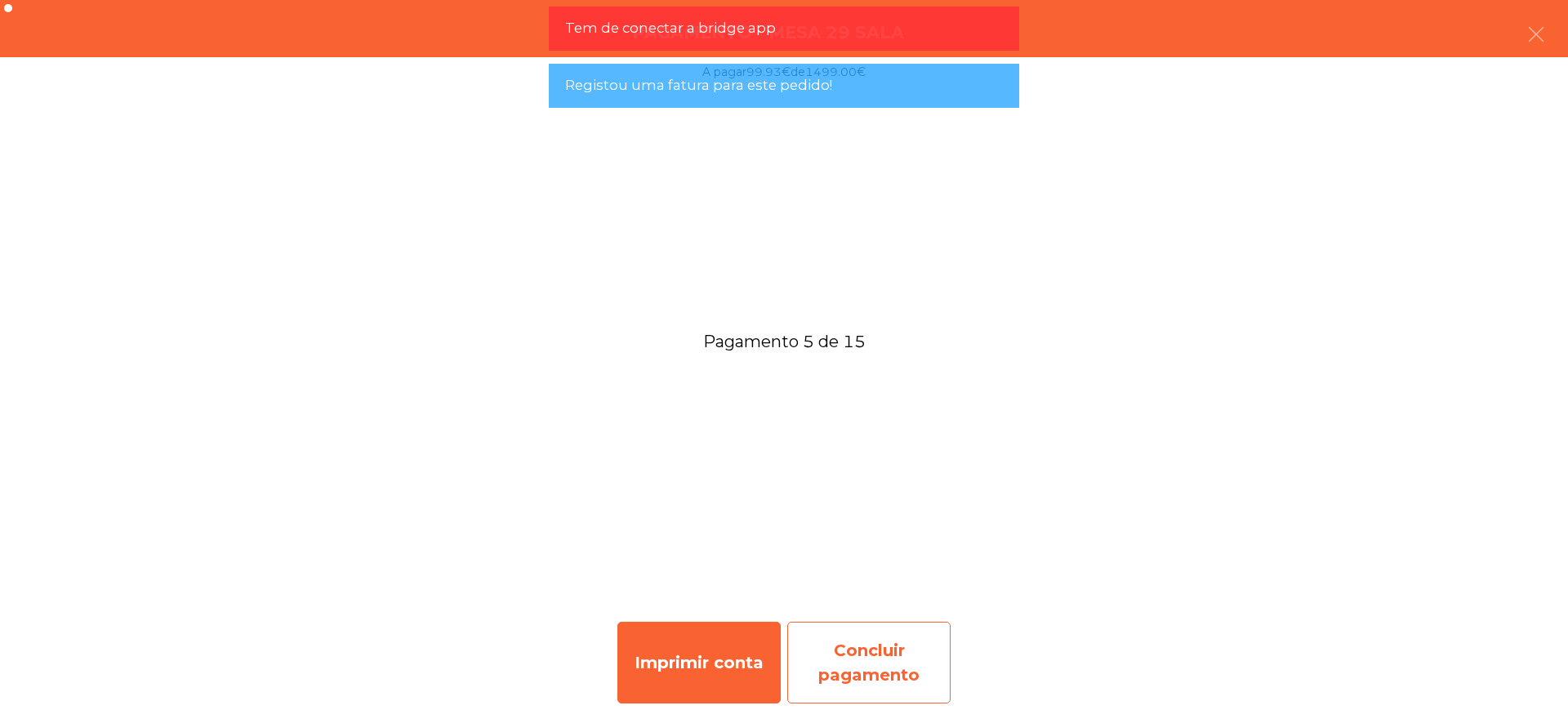
click at [897, 660] on div "Concluir pagamento" at bounding box center [870, 662] width 164 height 82
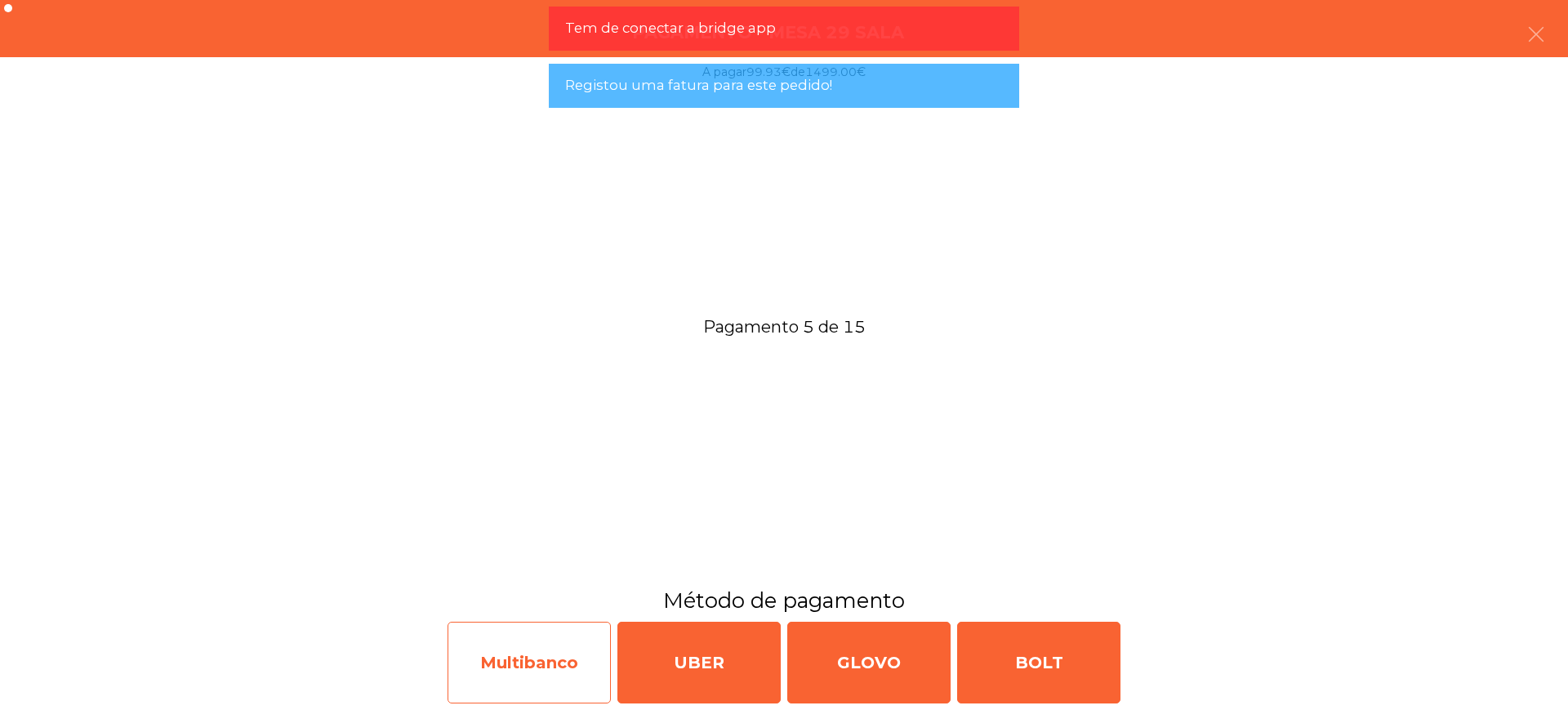
click at [584, 667] on div "Multibanco" at bounding box center [529, 662] width 164 height 82
select select "**"
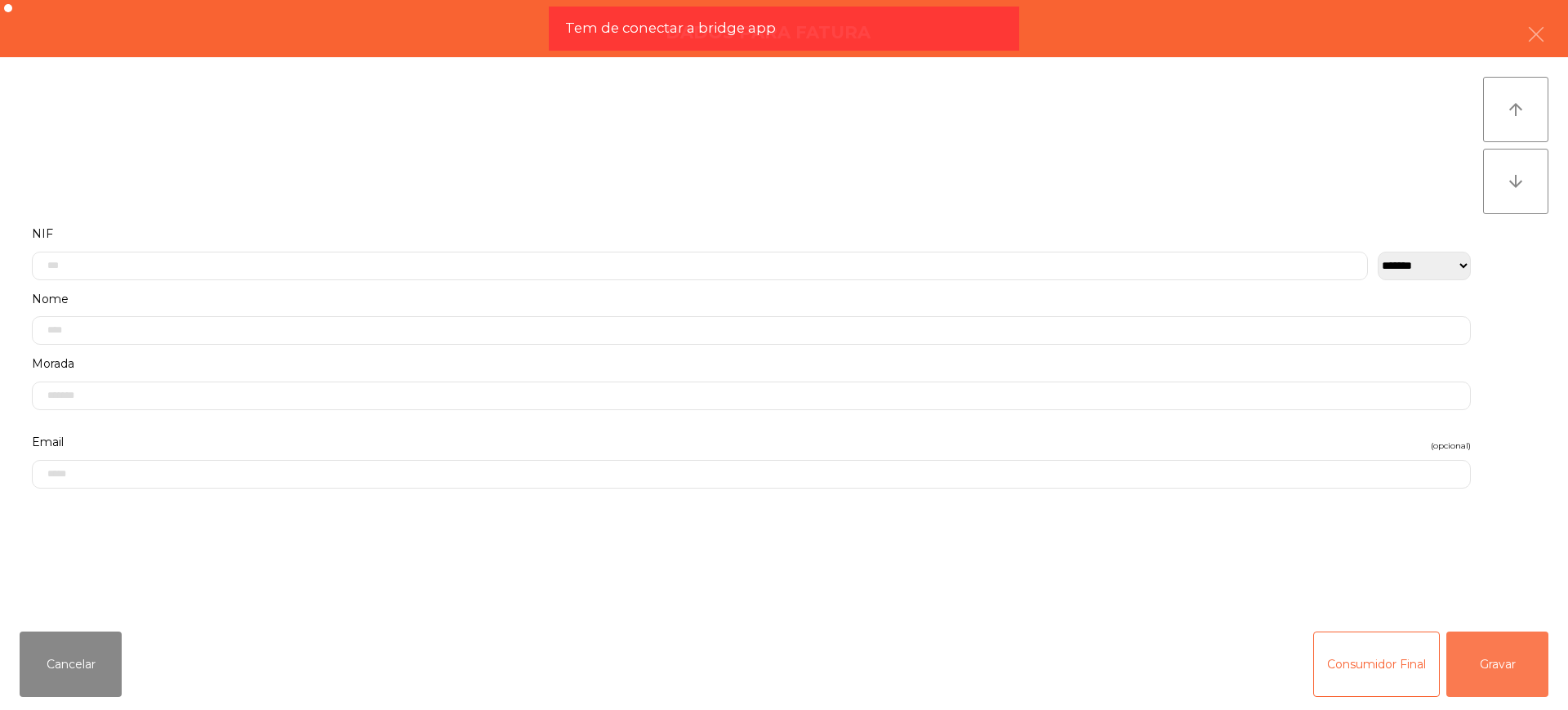
click at [1473, 663] on button "Gravar" at bounding box center [1498, 664] width 102 height 65
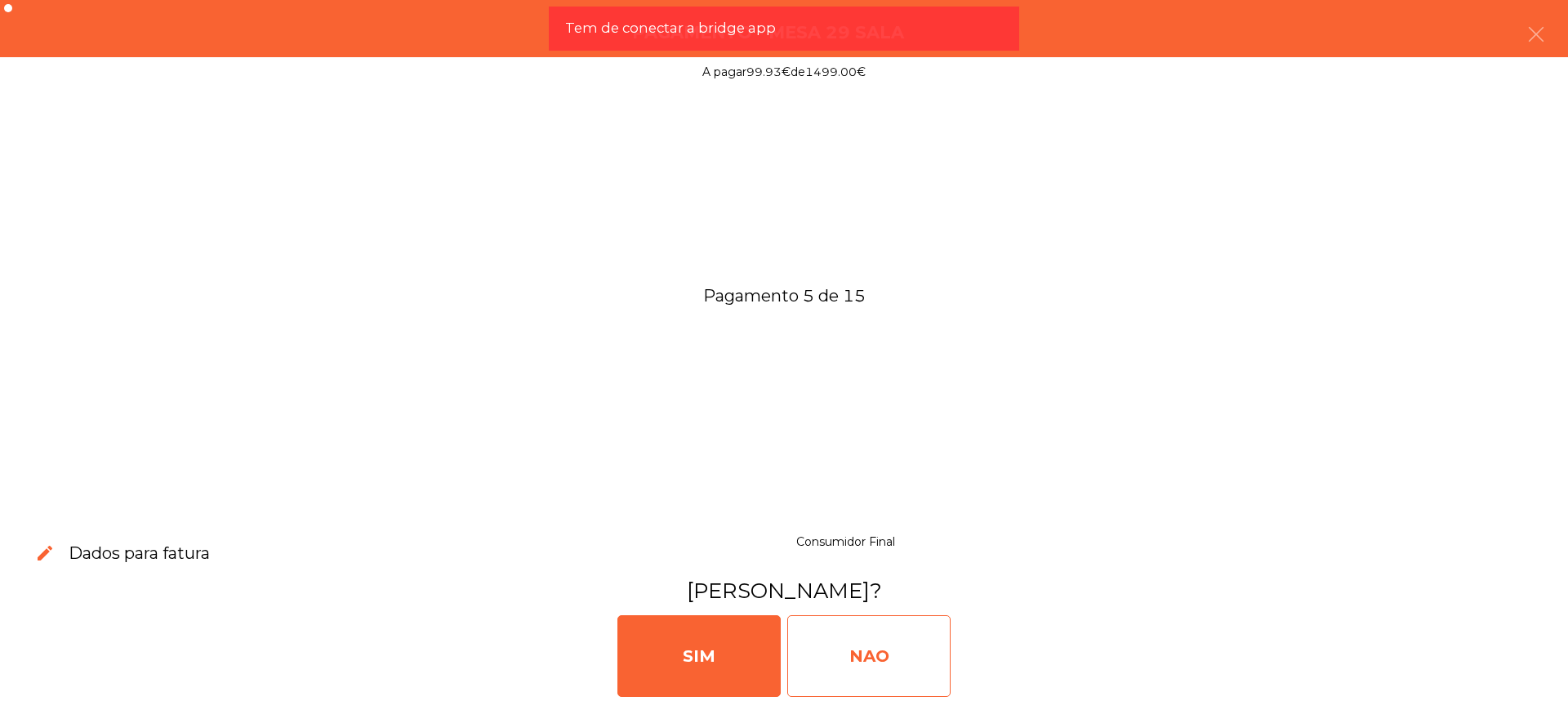
click at [904, 661] on div "NAO" at bounding box center [870, 655] width 164 height 82
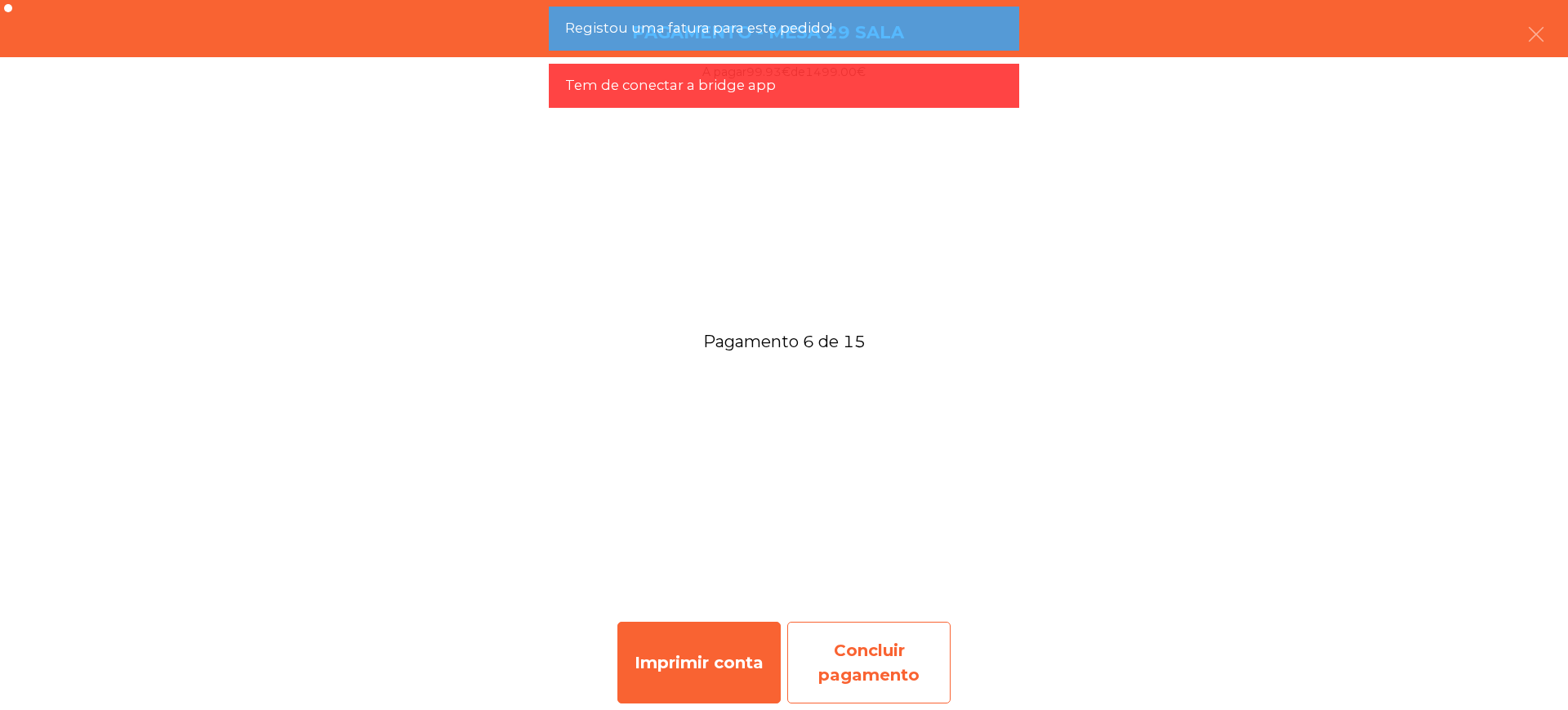
click at [858, 651] on div "Concluir pagamento" at bounding box center [870, 662] width 164 height 82
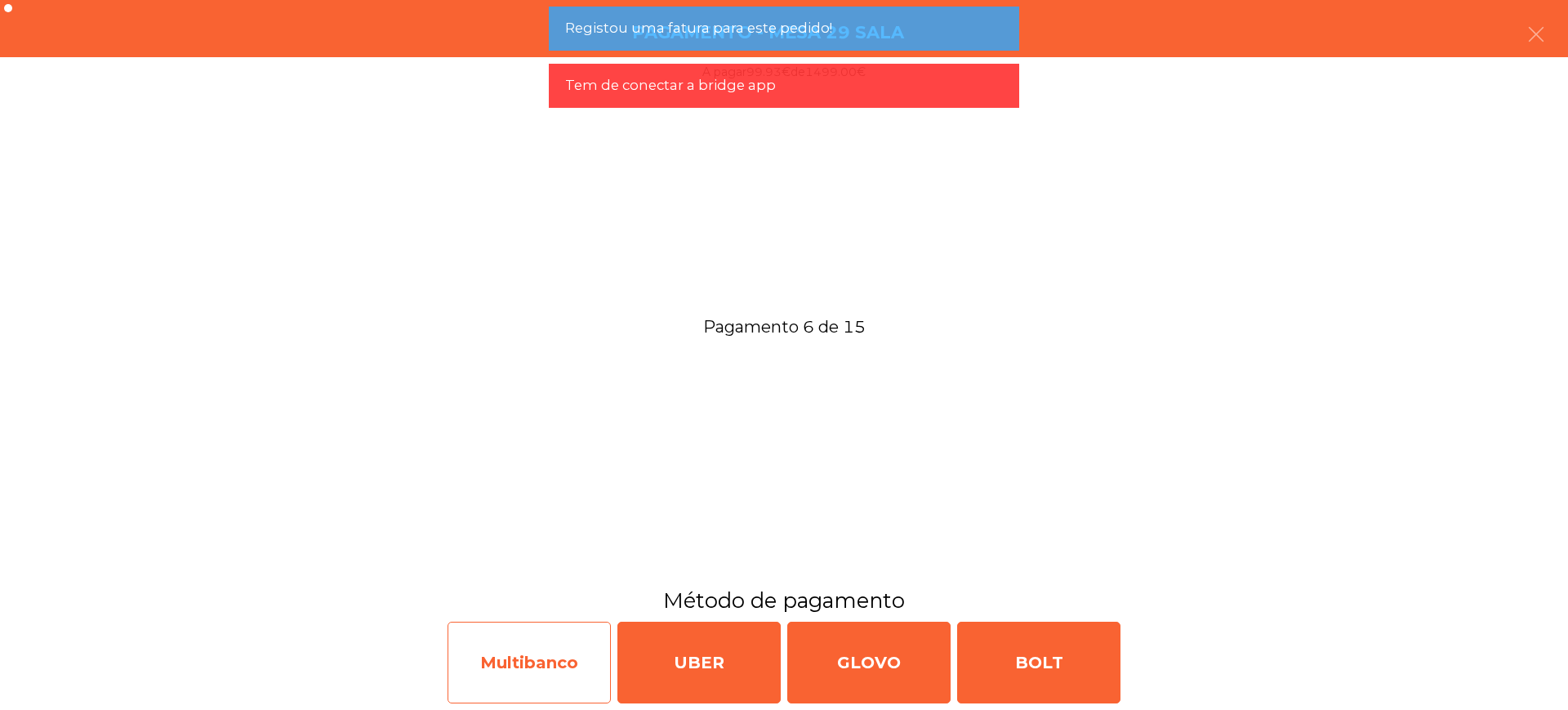
click at [562, 651] on div "Multibanco" at bounding box center [529, 662] width 164 height 82
select select "**"
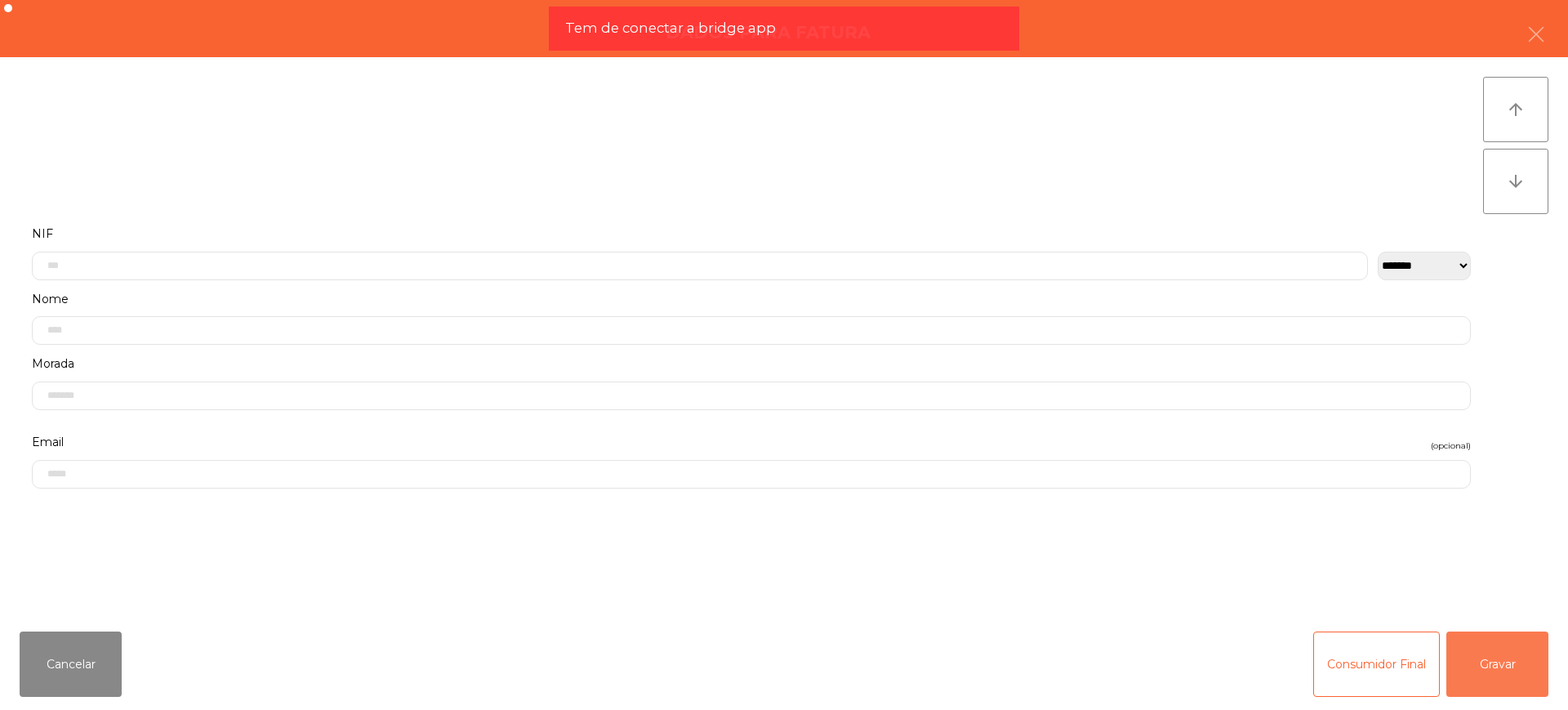
drag, startPoint x: 1479, startPoint y: 659, endPoint x: 1471, endPoint y: 655, distance: 8.9
click at [1479, 659] on button "Gravar" at bounding box center [1498, 664] width 102 height 65
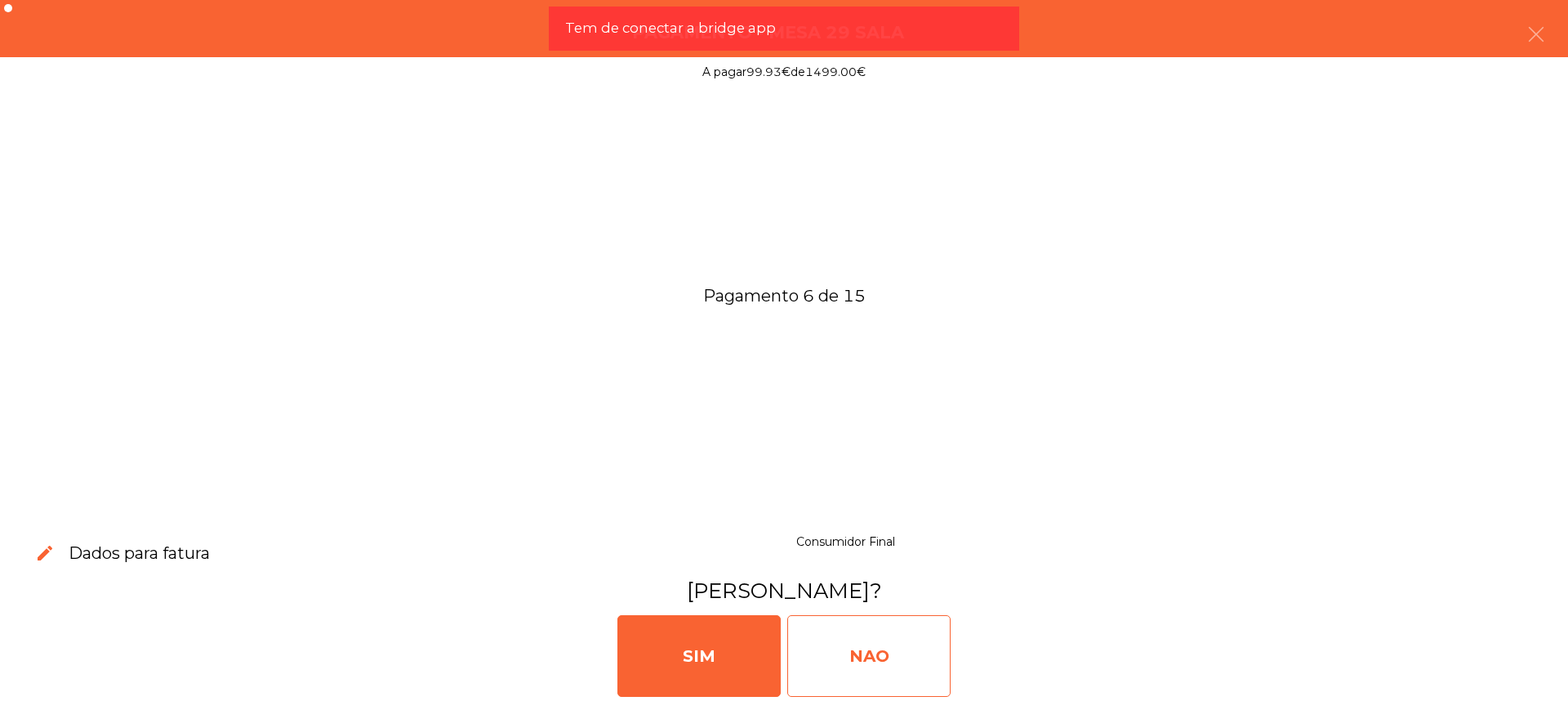
click at [830, 638] on div "NAO" at bounding box center [870, 655] width 164 height 82
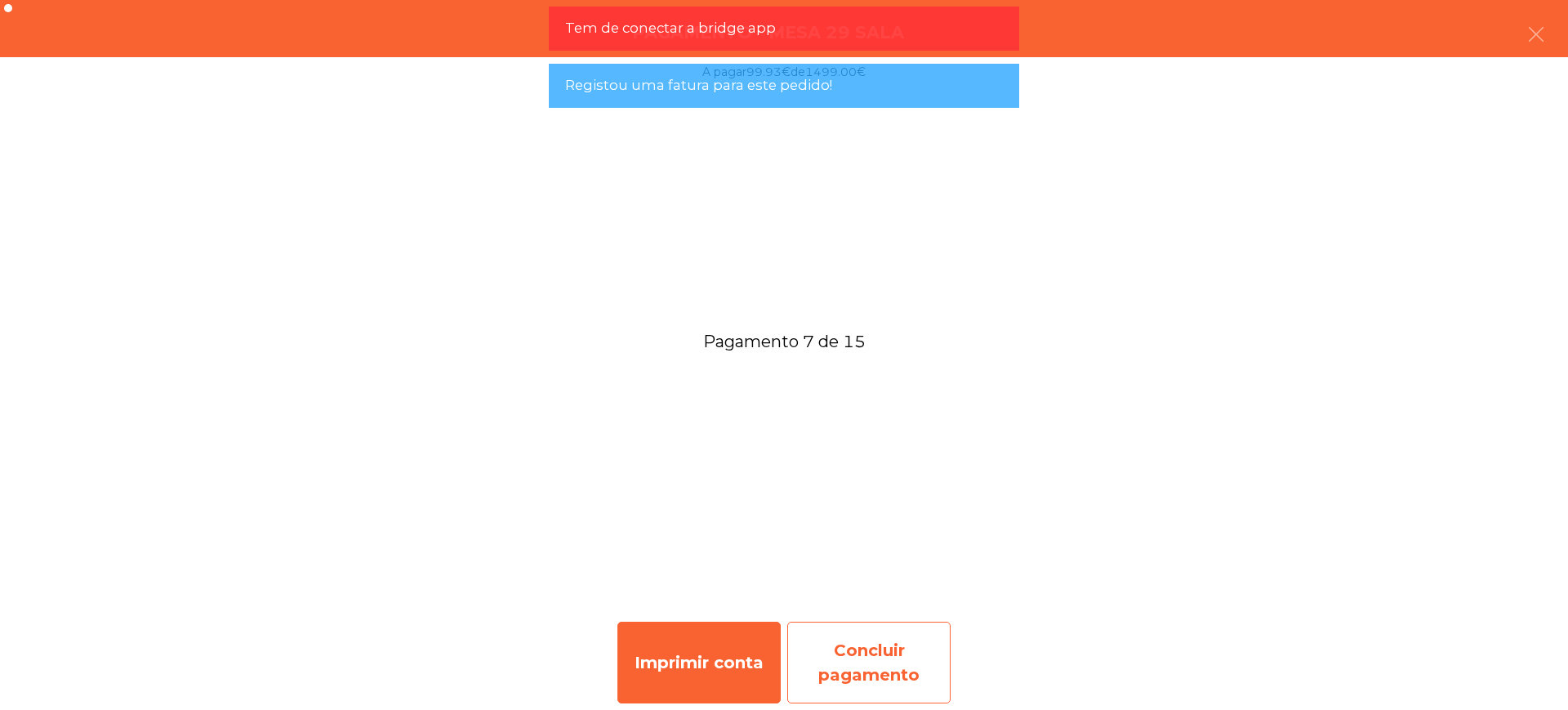
click at [886, 656] on div "Concluir pagamento" at bounding box center [870, 662] width 164 height 82
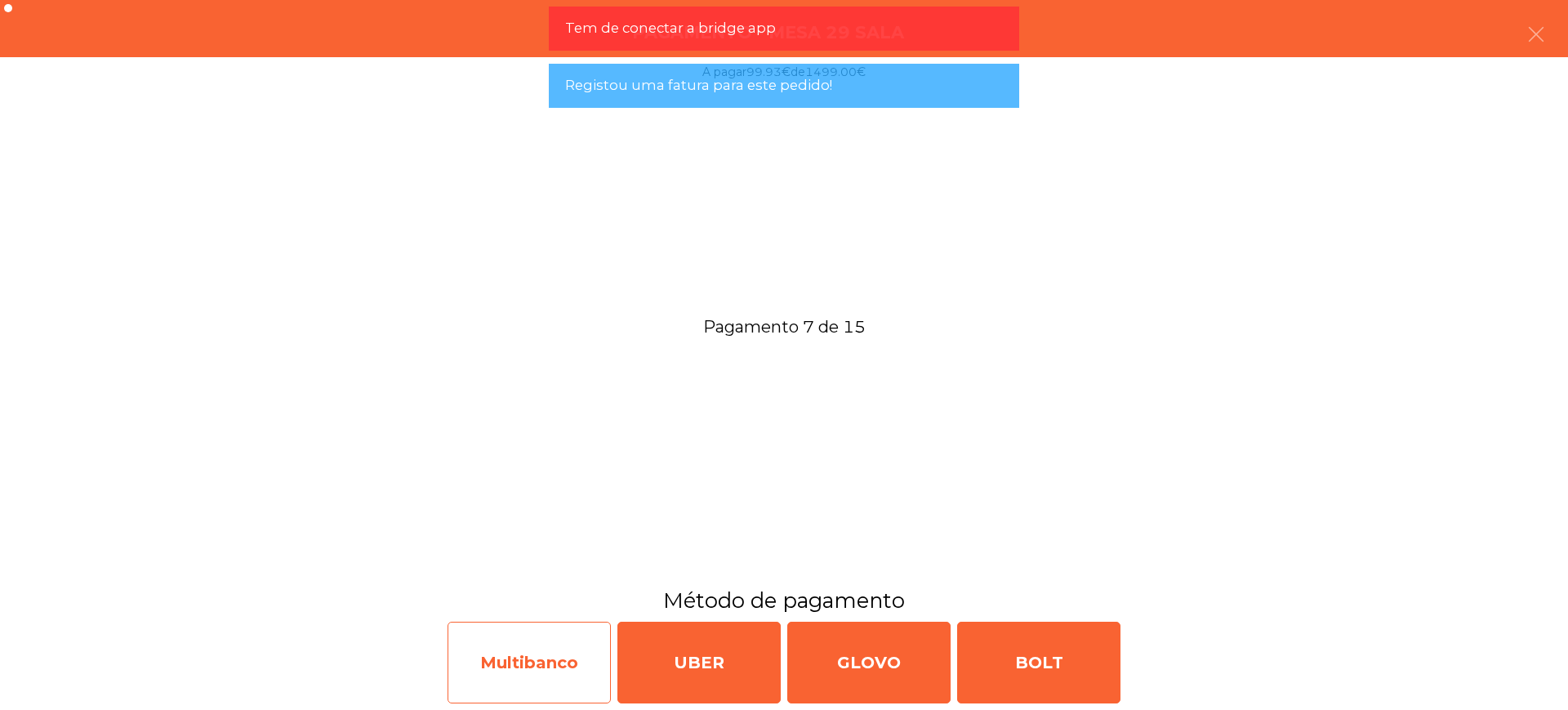
click at [539, 671] on div "Multibanco" at bounding box center [529, 662] width 164 height 82
select select "**"
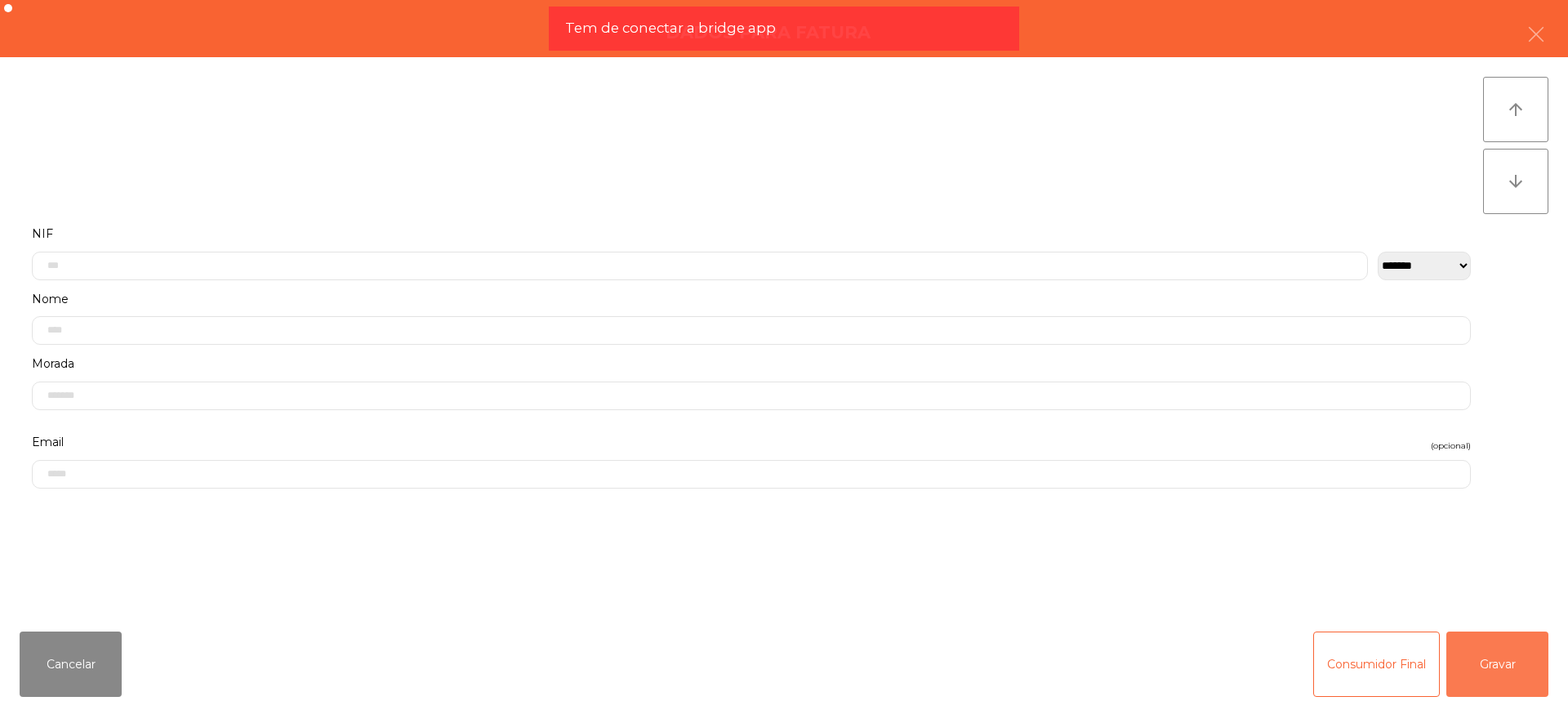
drag, startPoint x: 1479, startPoint y: 661, endPoint x: 1449, endPoint y: 655, distance: 30.6
click at [1480, 660] on button "Gravar" at bounding box center [1498, 664] width 102 height 65
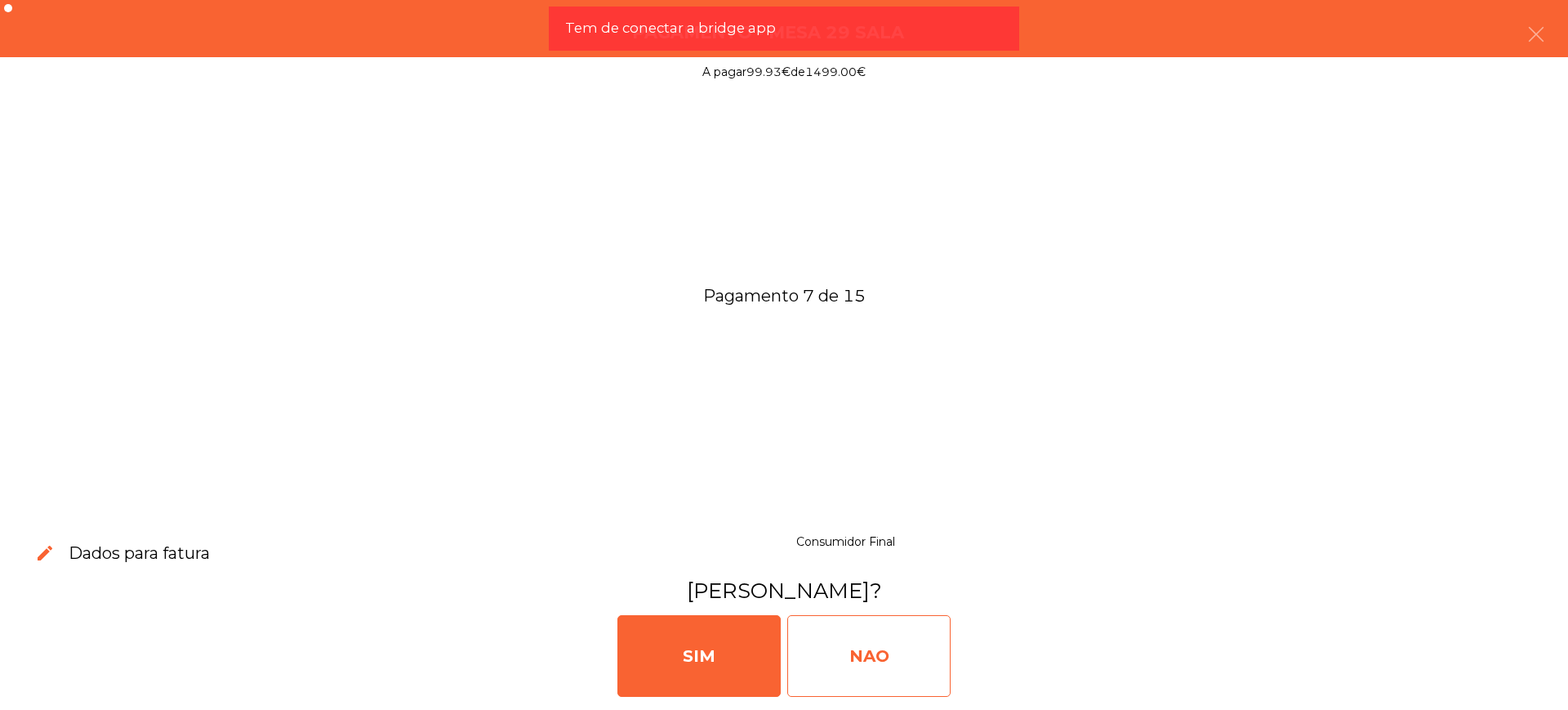
click at [908, 654] on div "NAO" at bounding box center [870, 655] width 164 height 82
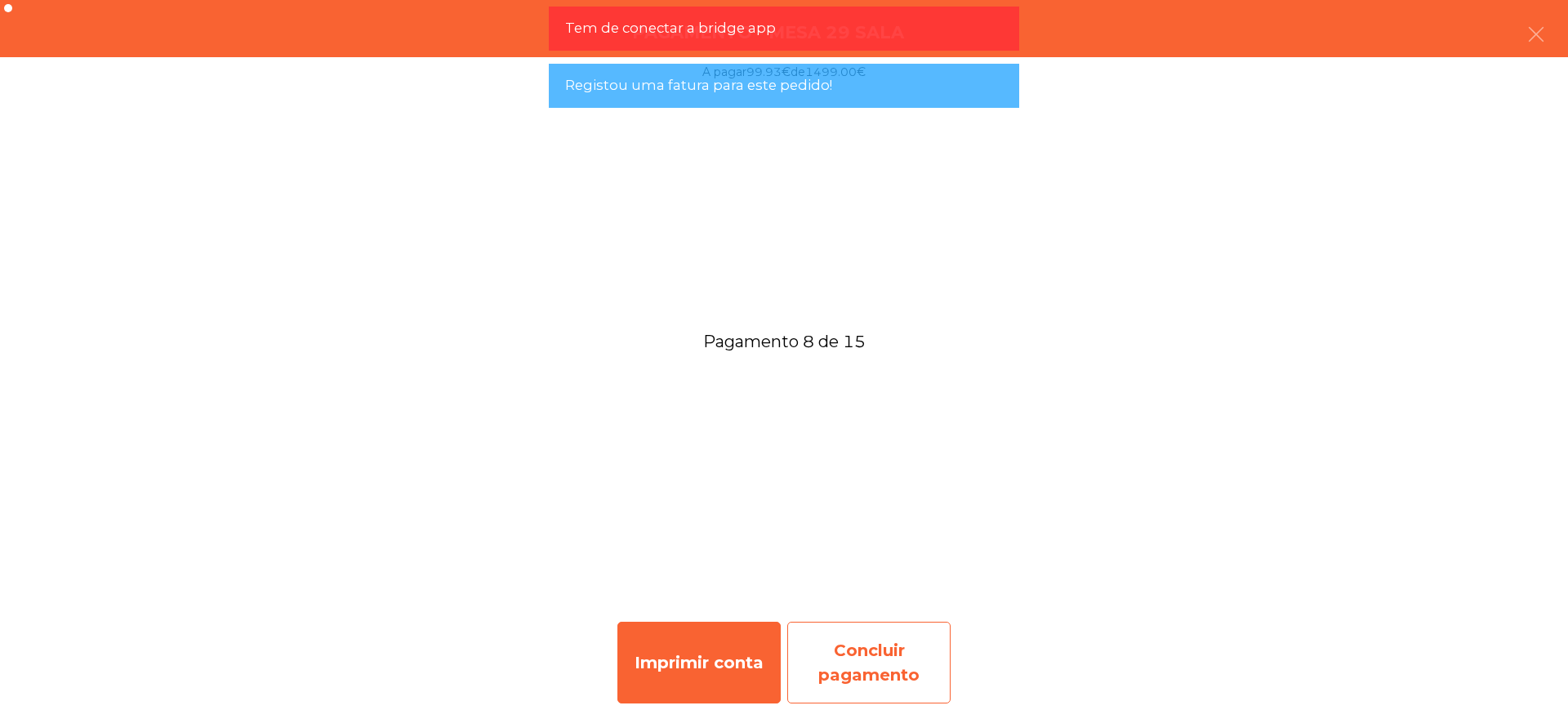
click at [870, 680] on div "Concluir pagamento" at bounding box center [870, 662] width 164 height 82
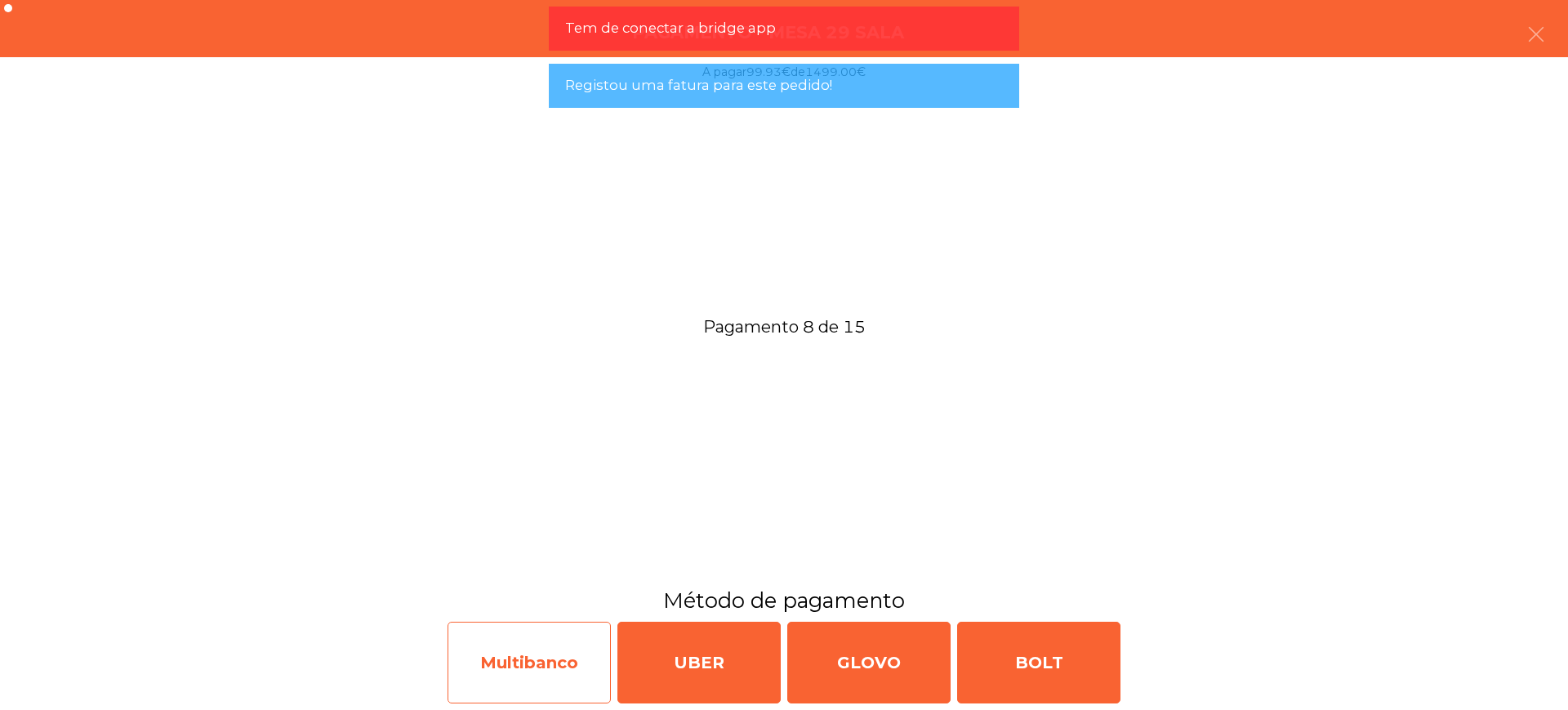
click at [518, 668] on div "Multibanco" at bounding box center [529, 662] width 164 height 82
select select "**"
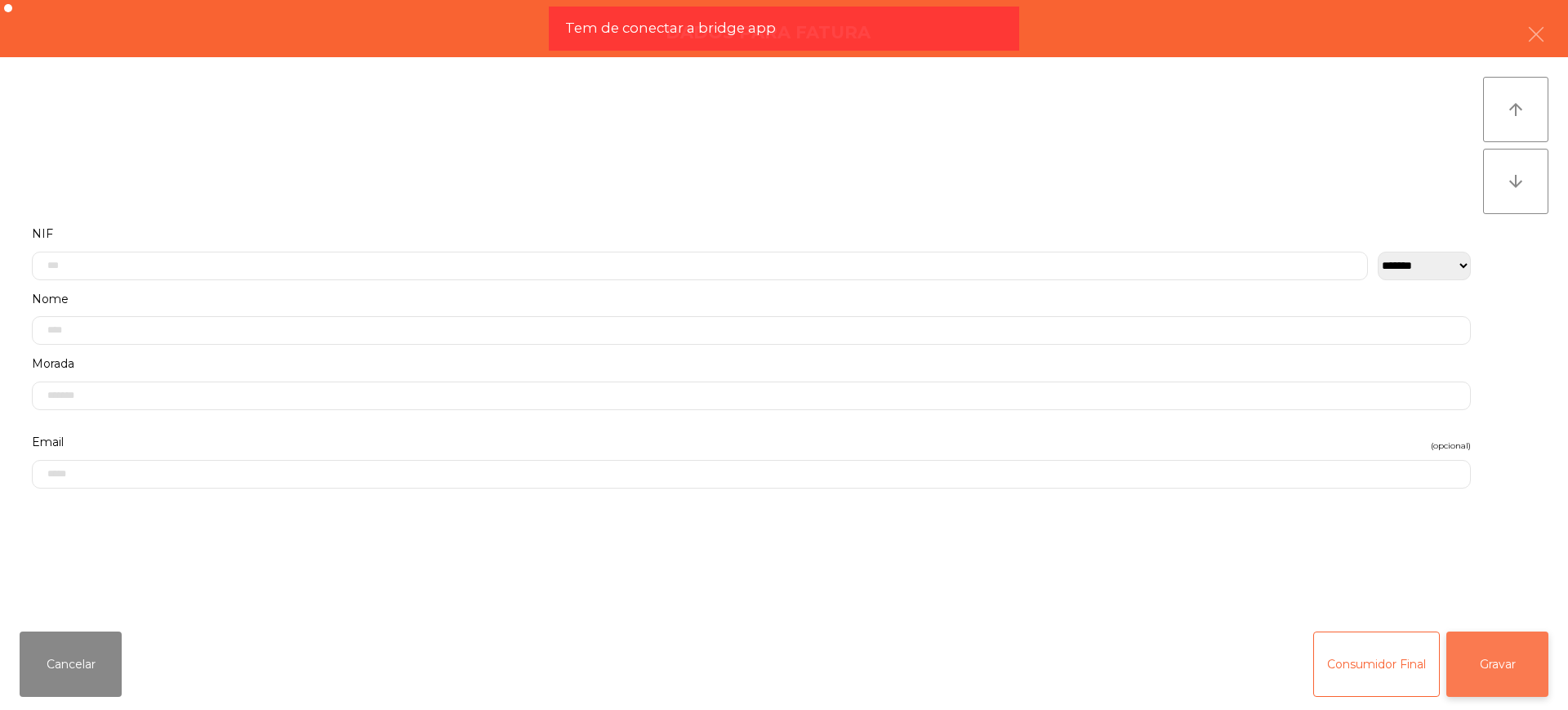
click at [1492, 669] on button "Gravar" at bounding box center [1498, 664] width 102 height 65
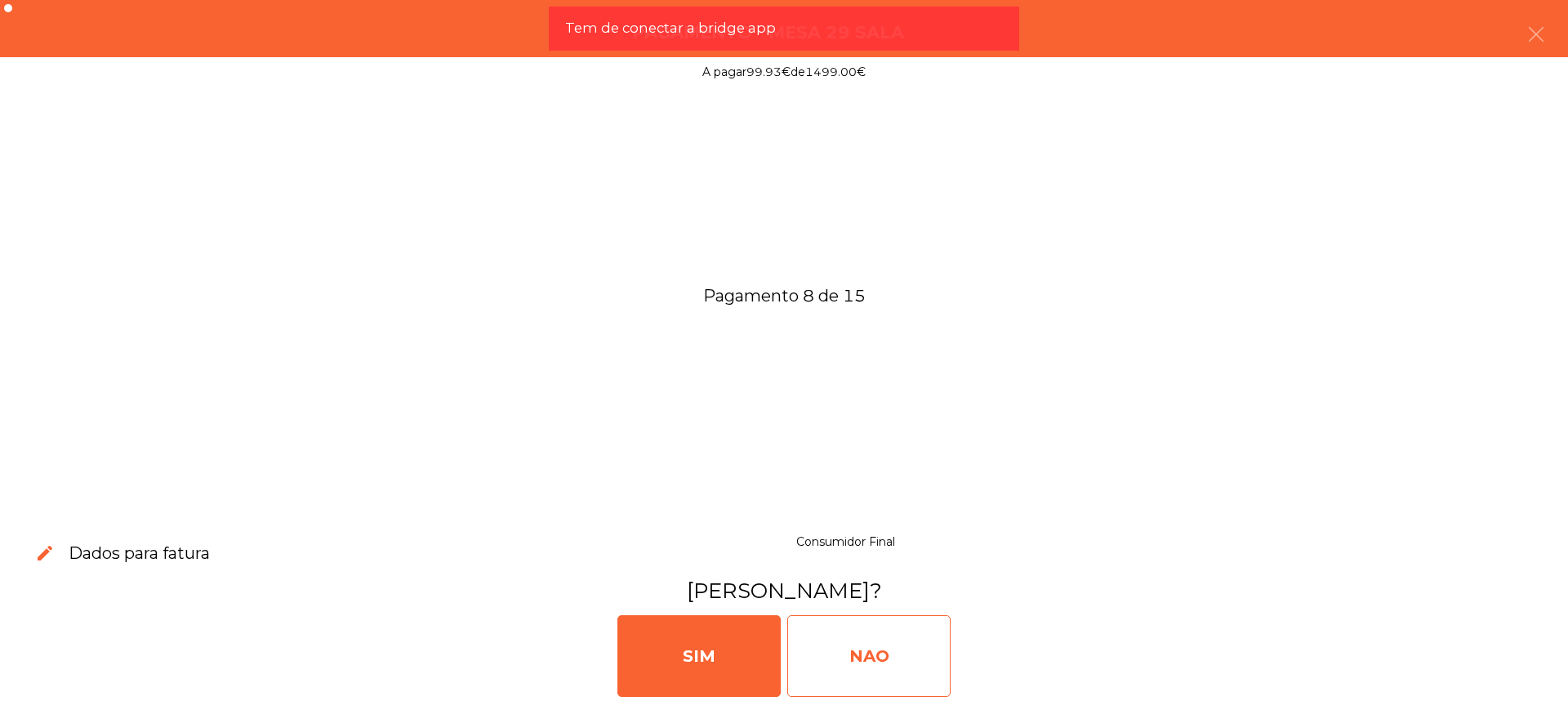
click at [935, 652] on div "NAO" at bounding box center [870, 655] width 164 height 82
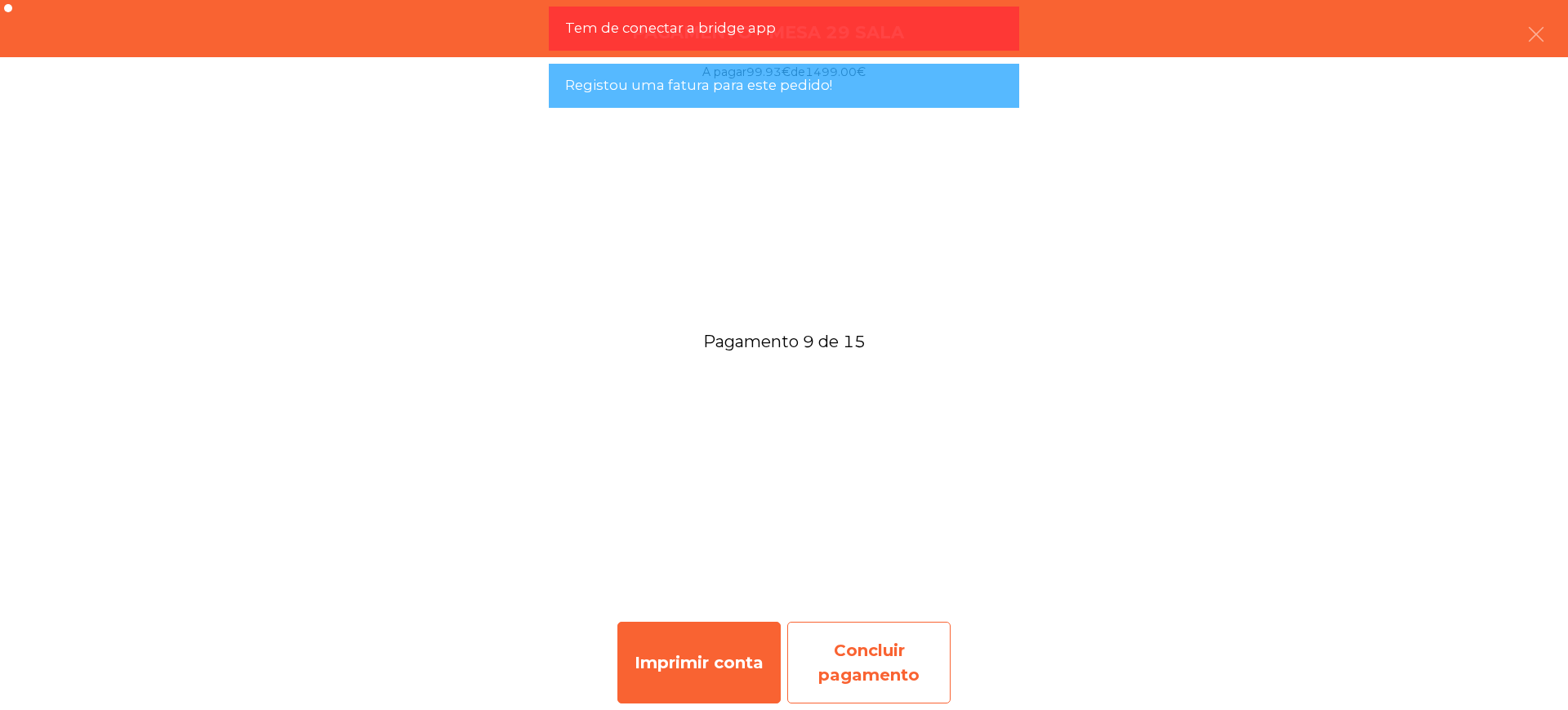
click at [866, 653] on div "Concluir pagamento" at bounding box center [870, 662] width 164 height 82
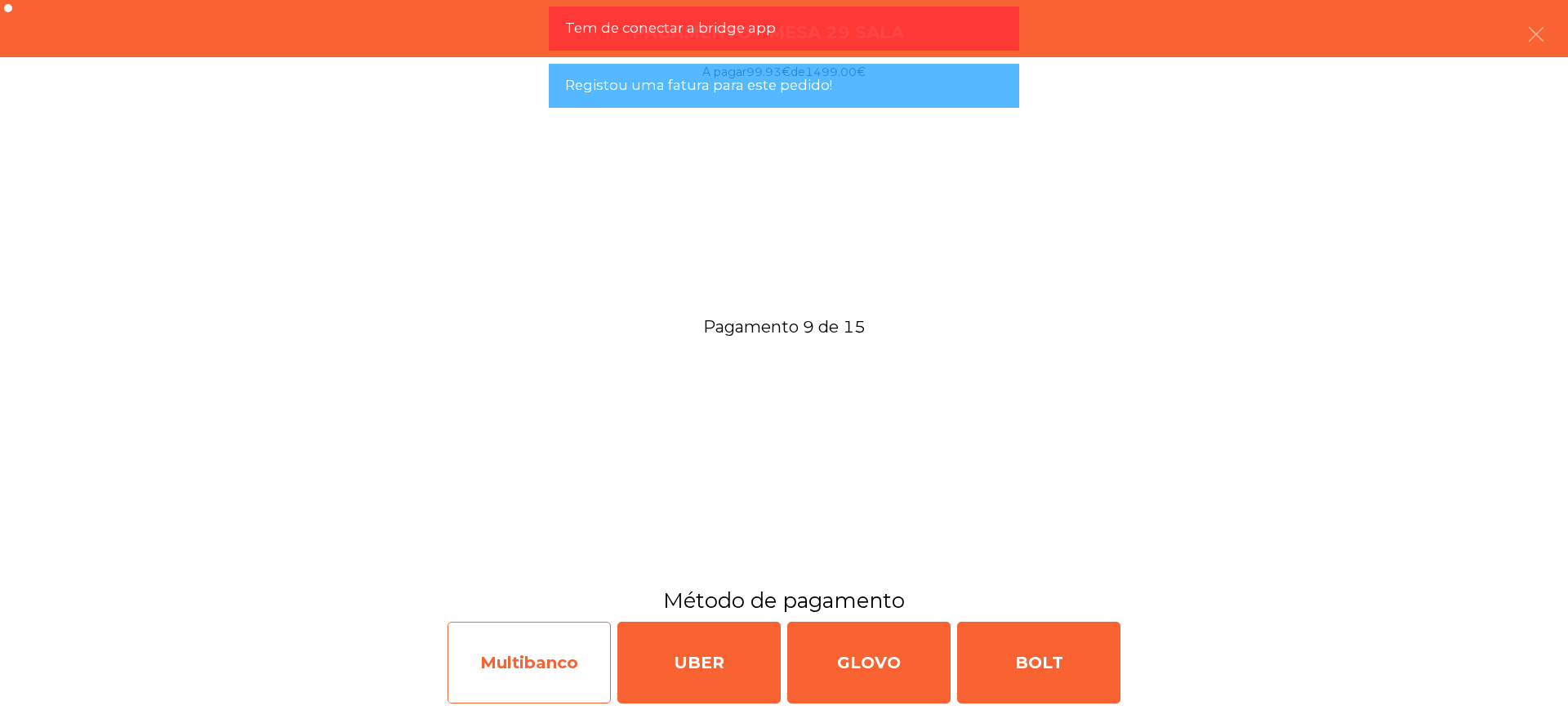
click at [550, 658] on div "Multibanco" at bounding box center [529, 662] width 164 height 82
select select "**"
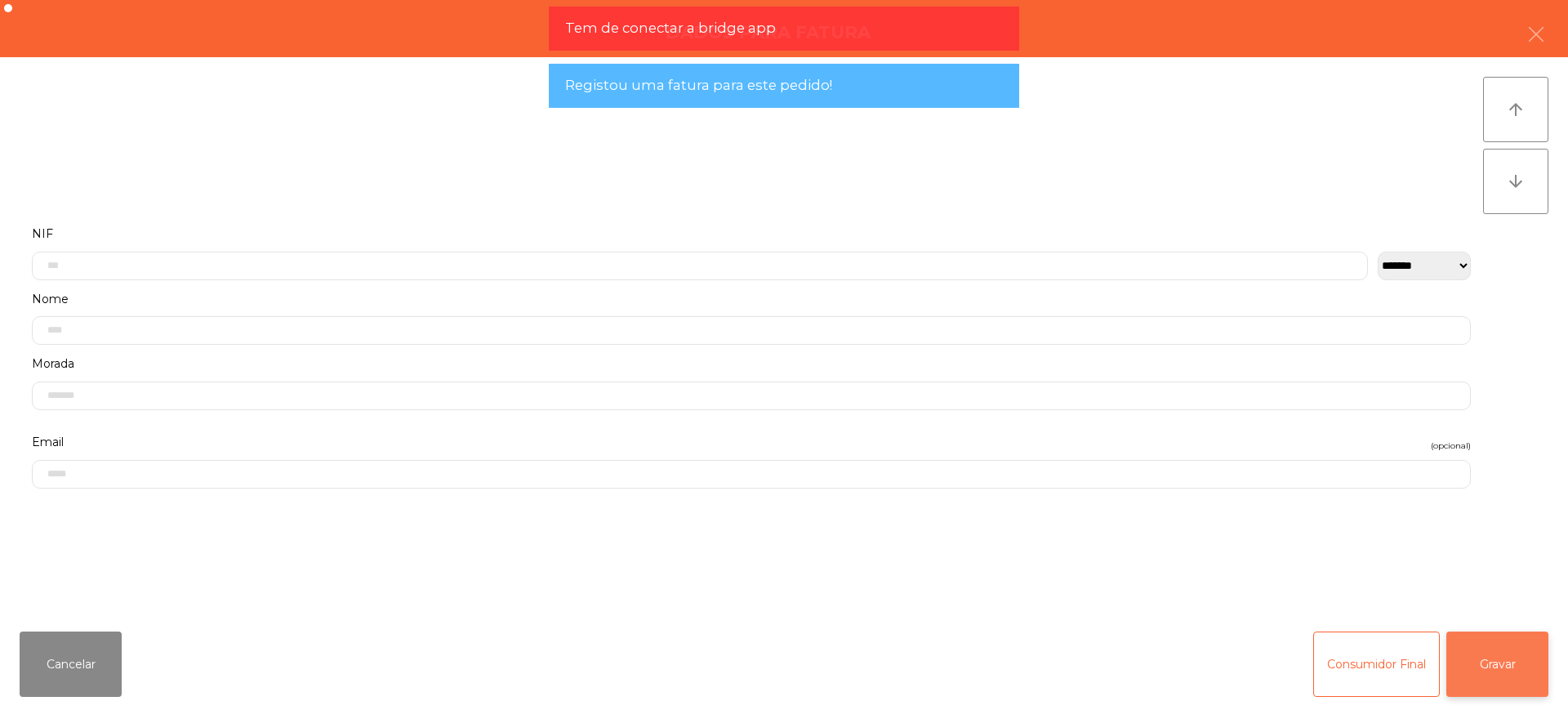
drag, startPoint x: 1492, startPoint y: 683, endPoint x: 1460, endPoint y: 672, distance: 33.8
click at [1492, 681] on button "Gravar" at bounding box center [1498, 664] width 102 height 65
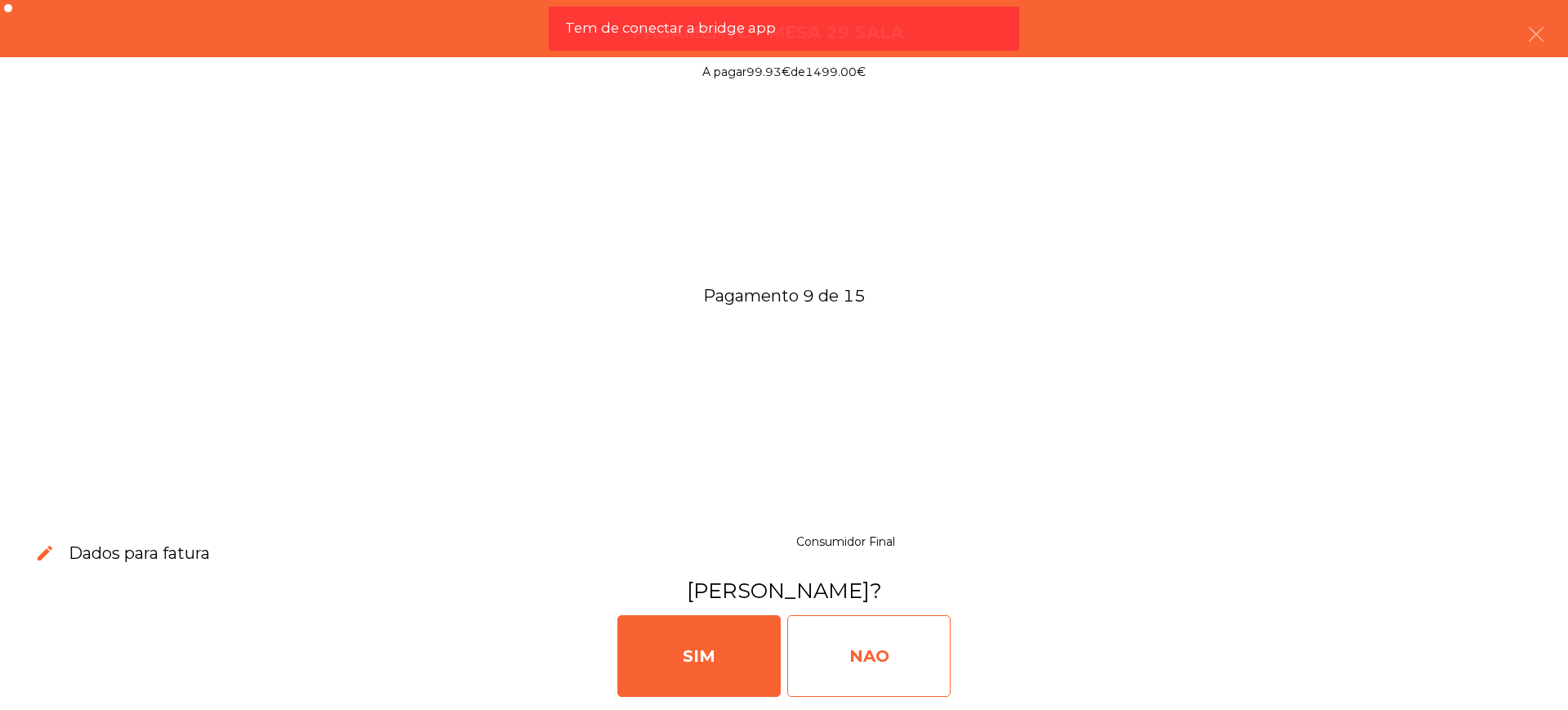
click at [811, 654] on div "NAO" at bounding box center [870, 655] width 164 height 82
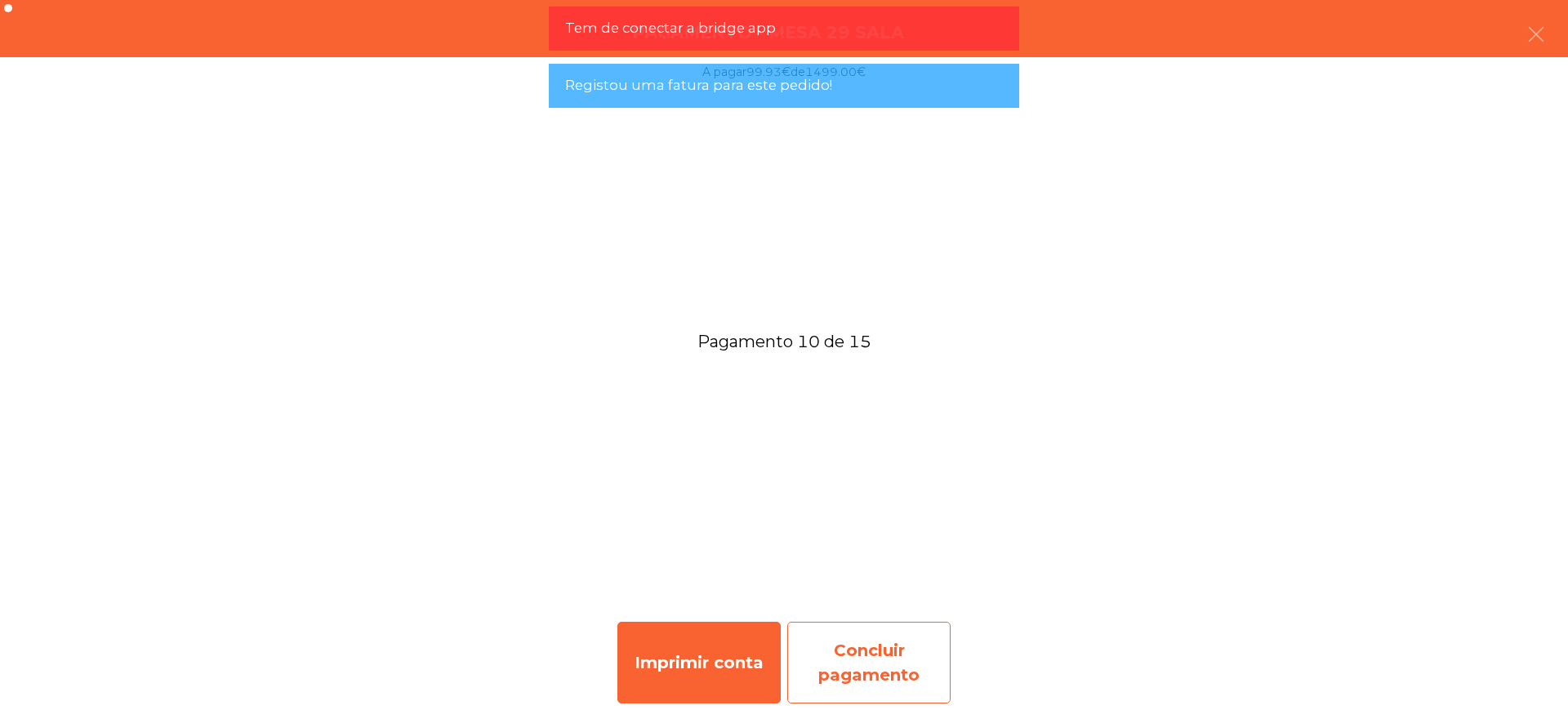
click at [885, 651] on div "Concluir pagamento" at bounding box center [870, 662] width 164 height 82
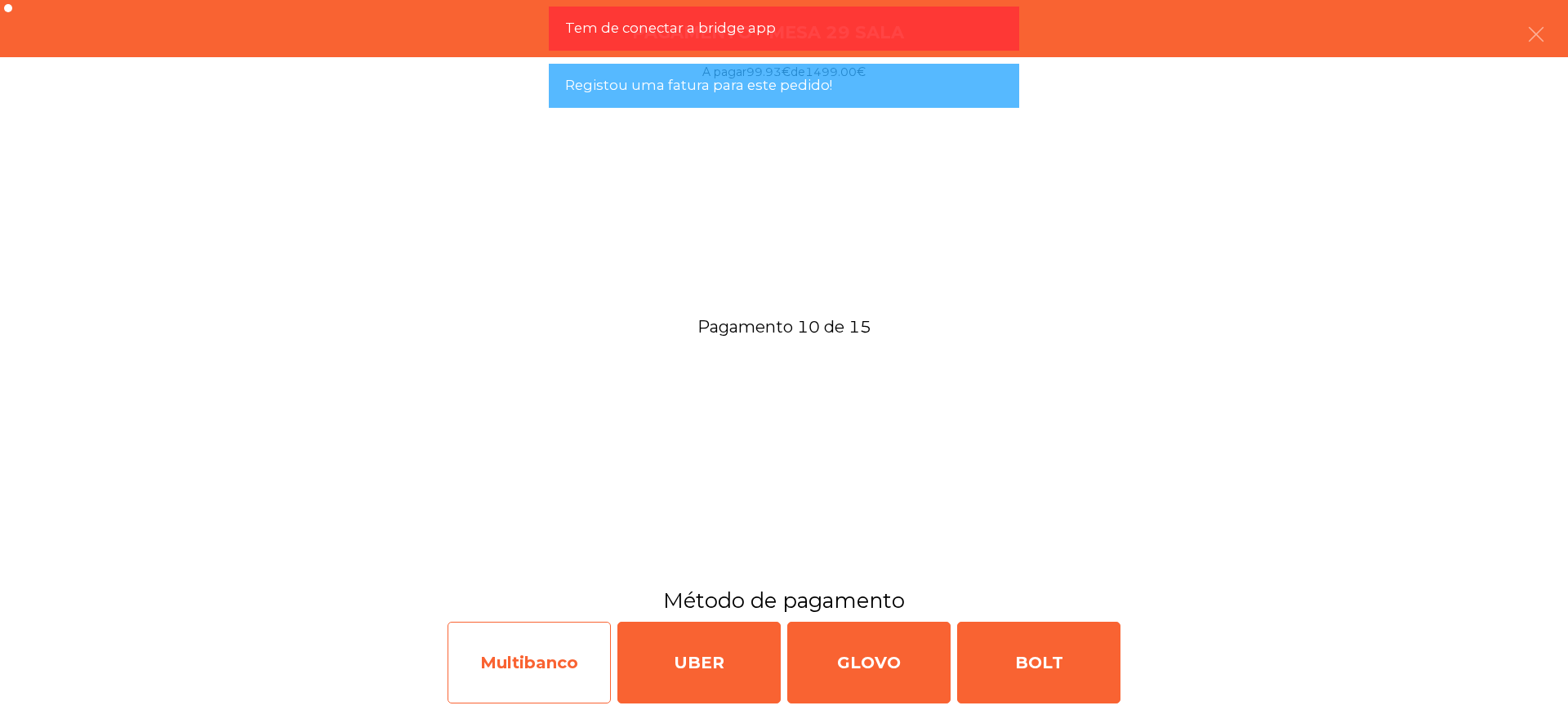
click at [539, 659] on div "Multibanco" at bounding box center [529, 662] width 164 height 82
select select "**"
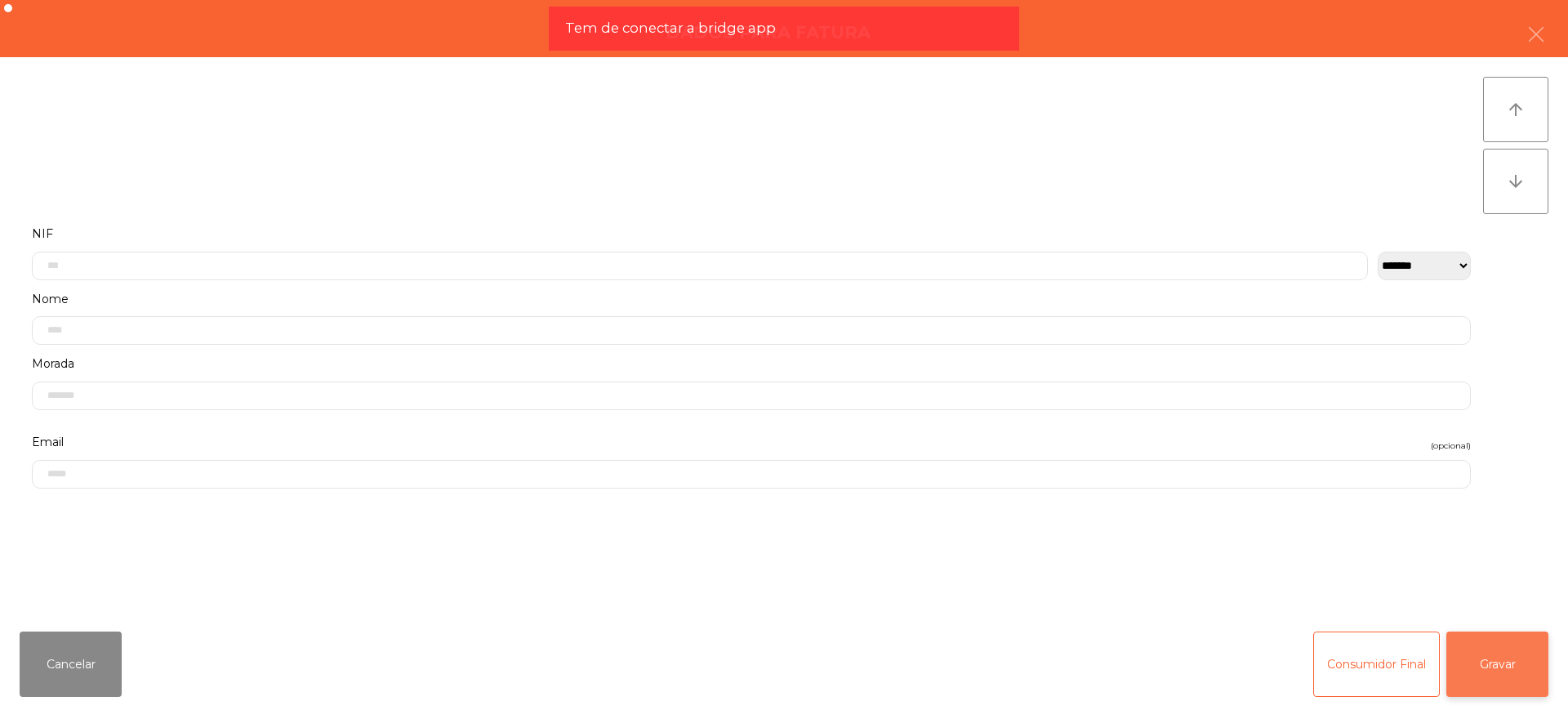
click at [1522, 664] on button "Gravar" at bounding box center [1498, 664] width 102 height 65
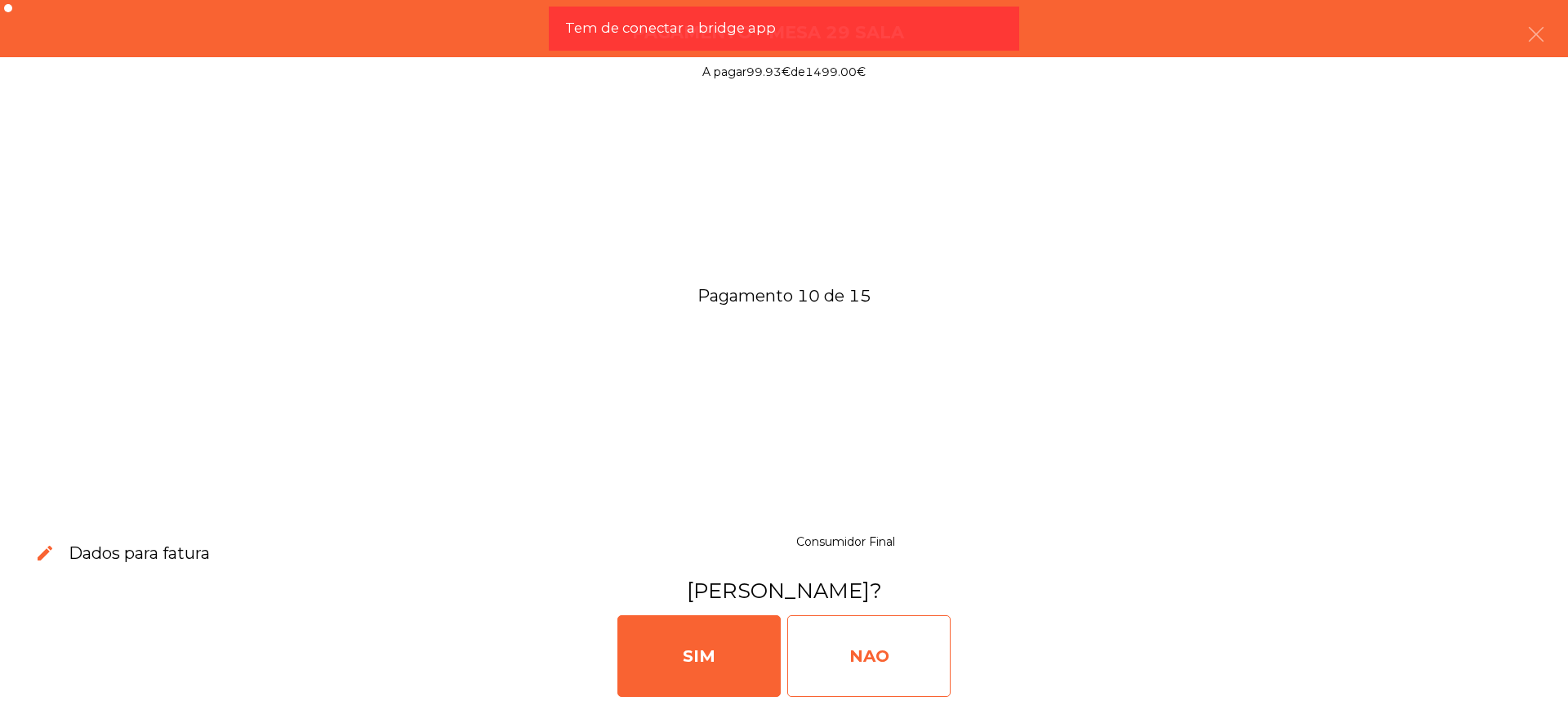
click at [928, 647] on div "NAO" at bounding box center [870, 655] width 164 height 82
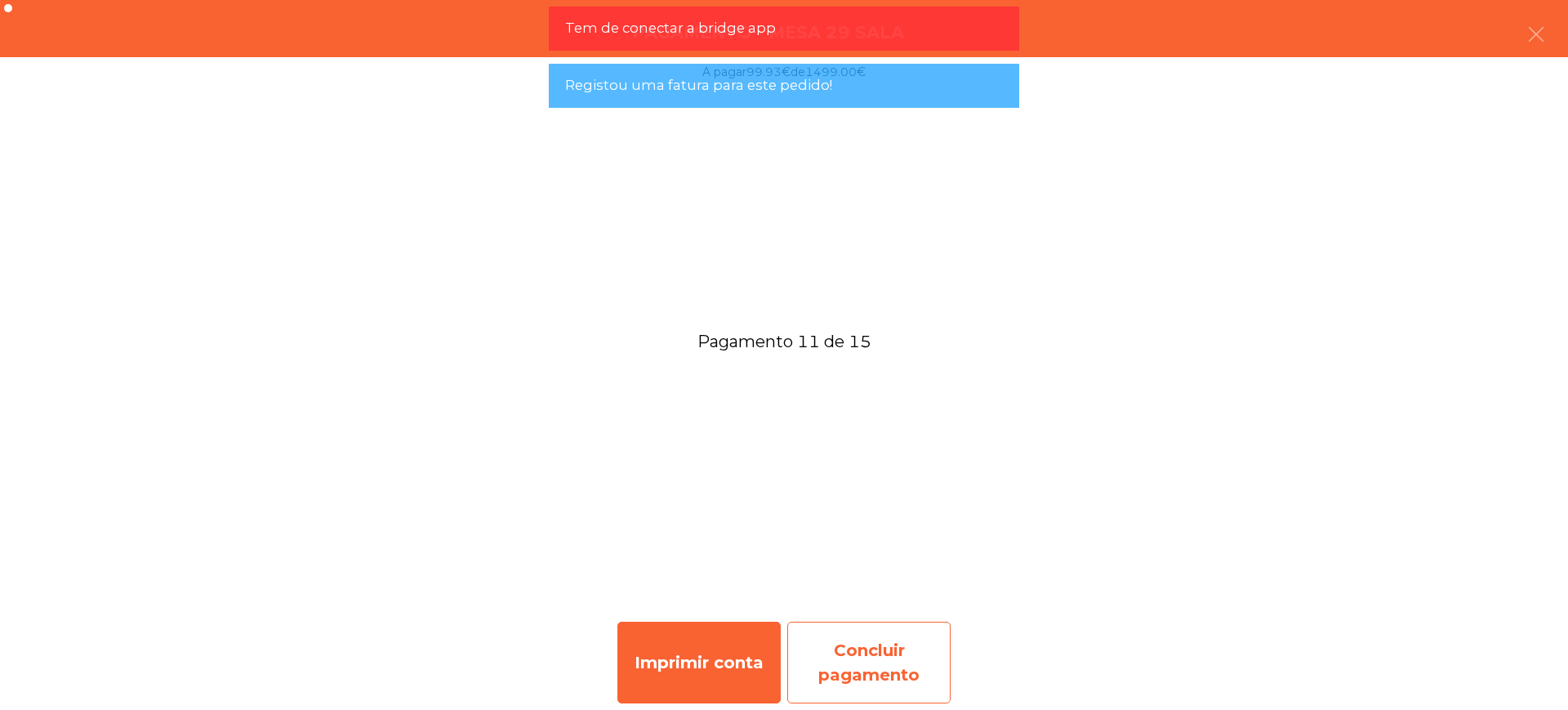
click at [851, 656] on div "Concluir pagamento" at bounding box center [870, 662] width 164 height 82
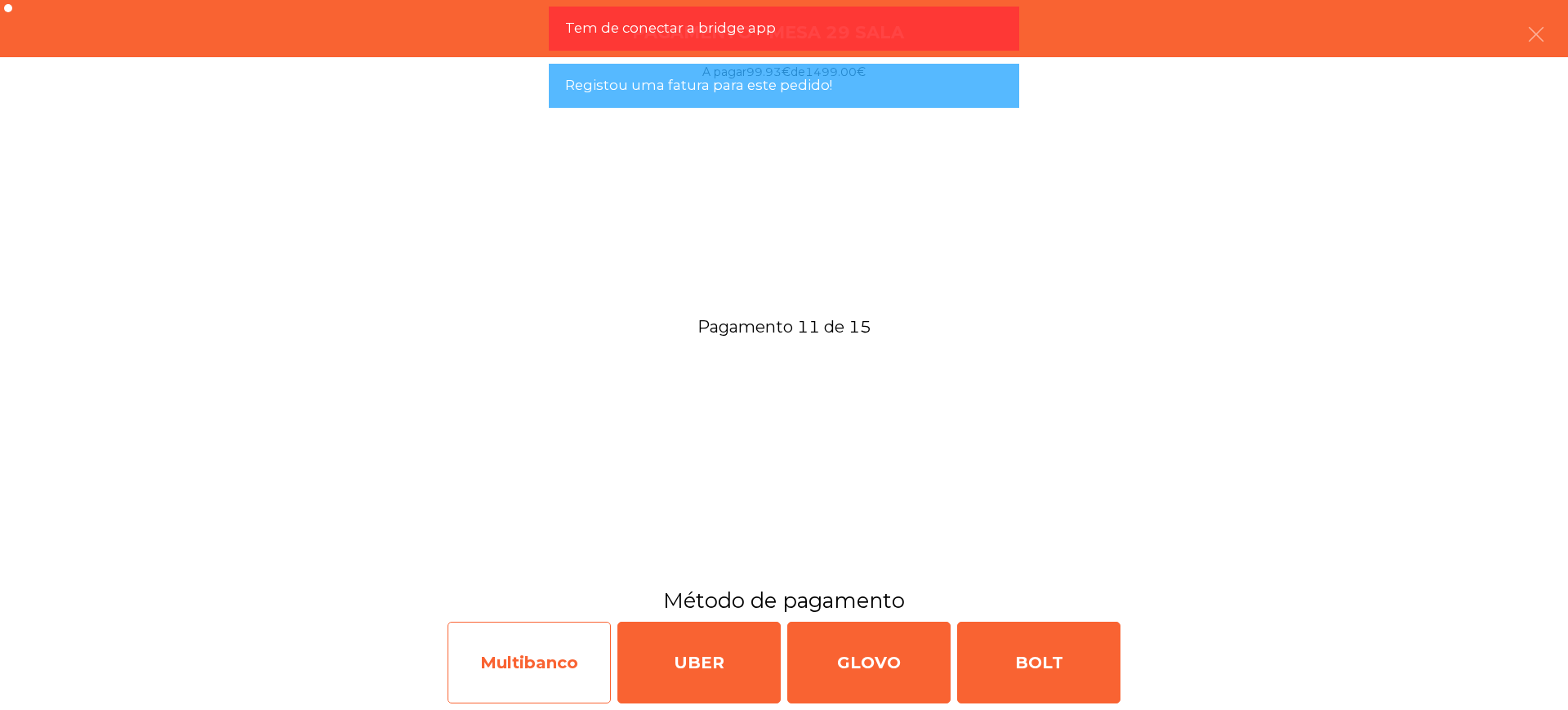
click at [548, 665] on div "Multibanco" at bounding box center [529, 662] width 164 height 82
select select "**"
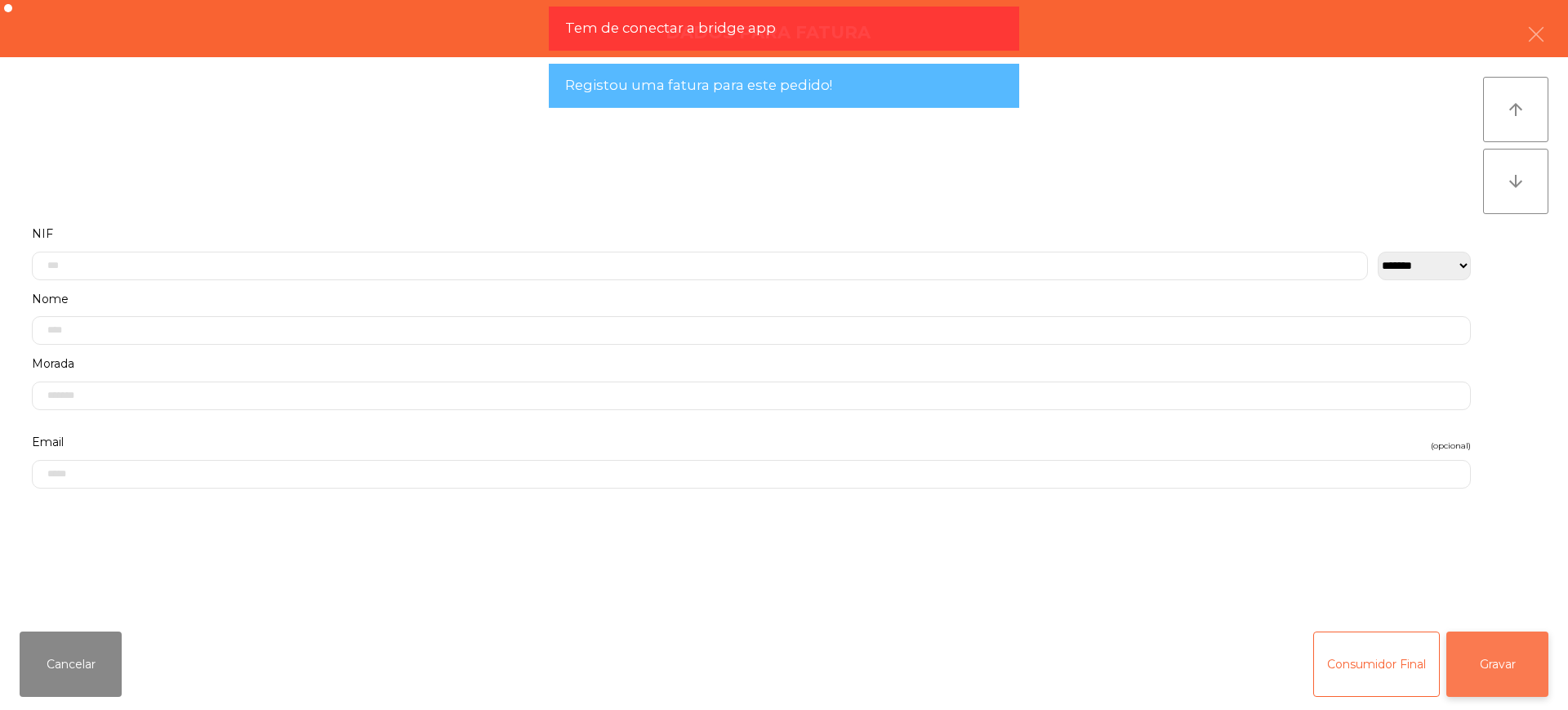
click at [1467, 662] on button "Gravar" at bounding box center [1498, 664] width 102 height 65
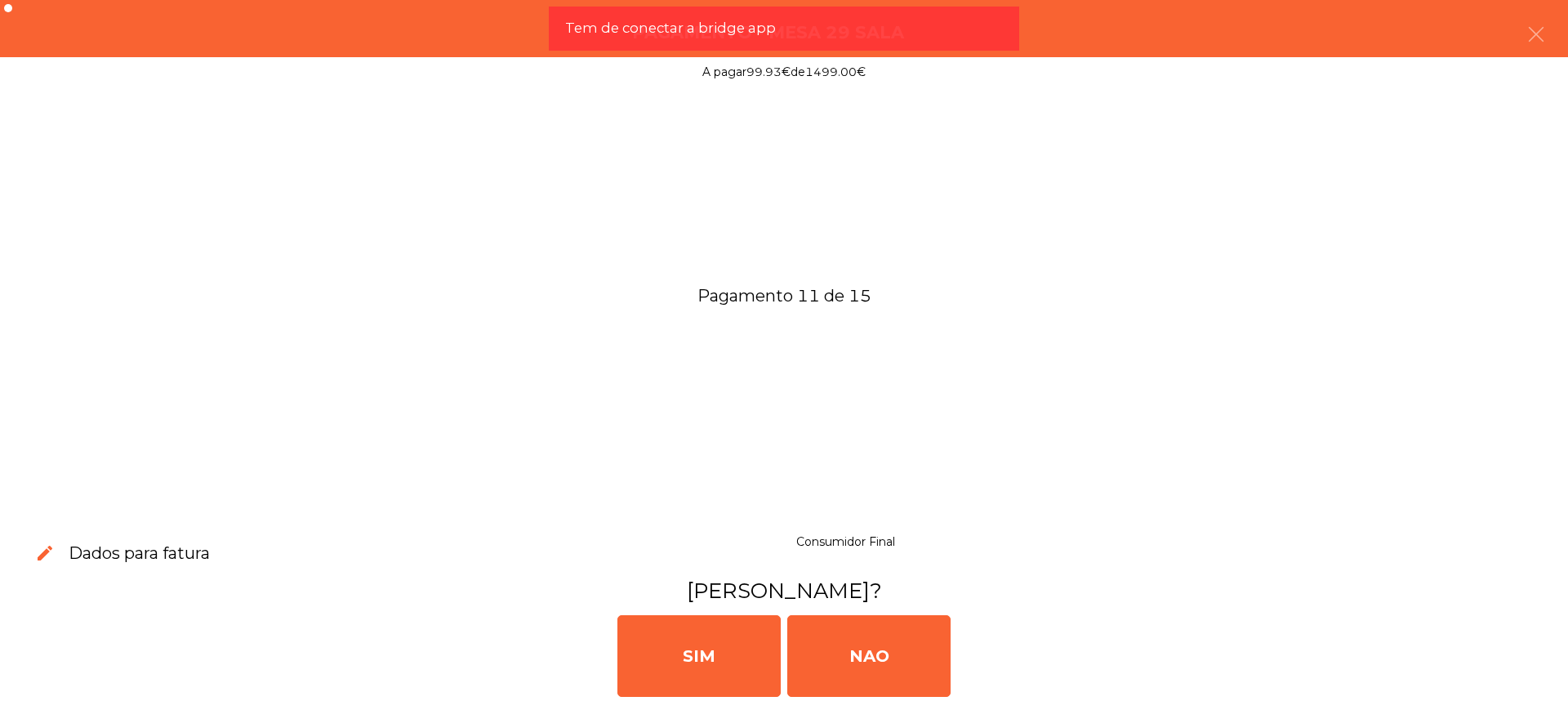
click at [950, 653] on div "[PERSON_NAME]" at bounding box center [784, 654] width 1555 height 98
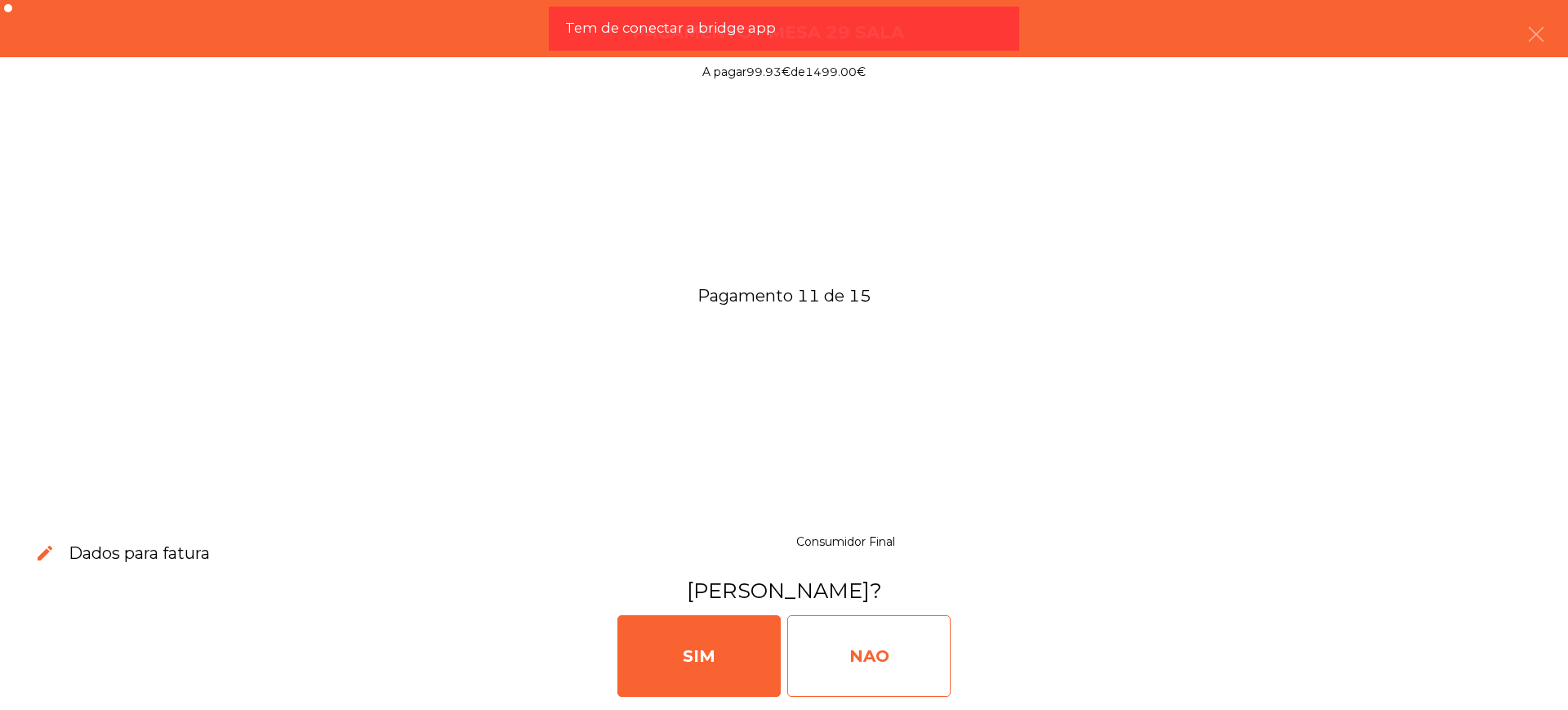
click at [928, 646] on div "NAO" at bounding box center [870, 655] width 164 height 82
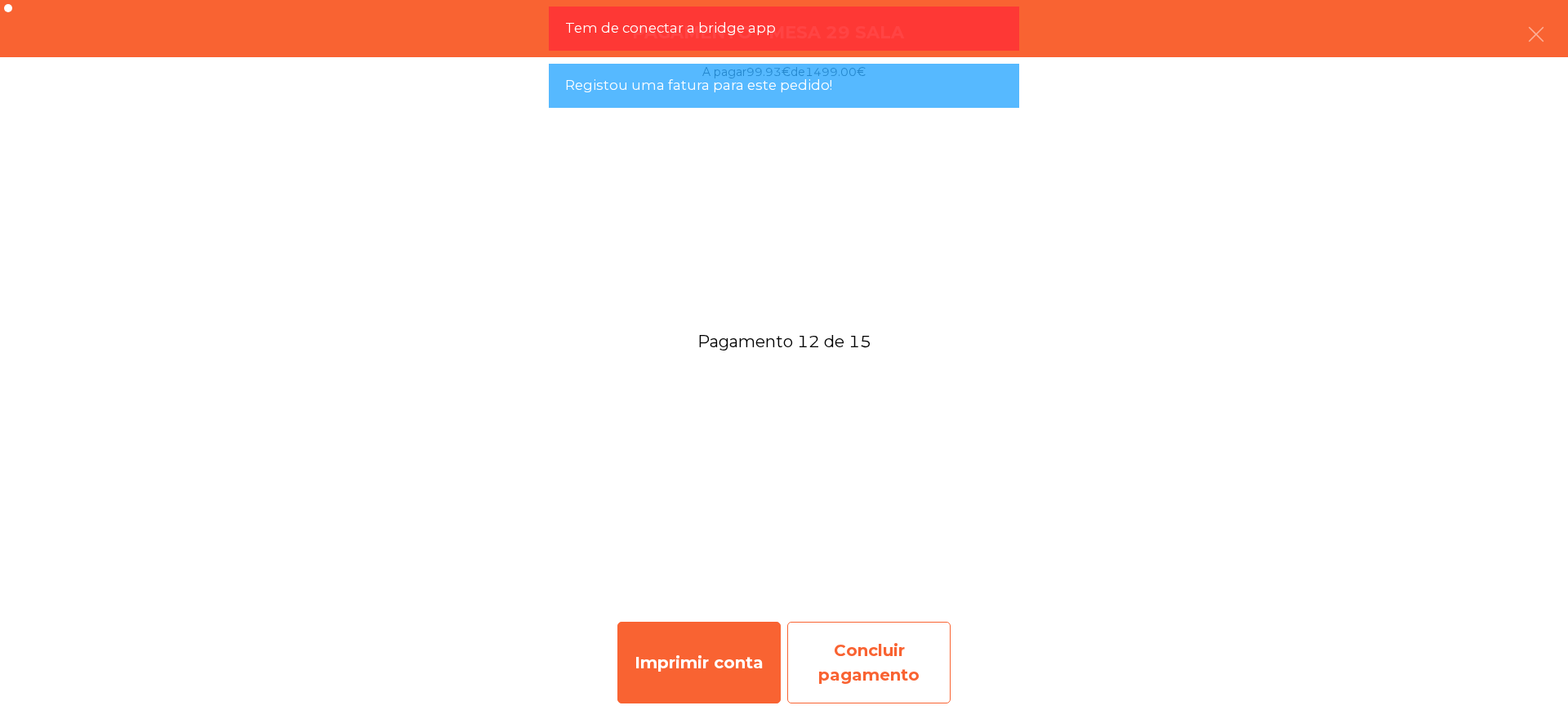
click at [870, 664] on div "Concluir pagamento" at bounding box center [870, 662] width 164 height 82
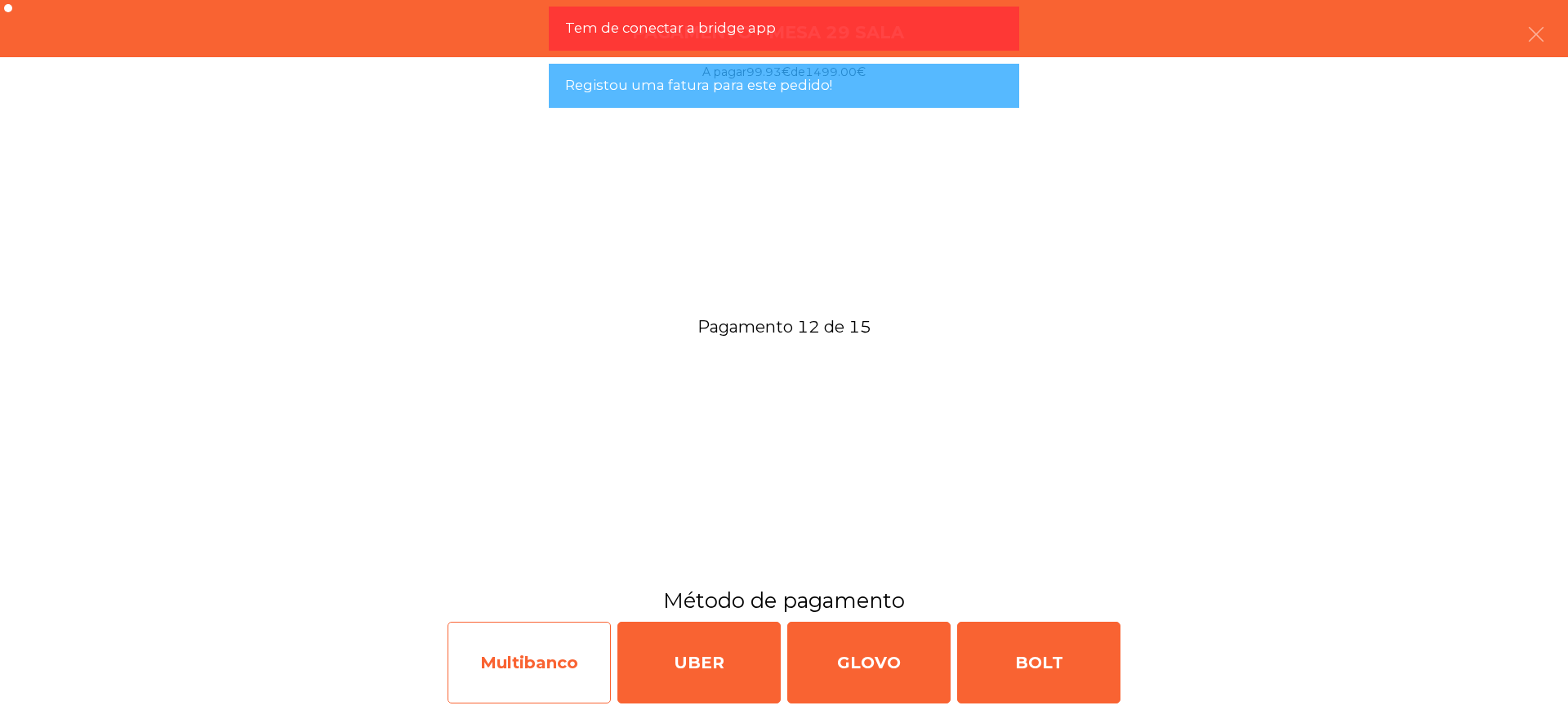
click at [577, 664] on div "Multibanco" at bounding box center [529, 662] width 164 height 82
select select "**"
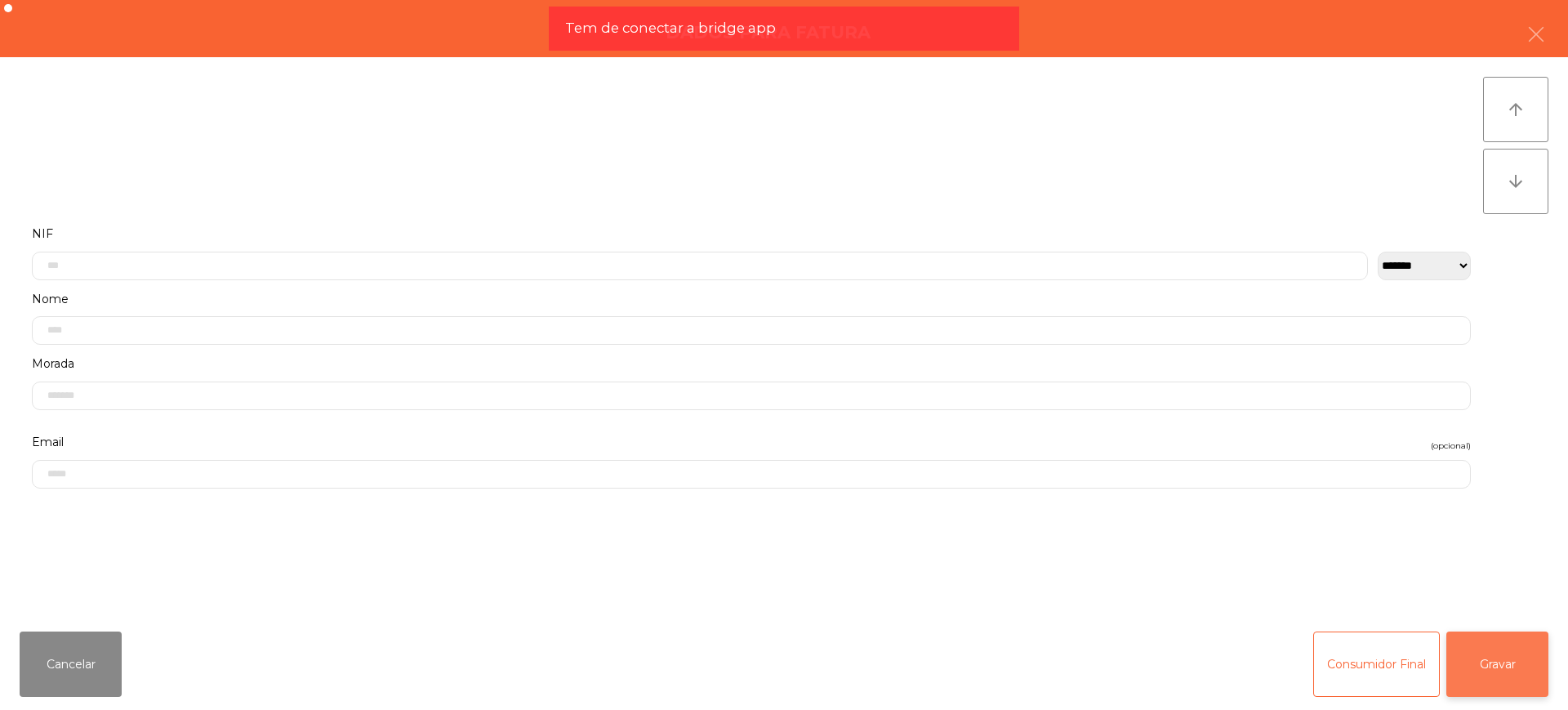
click at [1504, 663] on button "Gravar" at bounding box center [1498, 664] width 102 height 65
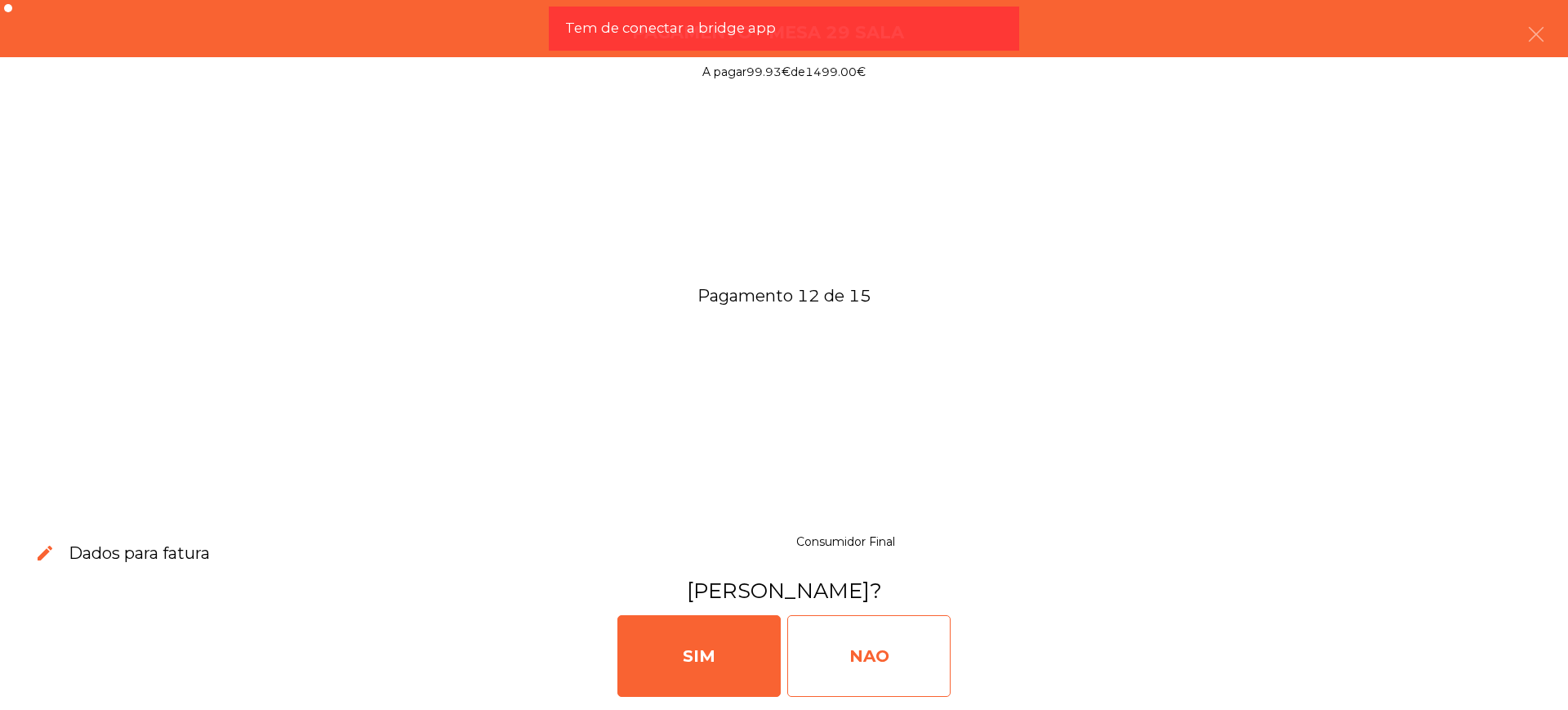
click at [864, 656] on div "NAO" at bounding box center [870, 655] width 164 height 82
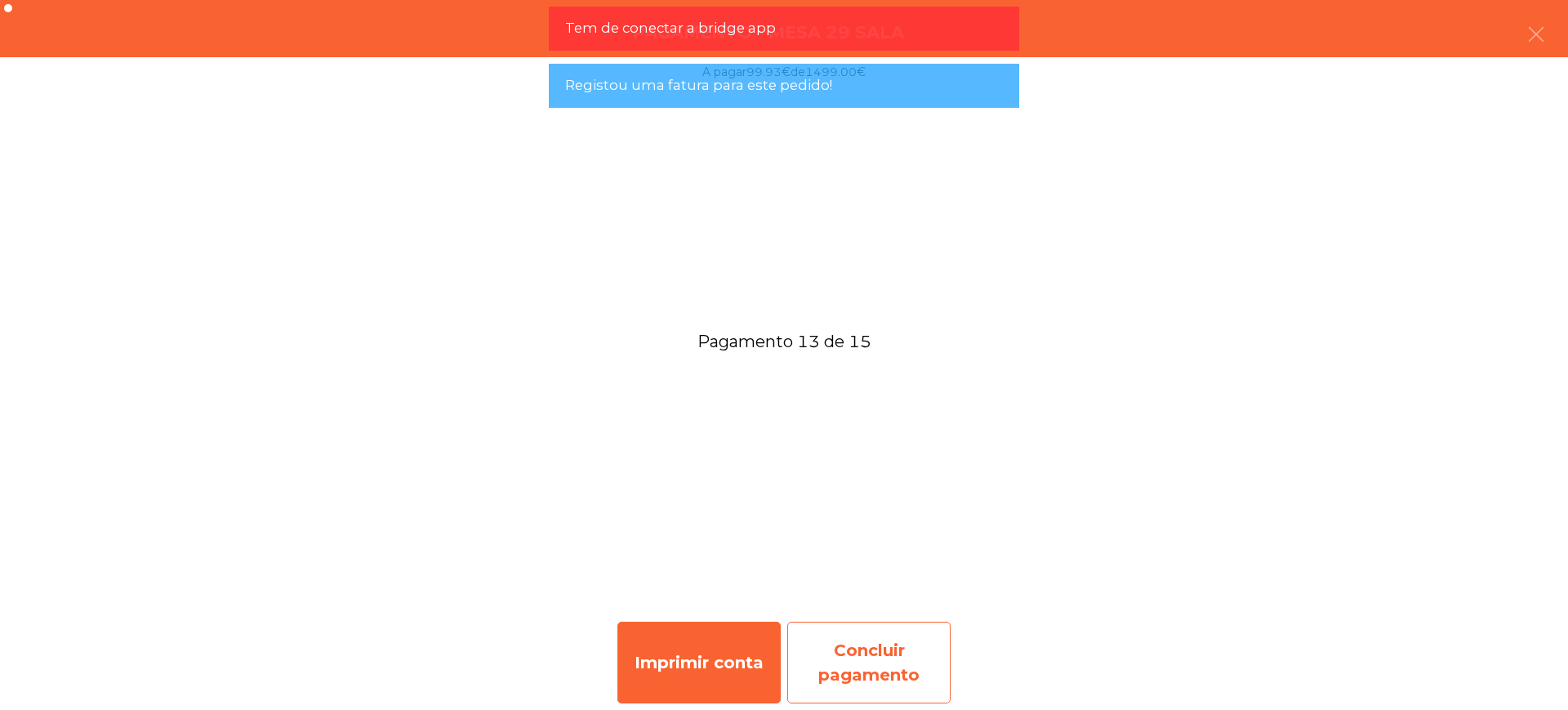
click at [851, 672] on div "Concluir pagamento" at bounding box center [870, 662] width 164 height 82
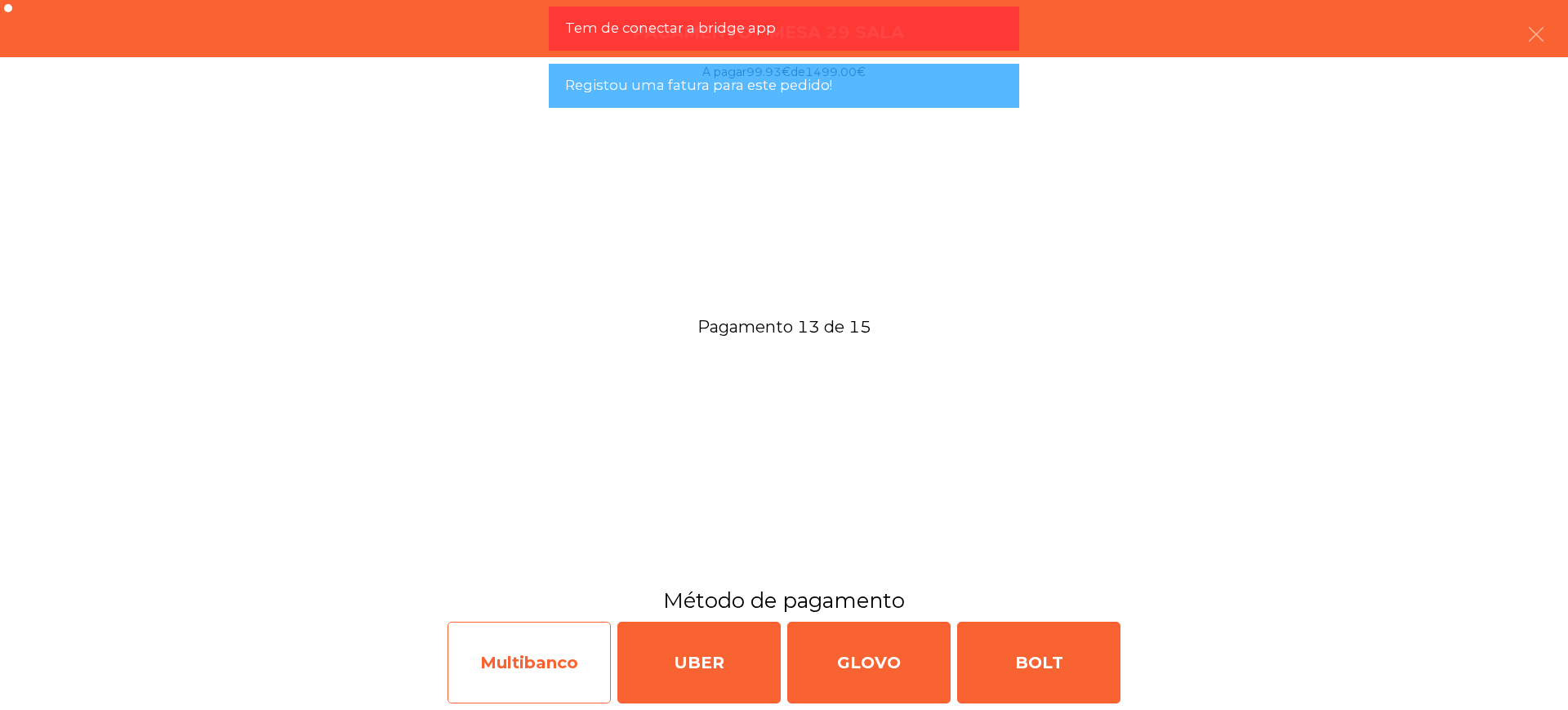
click at [566, 672] on div "Multibanco" at bounding box center [529, 662] width 164 height 82
select select "**"
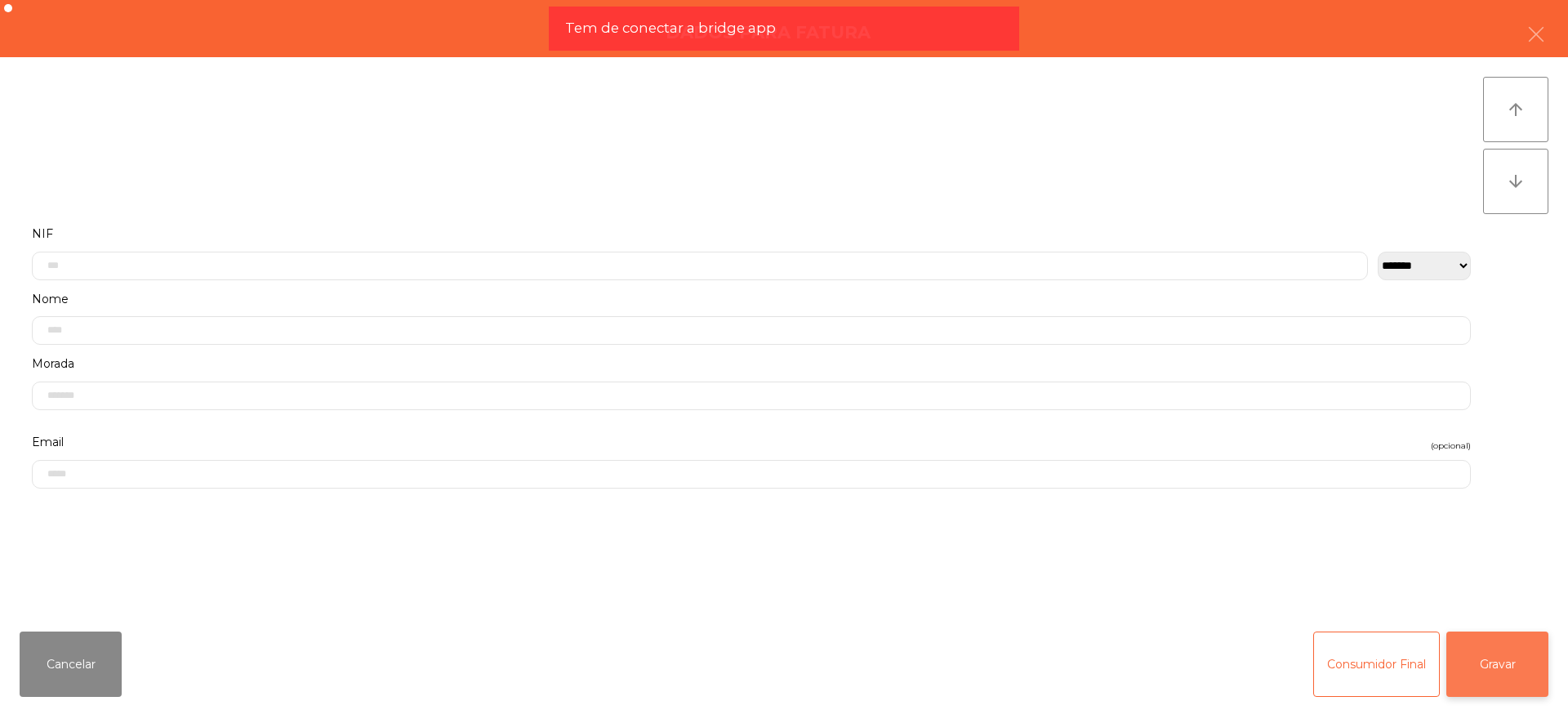
click at [1482, 671] on button "Gravar" at bounding box center [1498, 664] width 102 height 65
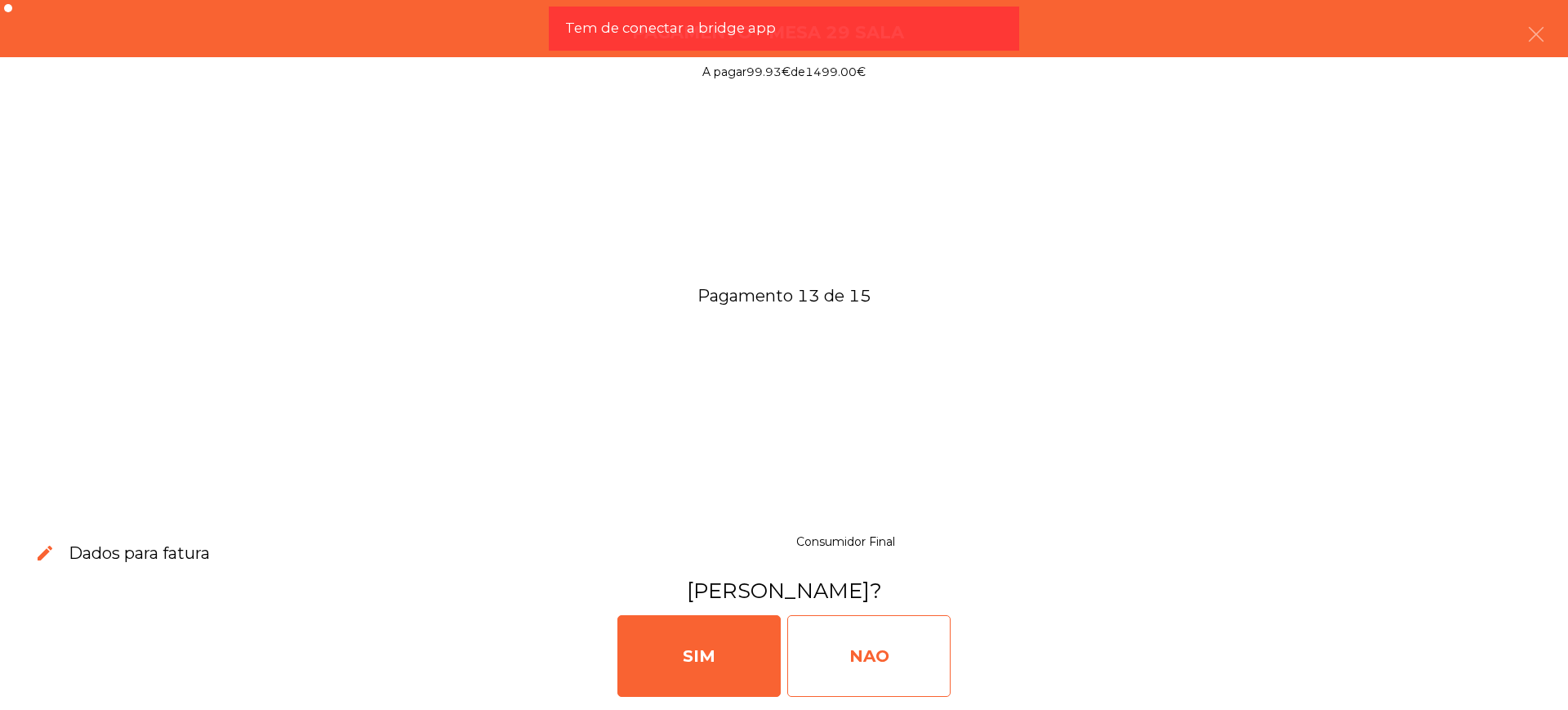
click at [912, 649] on div "NAO" at bounding box center [870, 655] width 164 height 82
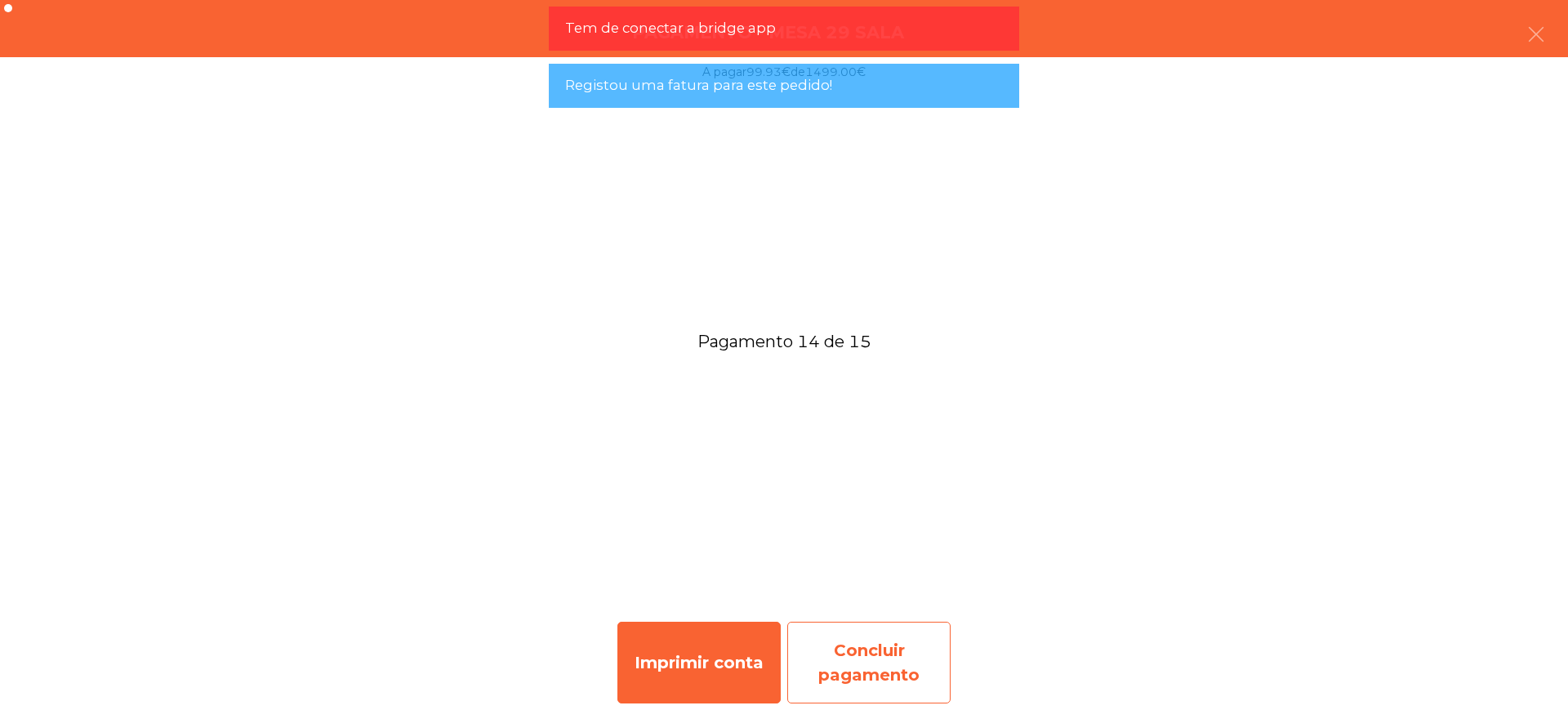
click at [888, 648] on div "Concluir pagamento" at bounding box center [870, 662] width 164 height 82
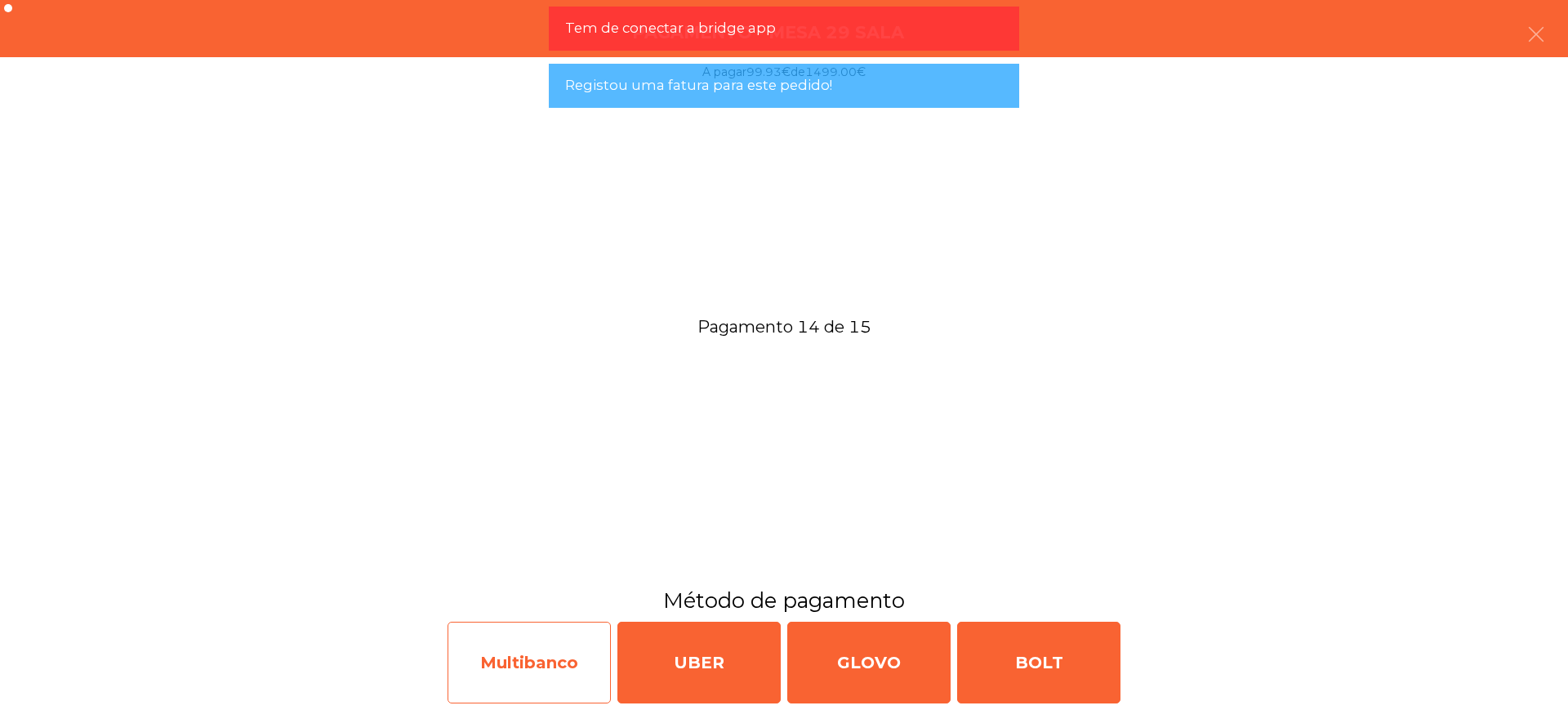
click at [506, 653] on div "Multibanco" at bounding box center [529, 662] width 164 height 82
select select "**"
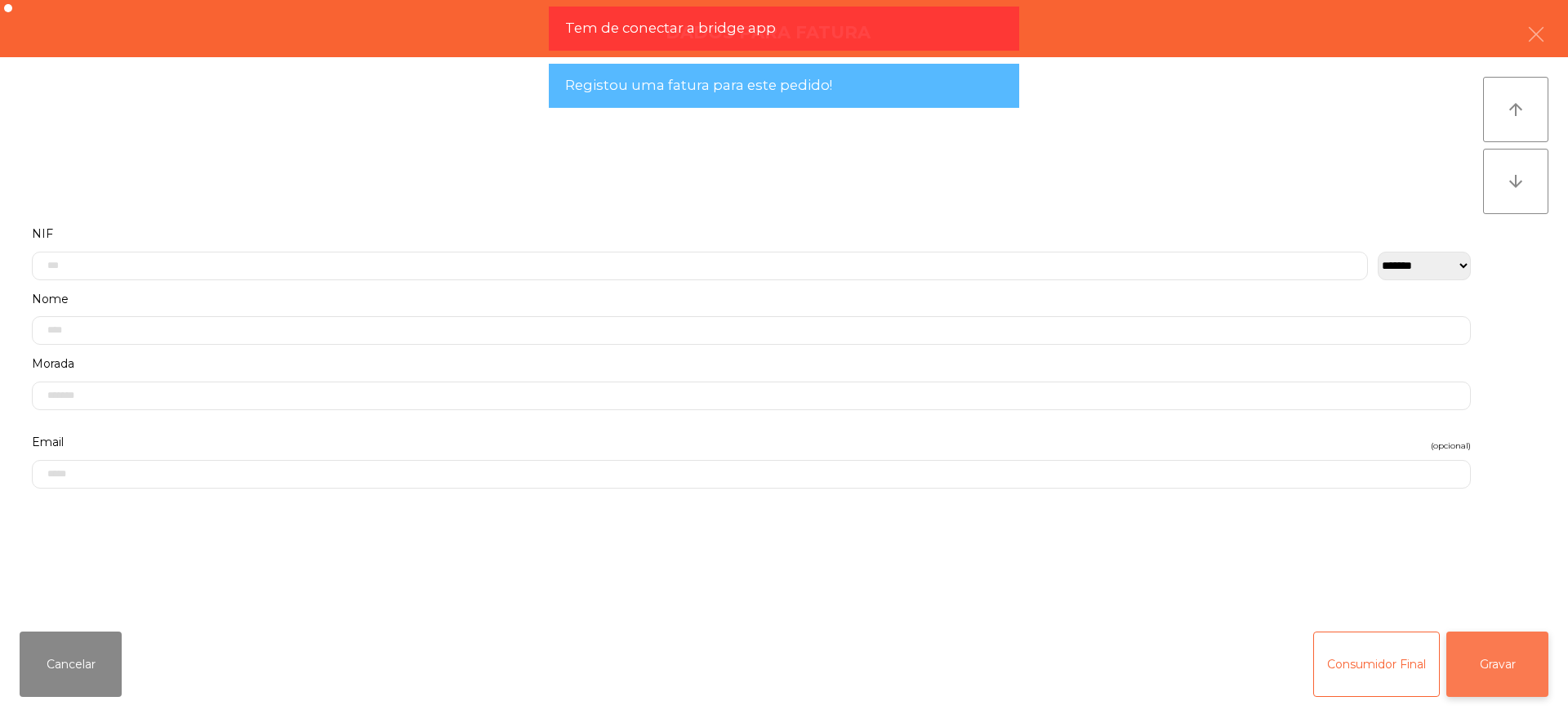
click at [1505, 658] on button "Gravar" at bounding box center [1498, 664] width 102 height 65
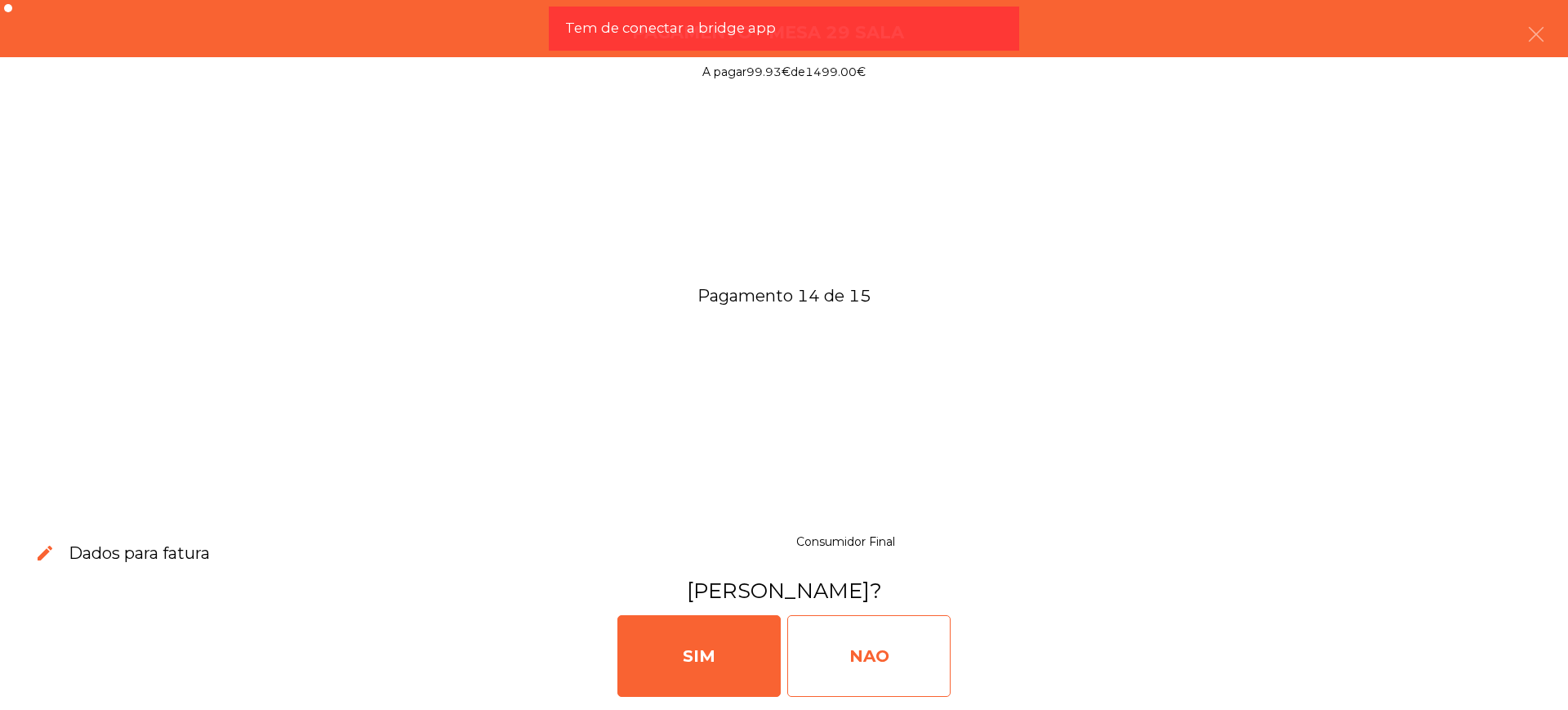
click at [924, 640] on div "NAO" at bounding box center [870, 655] width 164 height 82
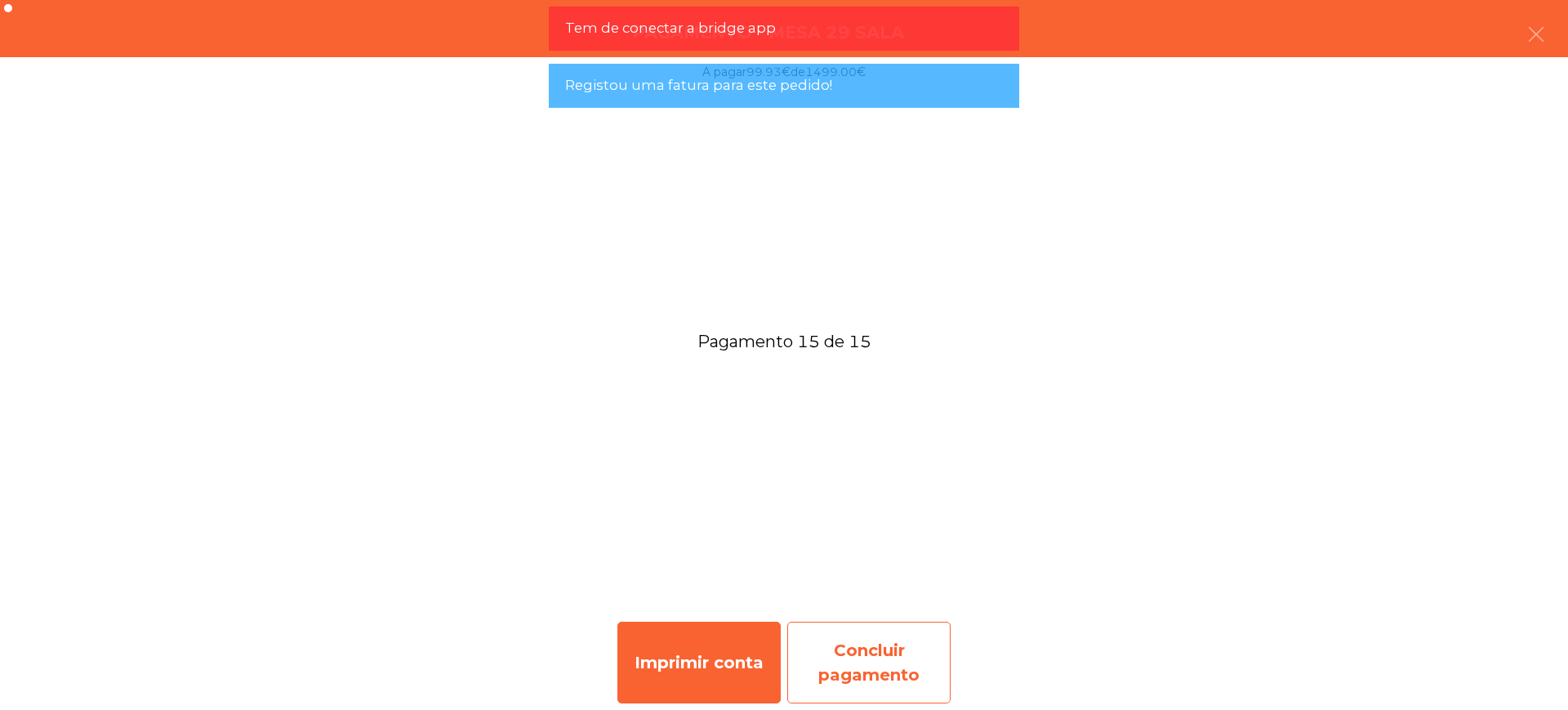
click at [900, 633] on div "Concluir pagamento" at bounding box center [870, 662] width 164 height 82
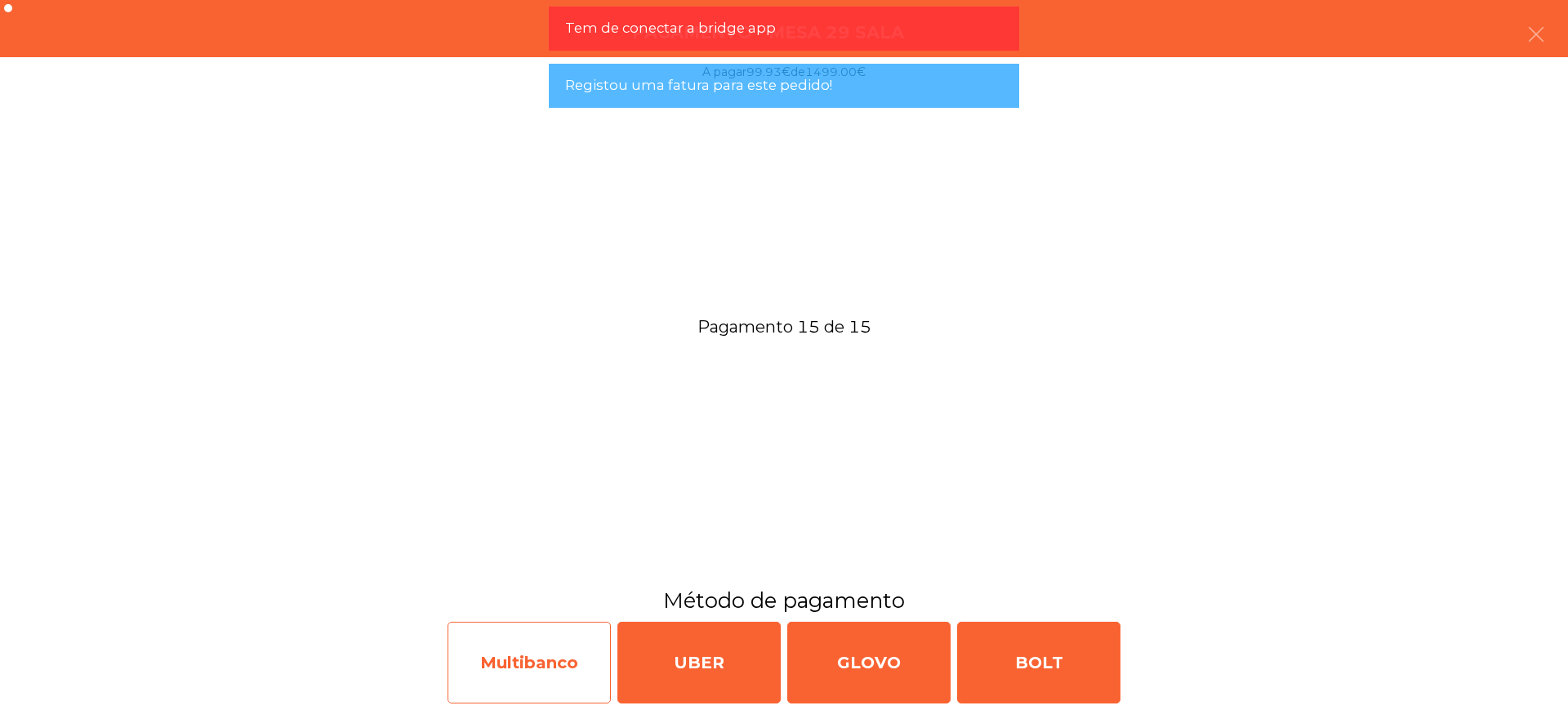
click at [562, 653] on div "Multibanco" at bounding box center [529, 662] width 164 height 82
select select "**"
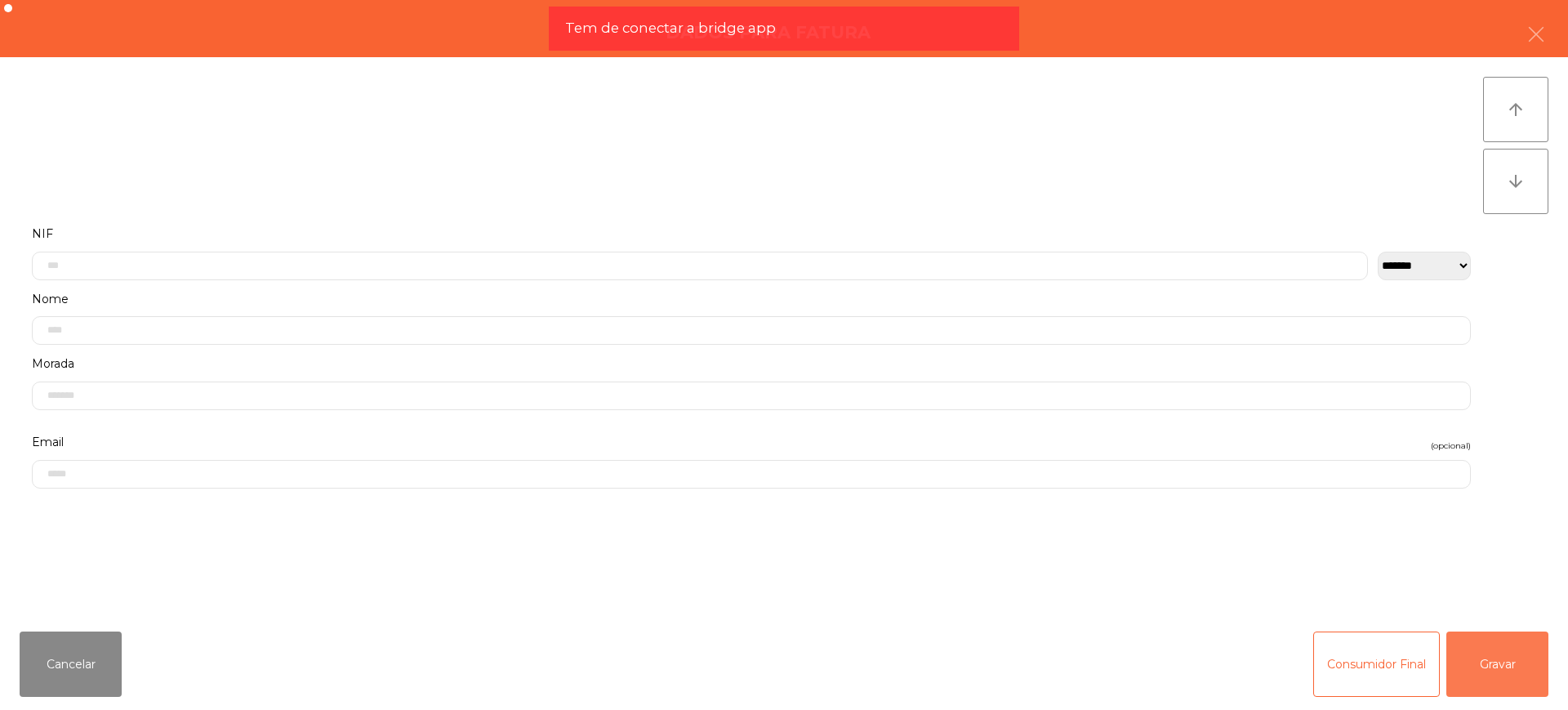
drag, startPoint x: 1458, startPoint y: 667, endPoint x: 1386, endPoint y: 657, distance: 72.7
click at [1459, 666] on button "Gravar" at bounding box center [1498, 664] width 102 height 65
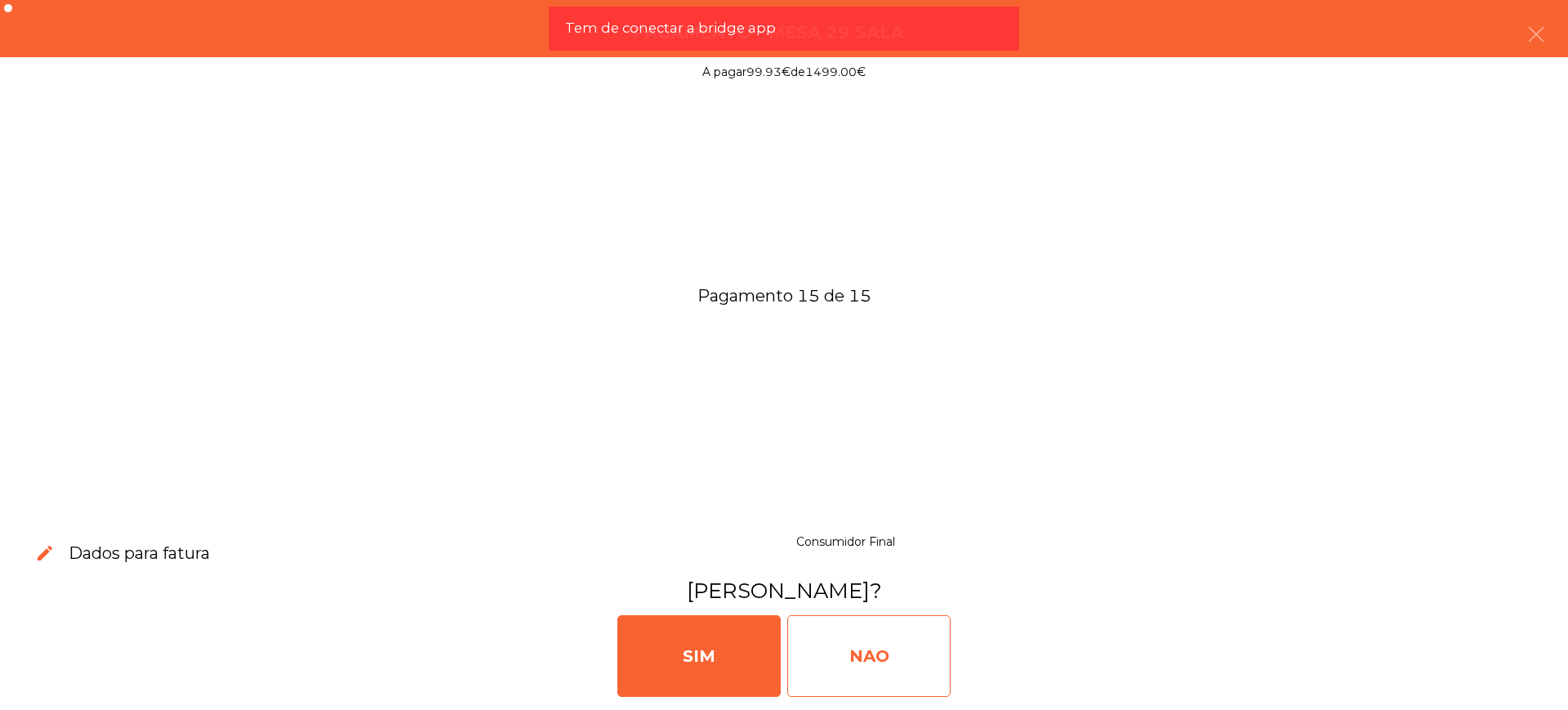
drag, startPoint x: 932, startPoint y: 653, endPoint x: 898, endPoint y: 647, distance: 34.5
click at [931, 652] on div "NAO" at bounding box center [870, 655] width 164 height 82
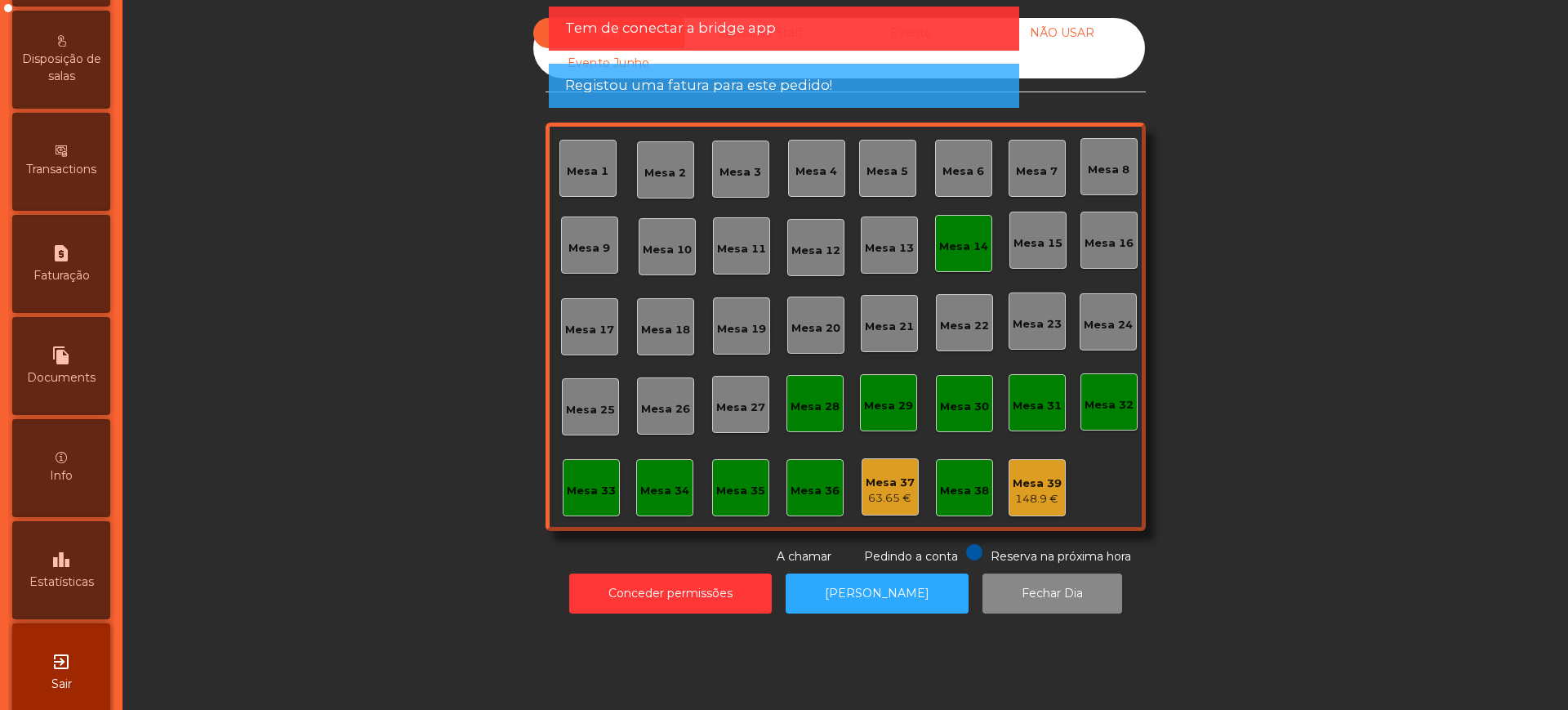
scroll to position [691, 0]
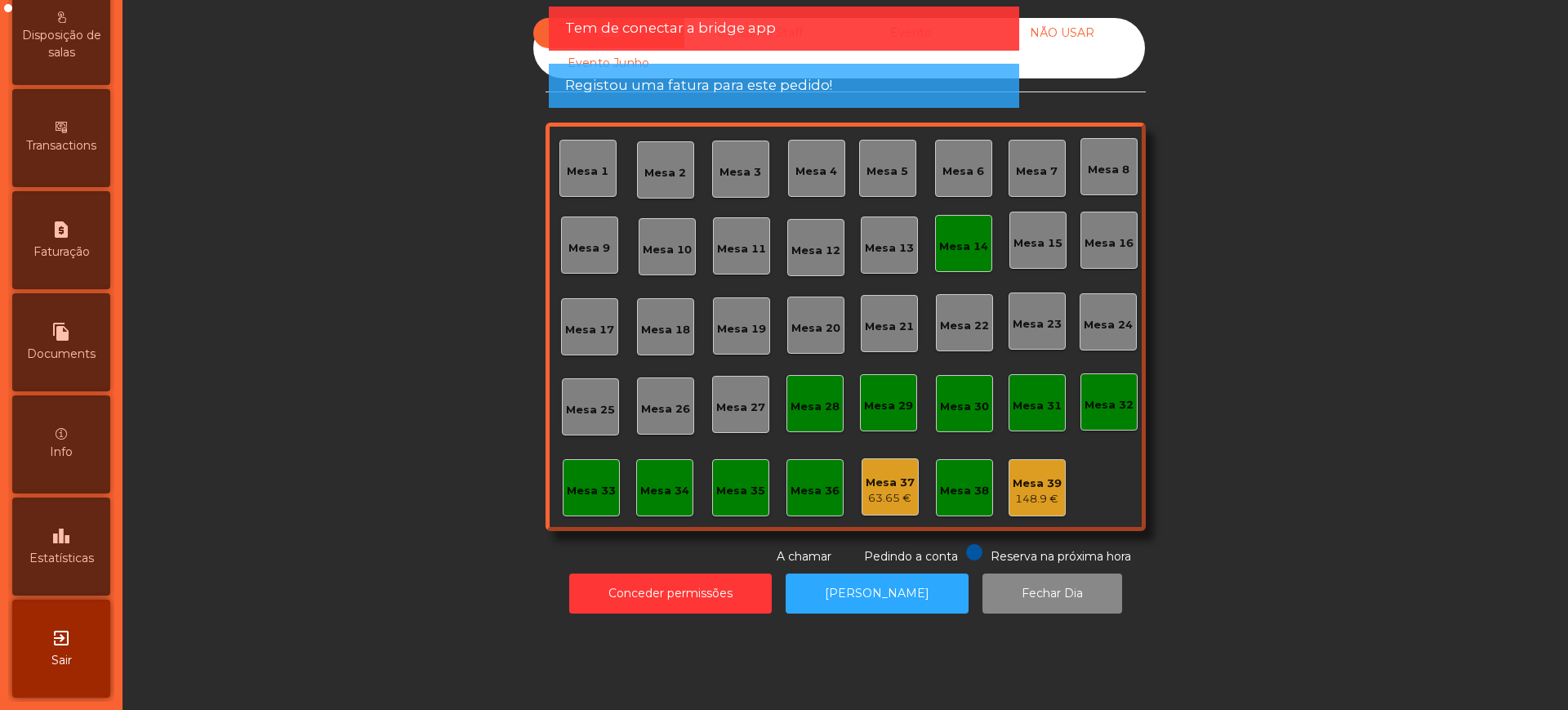
click at [91, 543] on div "leaderboard Estatísticas" at bounding box center [62, 546] width 98 height 98
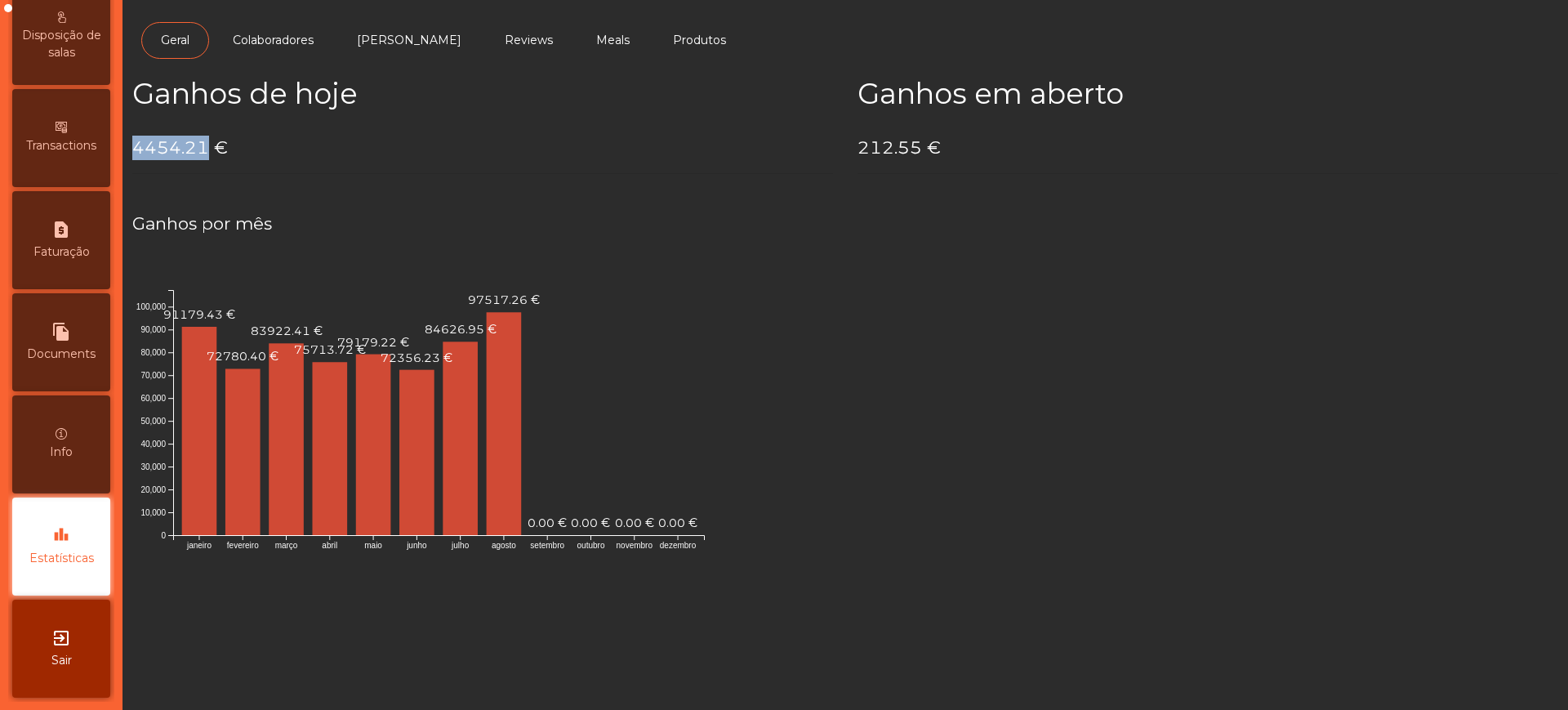
drag, startPoint x: 133, startPoint y: 134, endPoint x: 203, endPoint y: 149, distance: 71.6
click at [203, 149] on div "Ganhos de hoje 4454.21 €" at bounding box center [483, 132] width 725 height 111
copy h4 "4454.21"
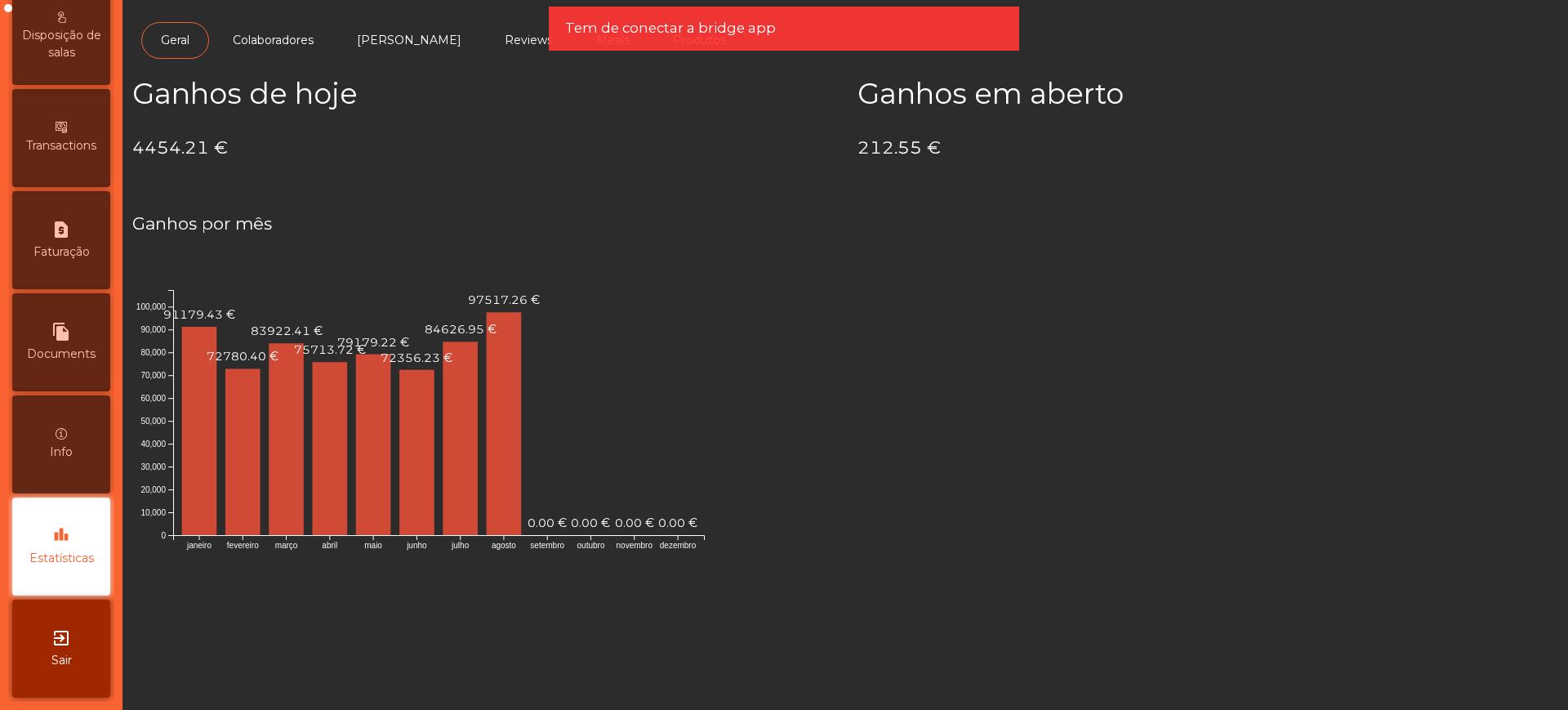
click at [253, 140] on h4 "4454.21 €" at bounding box center [483, 147] width 701 height 24
